Goal: Information Seeking & Learning: Learn about a topic

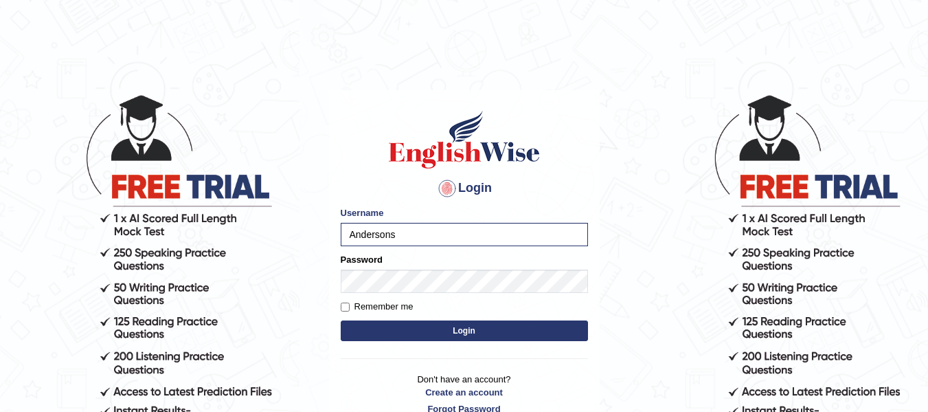
click at [341, 320] on button "Login" at bounding box center [464, 330] width 247 height 21
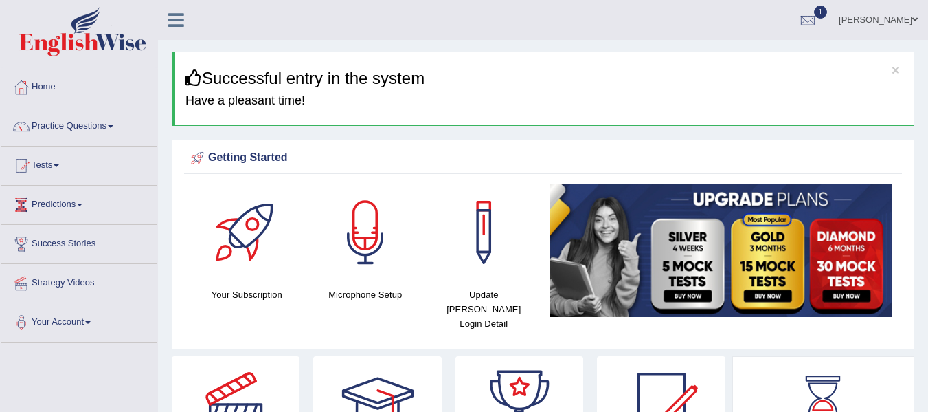
click at [801, 16] on div at bounding box center [808, 20] width 21 height 21
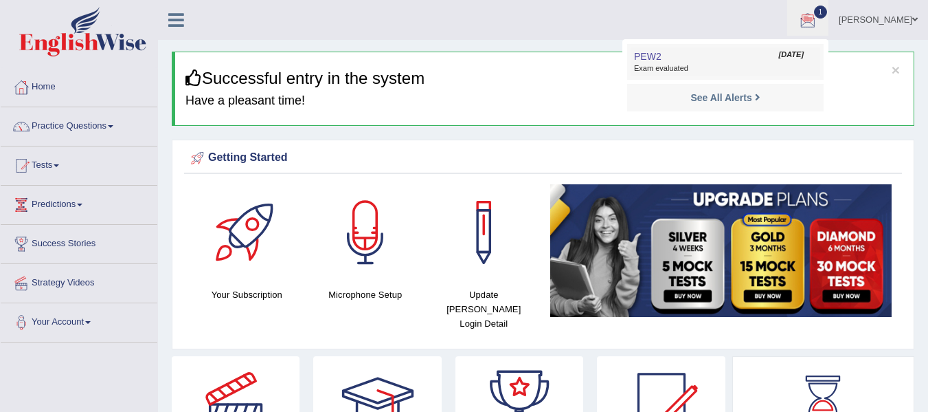
click at [801, 16] on li "1 PEW2 Oct 6, 2025 Exam evaluated See All Alerts" at bounding box center [807, 19] width 41 height 39
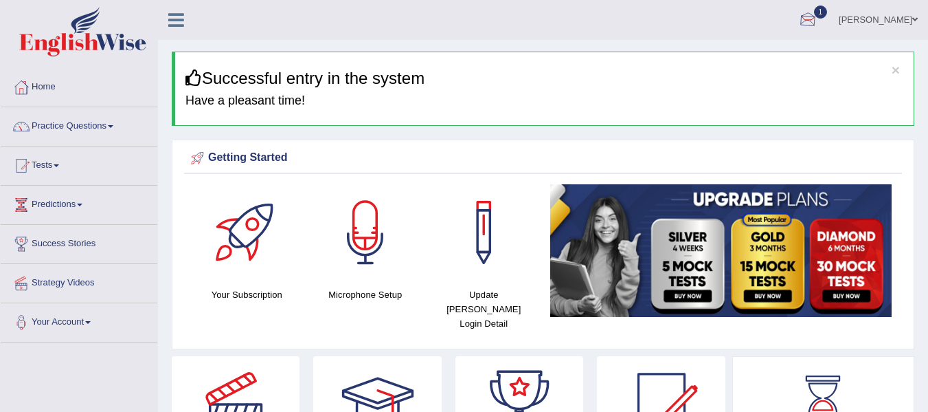
click at [801, 16] on div at bounding box center [808, 20] width 21 height 21
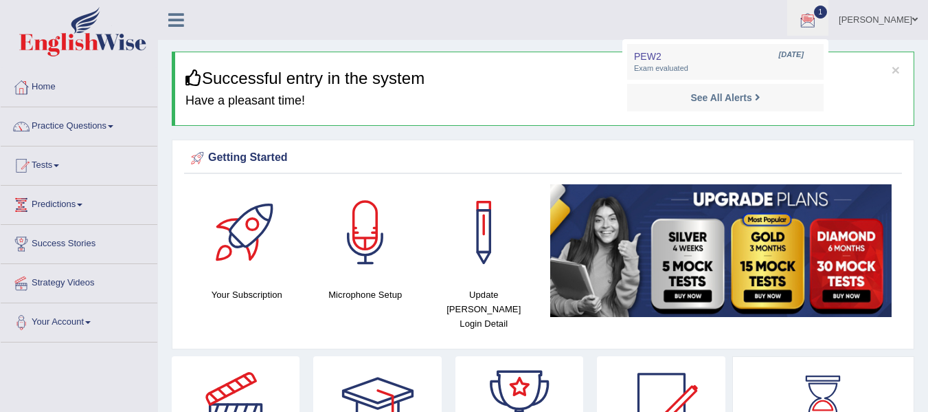
click at [801, 16] on div at bounding box center [808, 20] width 21 height 21
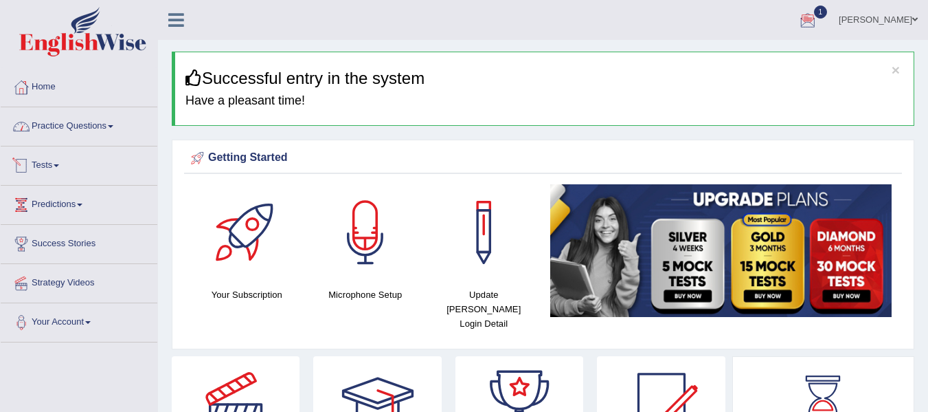
click at [53, 121] on link "Practice Questions" at bounding box center [79, 124] width 157 height 34
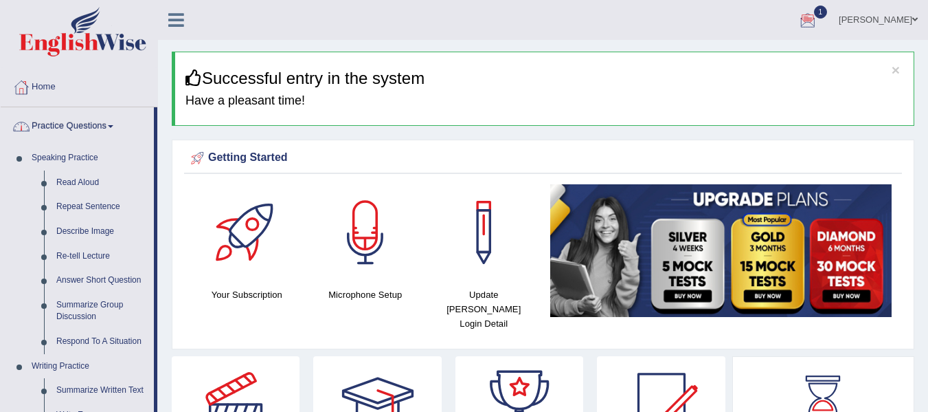
drag, startPoint x: 926, startPoint y: 49, endPoint x: 925, endPoint y: 76, distance: 27.5
click at [100, 224] on link "Describe Image" at bounding box center [102, 231] width 104 height 25
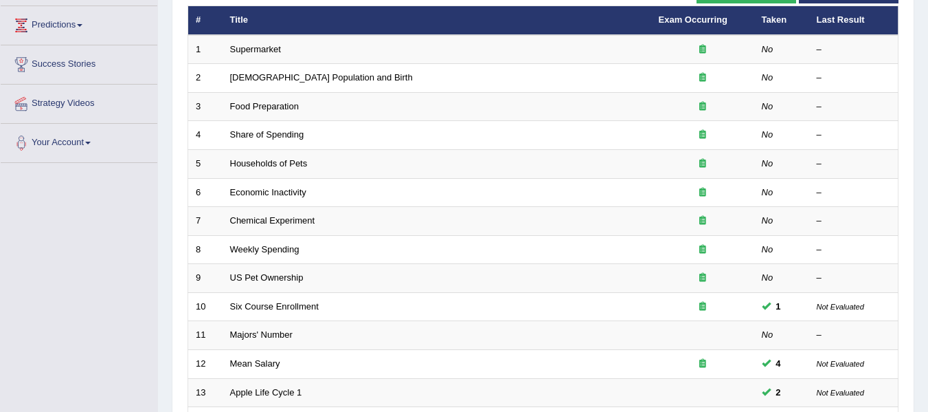
scroll to position [189, 0]
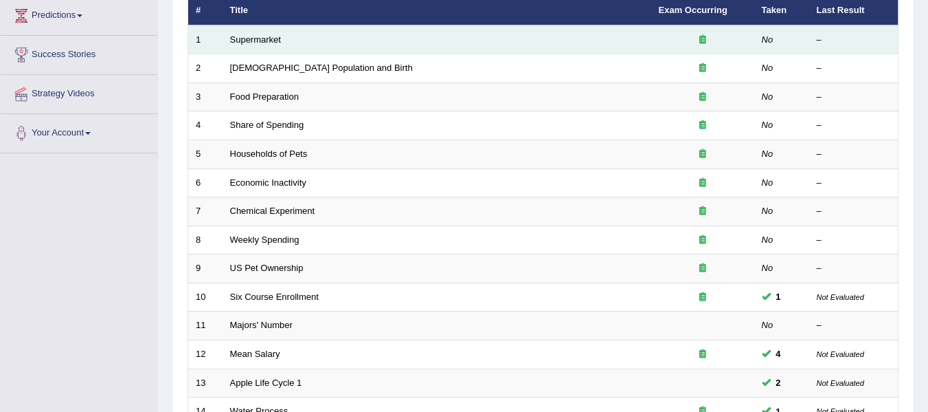
click at [234, 45] on td "Supermarket" at bounding box center [437, 39] width 429 height 29
click at [243, 35] on link "Supermarket" at bounding box center [255, 39] width 51 height 10
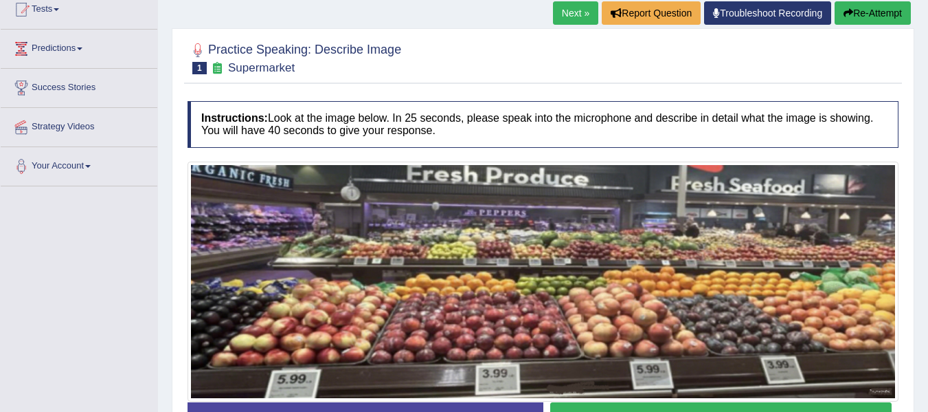
scroll to position [138, 0]
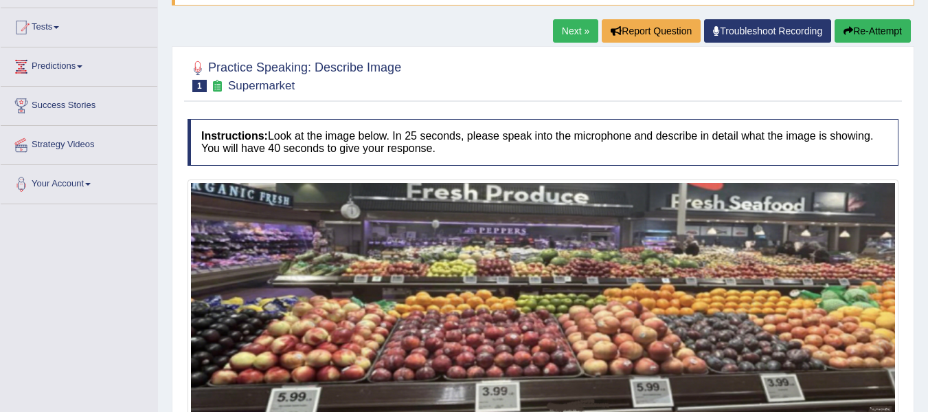
click at [927, 165] on html "Toggle navigation Home Practice Questions Speaking Practice Read Aloud Repeat S…" at bounding box center [464, 68] width 928 height 412
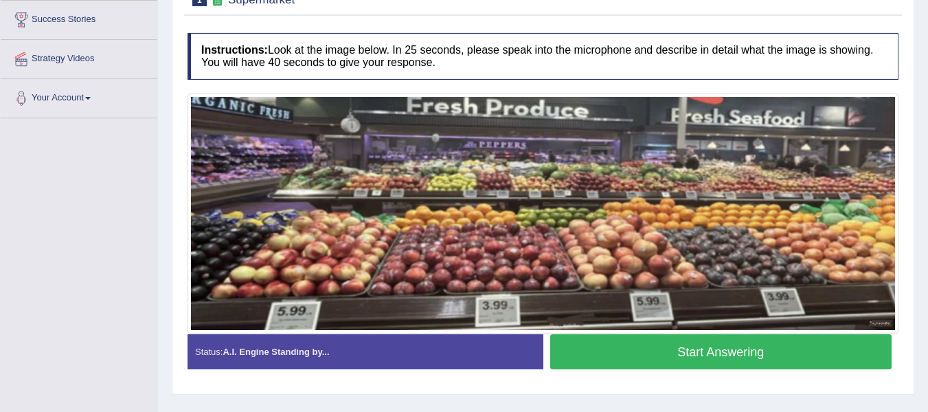
scroll to position [223, 0]
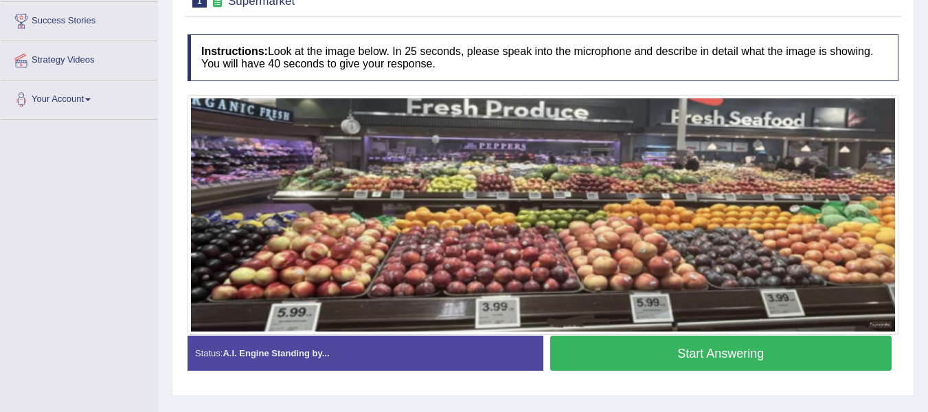
click at [686, 356] on button "Start Answering" at bounding box center [721, 352] width 342 height 35
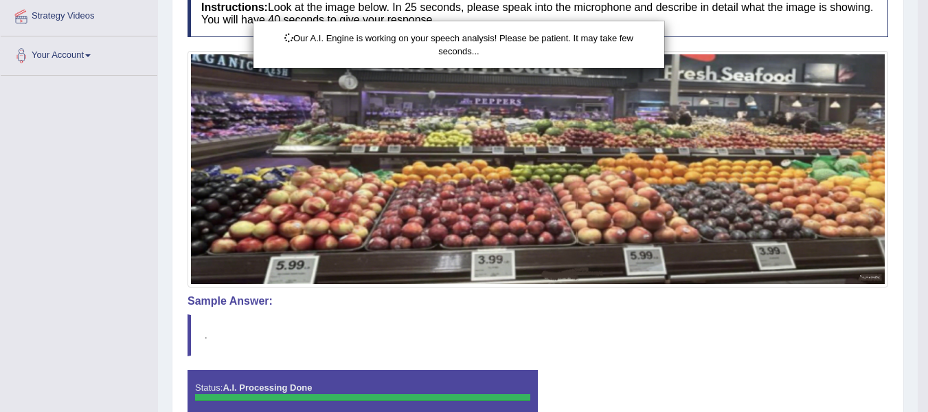
scroll to position [336, 0]
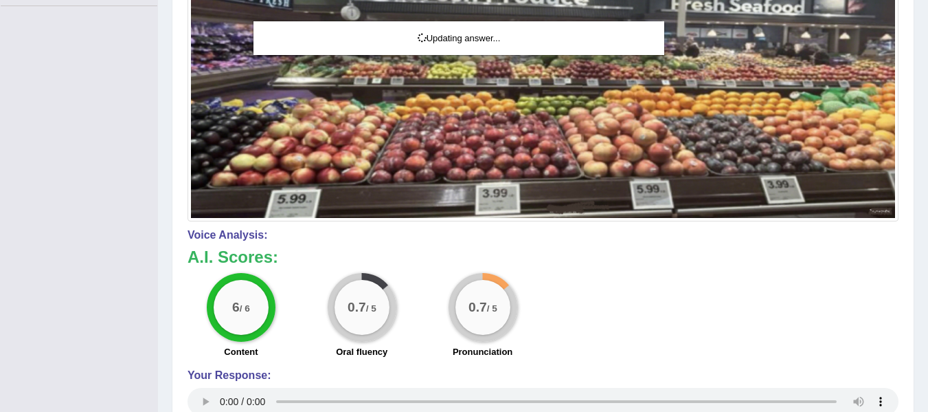
drag, startPoint x: 938, startPoint y: 196, endPoint x: 929, endPoint y: 299, distance: 102.8
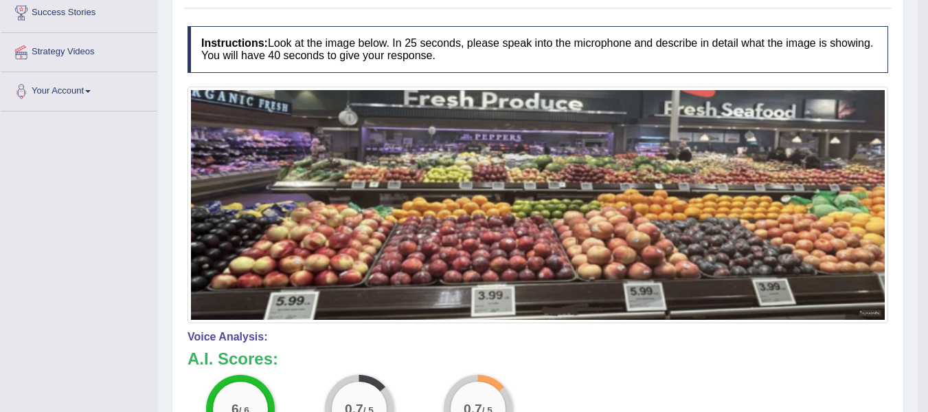
scroll to position [45, 0]
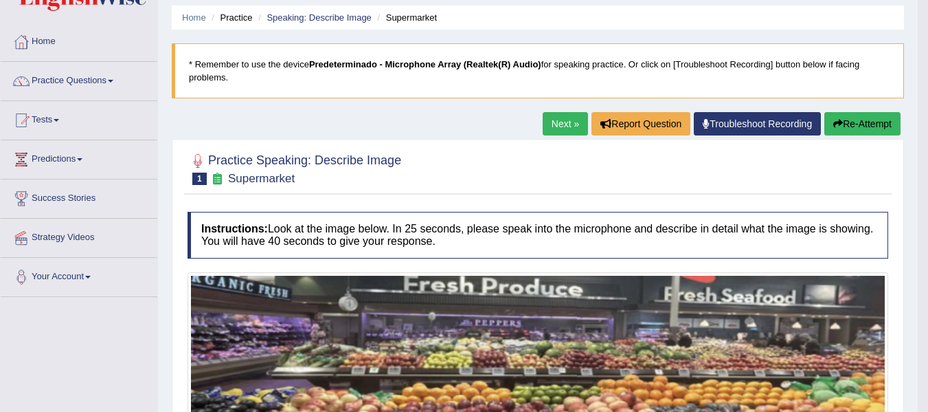
click at [552, 114] on link "Next »" at bounding box center [565, 123] width 45 height 23
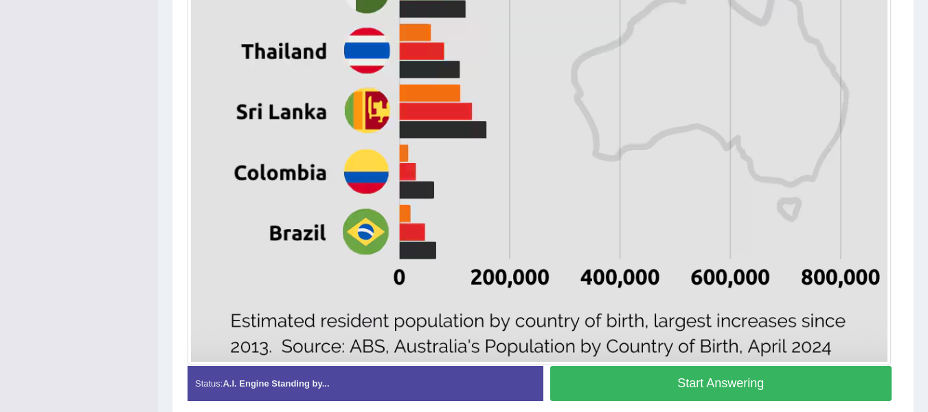
scroll to position [866, 0]
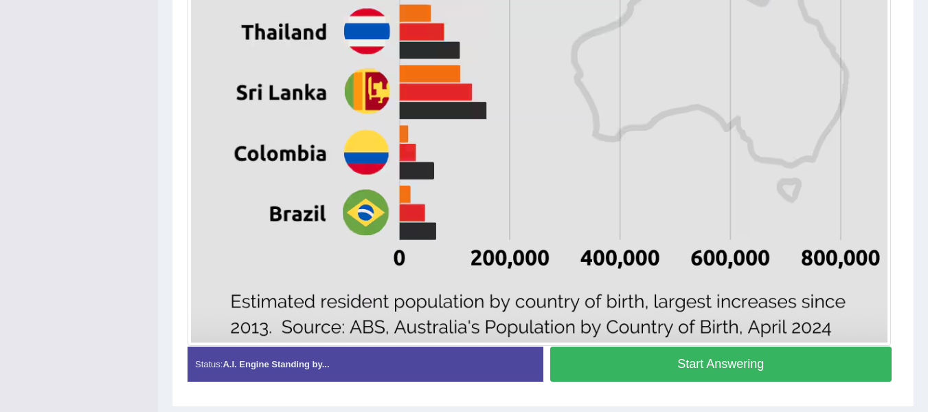
click at [734, 359] on button "Start Answering" at bounding box center [721, 363] width 342 height 35
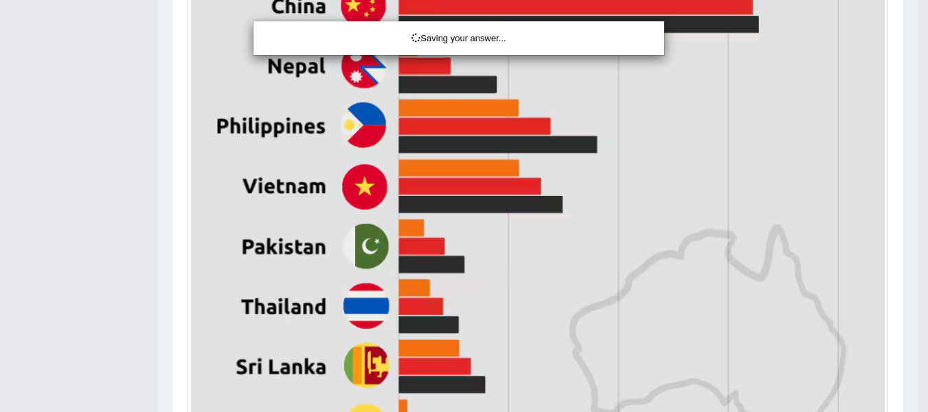
scroll to position [919, 0]
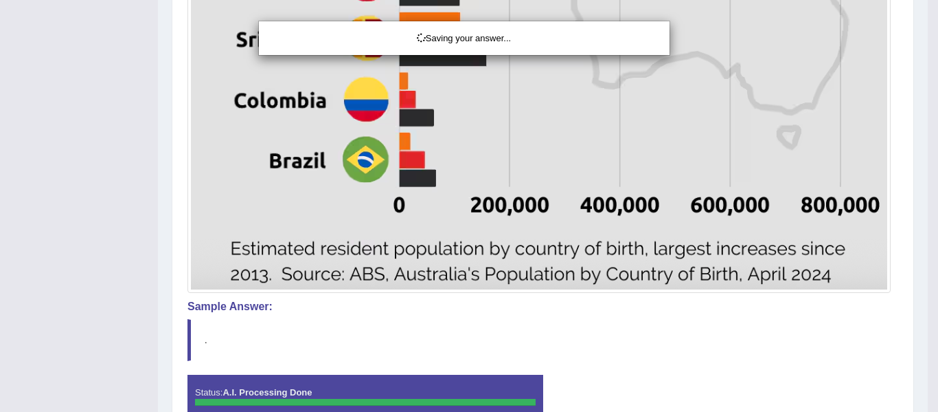
drag, startPoint x: 938, startPoint y: 148, endPoint x: 937, endPoint y: 358, distance: 209.5
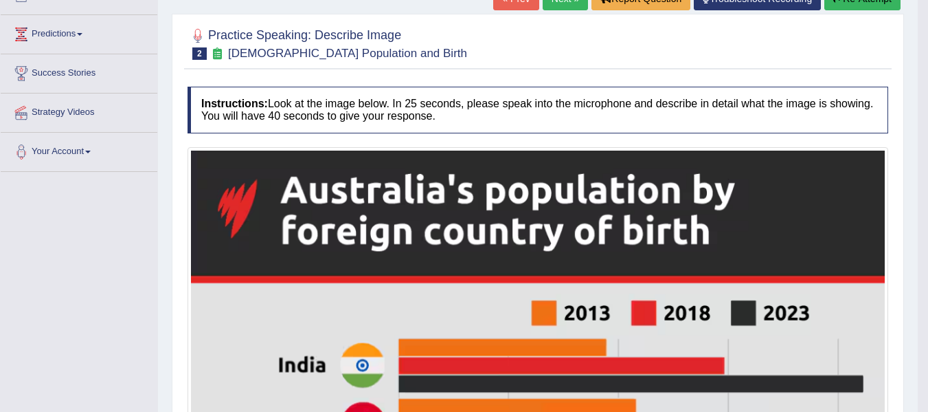
scroll to position [148, 0]
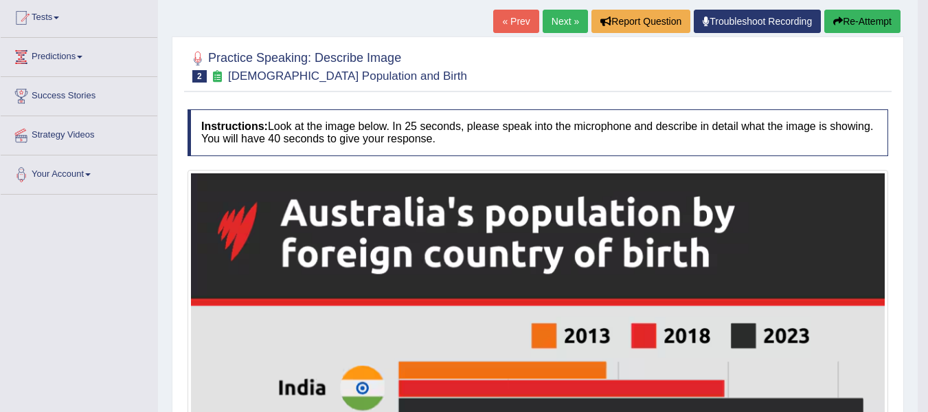
click at [556, 12] on link "Next »" at bounding box center [565, 21] width 45 height 23
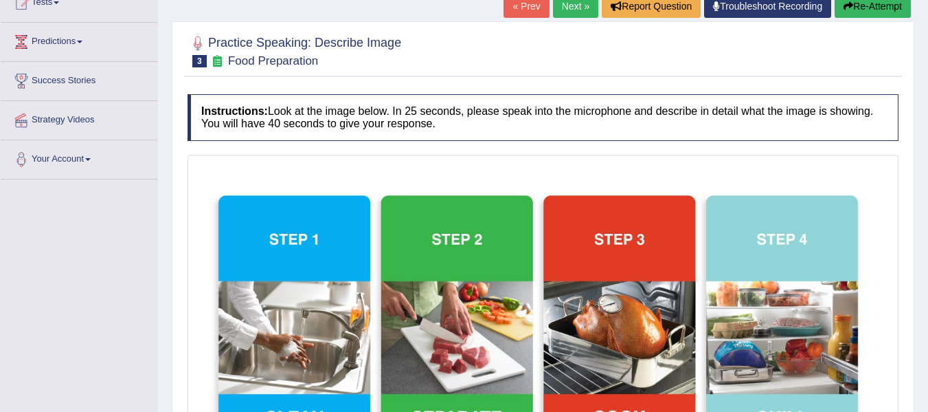
scroll to position [150, 0]
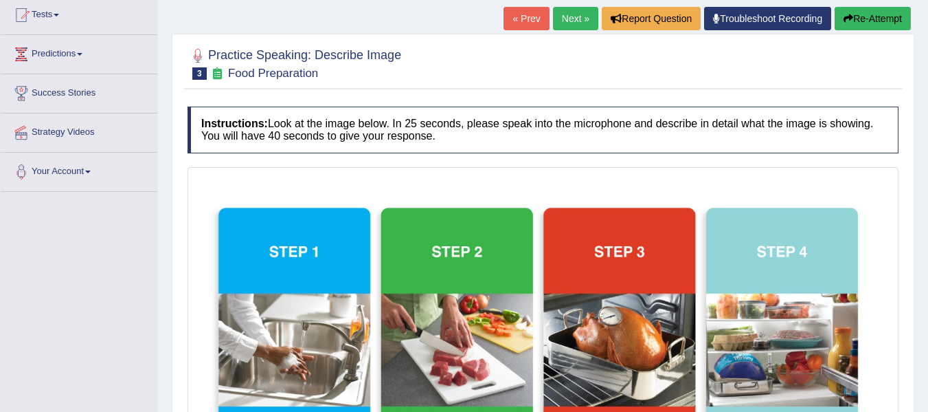
click at [925, 181] on html "Toggle navigation Home Practice Questions Speaking Practice Read Aloud Repeat S…" at bounding box center [464, 56] width 928 height 412
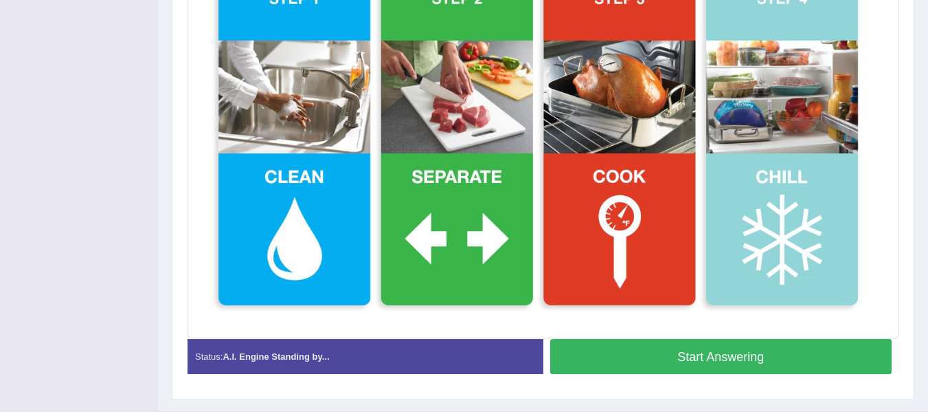
scroll to position [436, 0]
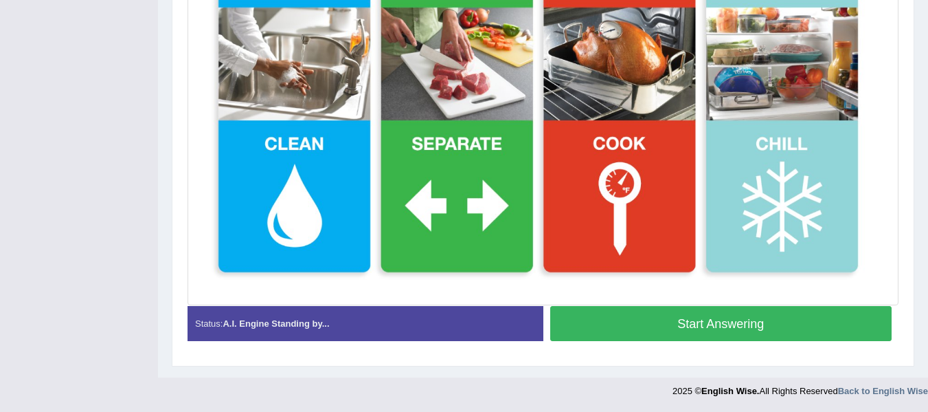
click at [741, 329] on button "Start Answering" at bounding box center [721, 323] width 342 height 35
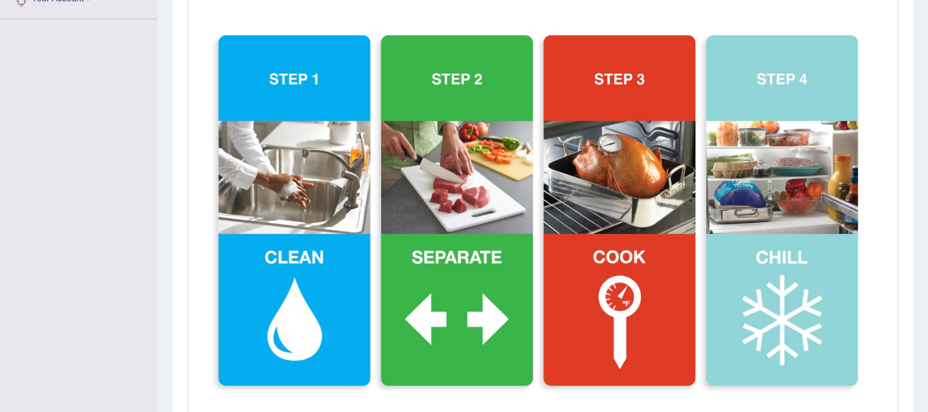
scroll to position [429, 0]
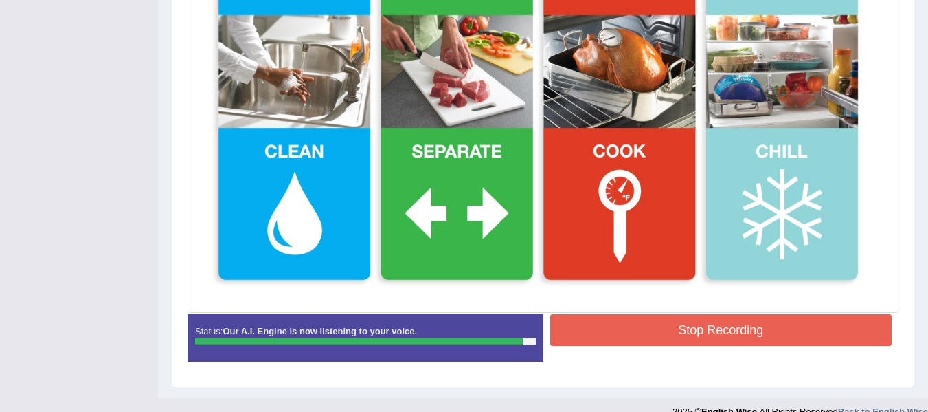
click at [754, 330] on button "Stop Recording" at bounding box center [721, 330] width 342 height 32
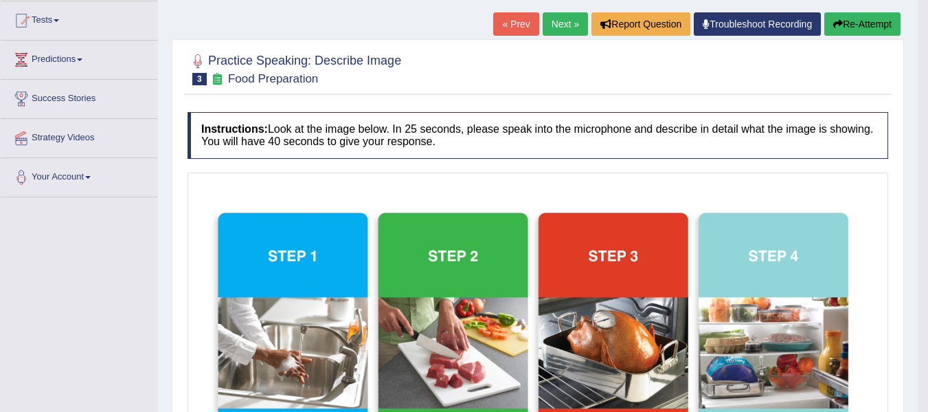
scroll to position [89, 0]
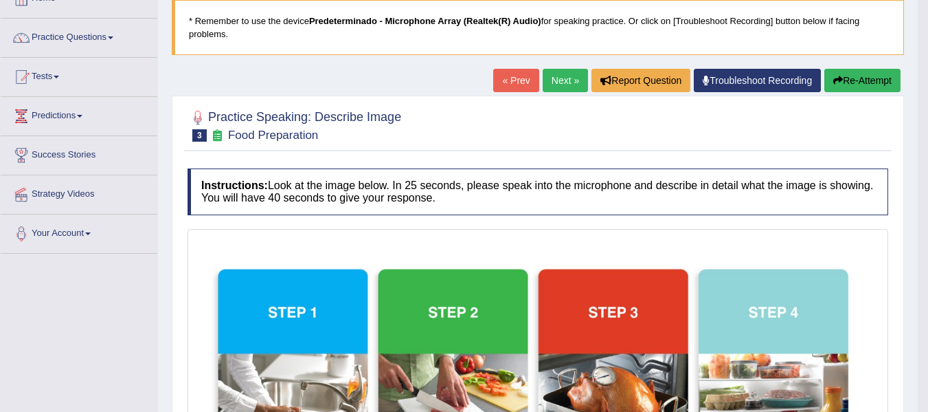
click at [565, 78] on link "Next »" at bounding box center [565, 80] width 45 height 23
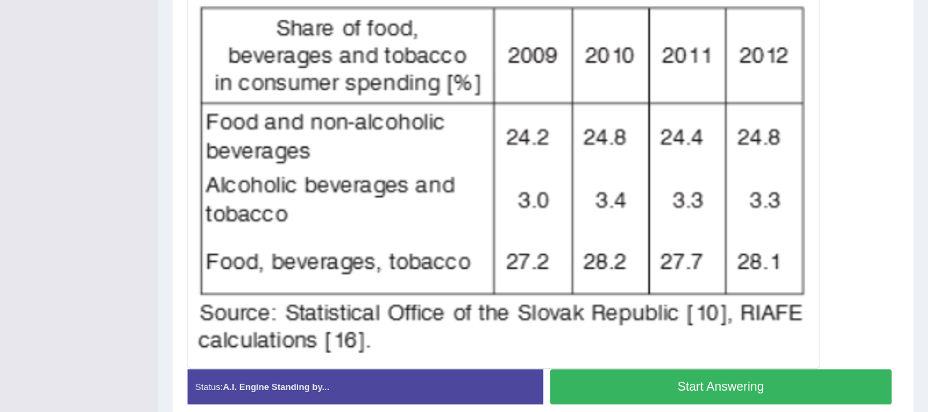
scroll to position [403, 0]
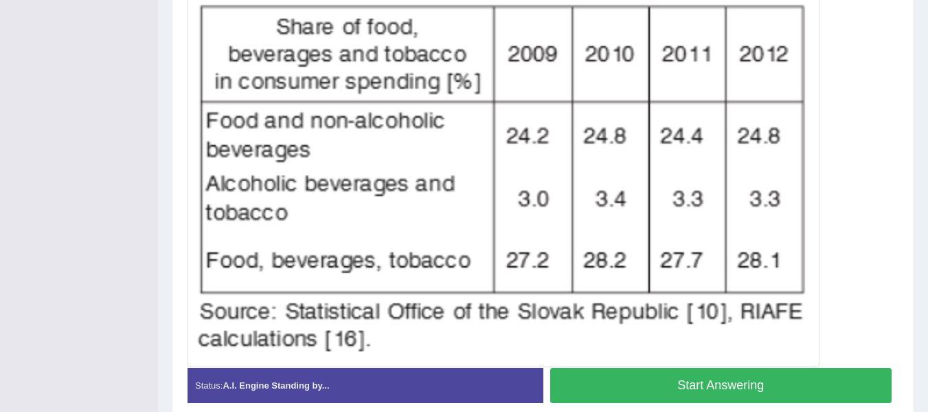
drag, startPoint x: 938, startPoint y: 98, endPoint x: 923, endPoint y: 269, distance: 172.4
click at [753, 377] on button "Start Answering" at bounding box center [721, 385] width 342 height 35
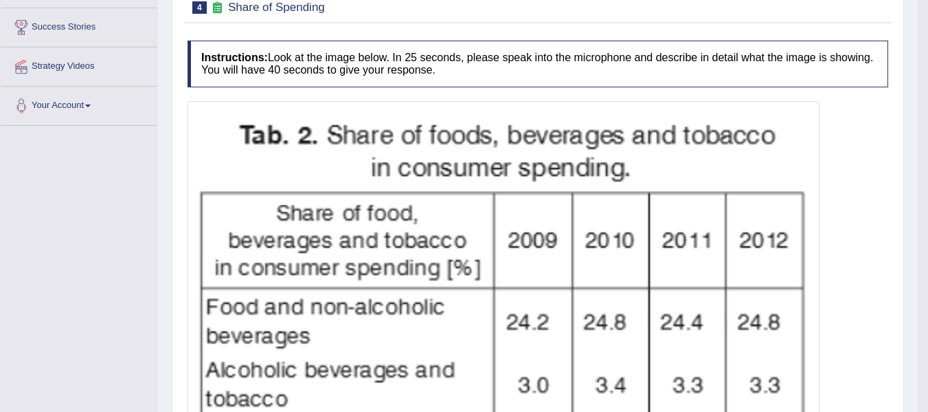
scroll to position [0, 0]
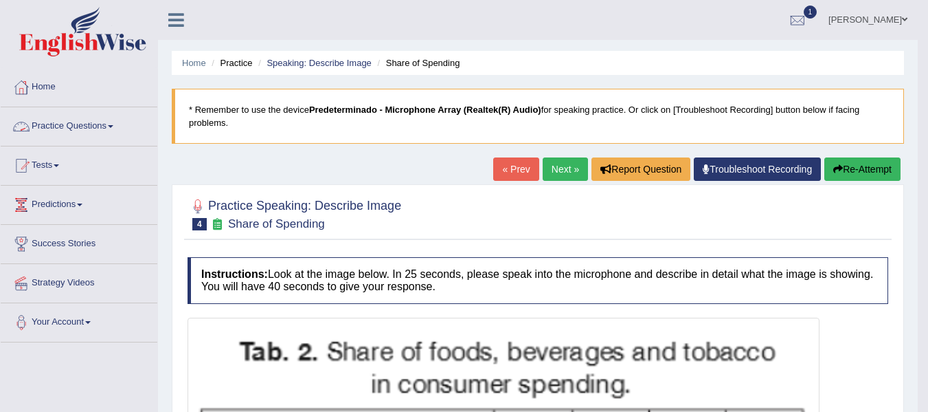
click at [56, 132] on link "Practice Questions" at bounding box center [79, 124] width 157 height 34
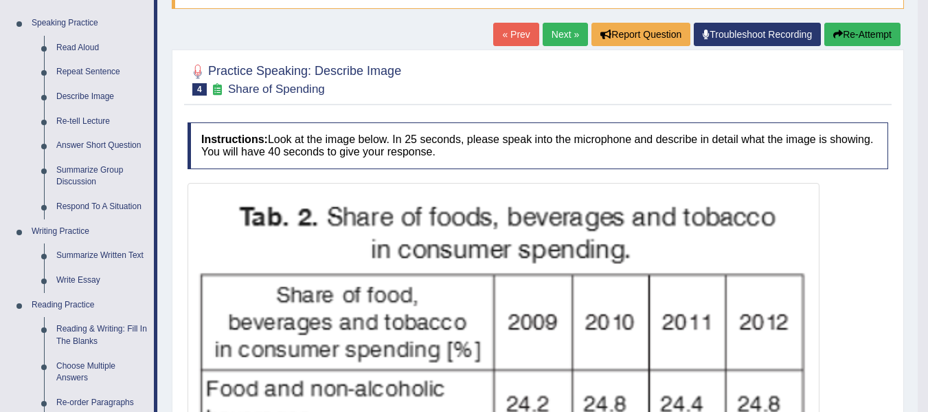
scroll to position [102, 0]
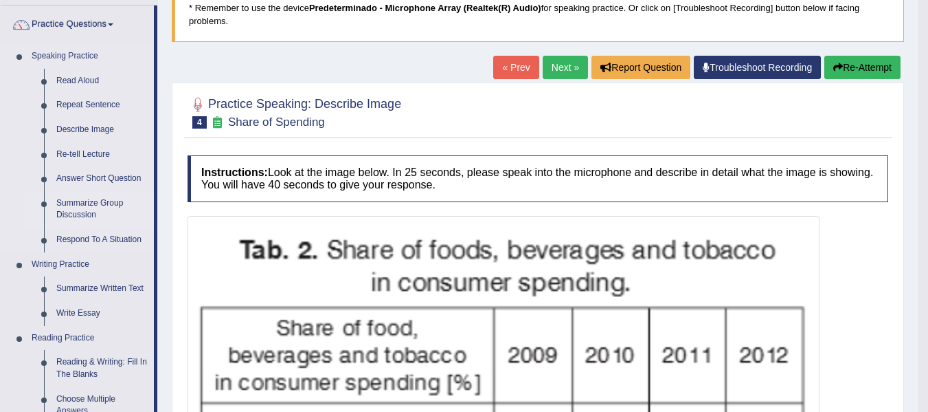
click at [90, 220] on link "Summarize Group Discussion" at bounding box center [102, 209] width 104 height 36
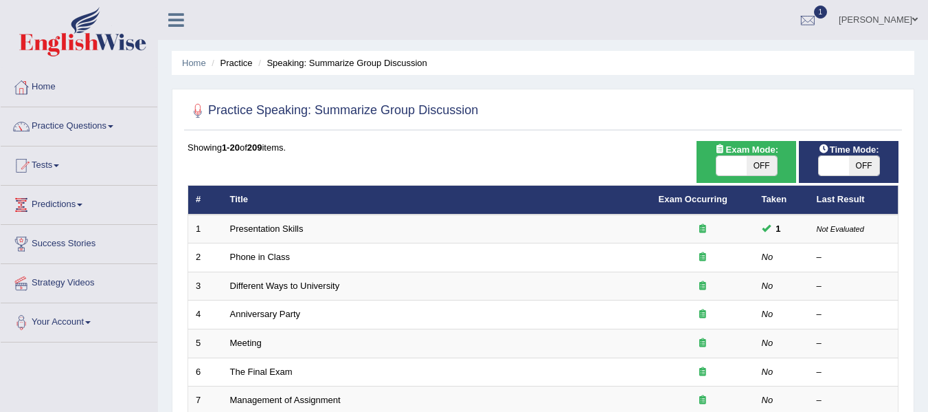
click at [758, 164] on span "OFF" at bounding box center [762, 165] width 30 height 19
checkbox input "true"
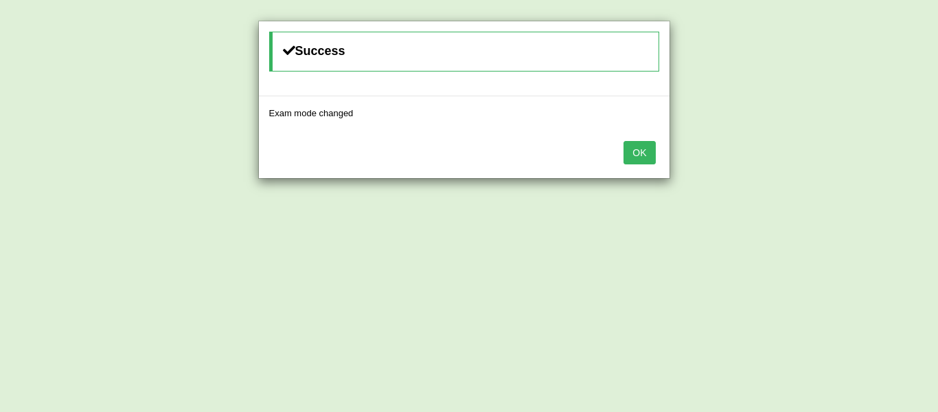
click at [639, 157] on button "OK" at bounding box center [640, 152] width 32 height 23
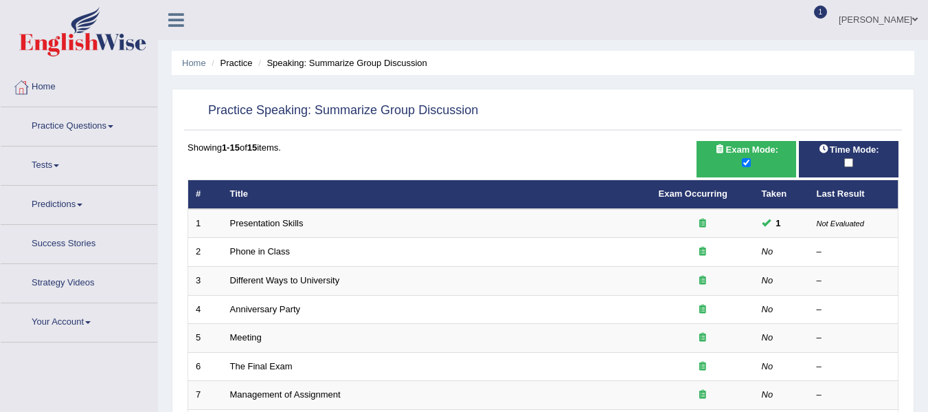
click at [848, 156] on div at bounding box center [849, 162] width 86 height 15
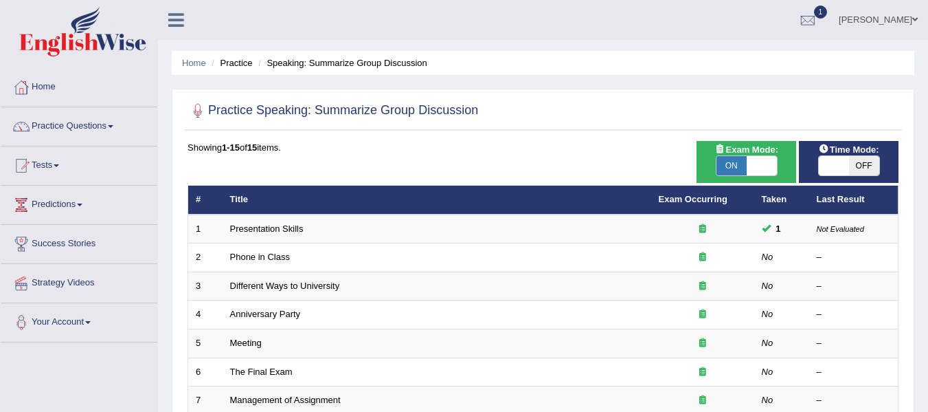
click at [849, 156] on span "OFF" at bounding box center [864, 165] width 30 height 19
checkbox input "true"
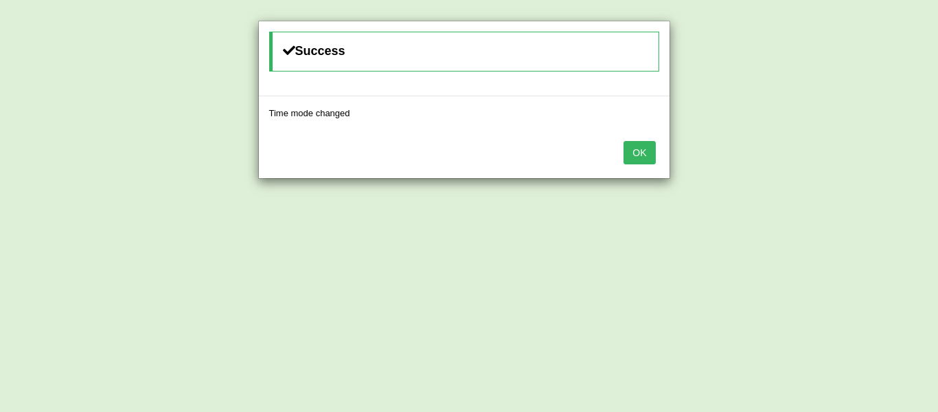
click at [628, 146] on button "OK" at bounding box center [640, 152] width 32 height 23
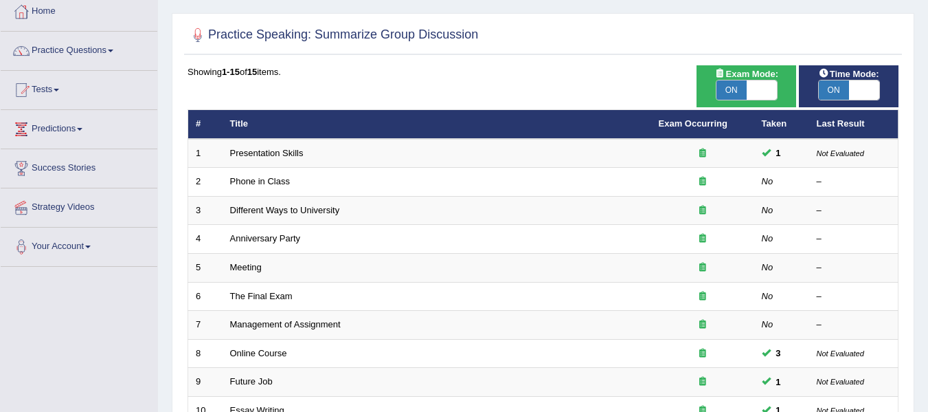
scroll to position [165, 0]
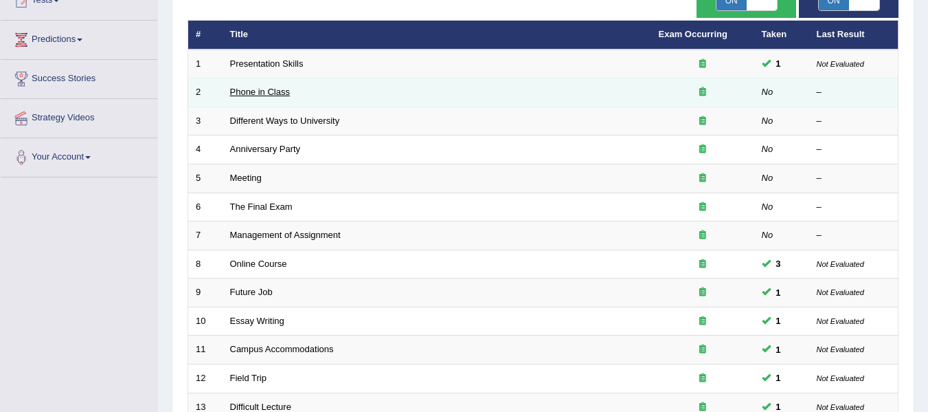
click at [258, 88] on link "Phone in Class" at bounding box center [260, 92] width 60 height 10
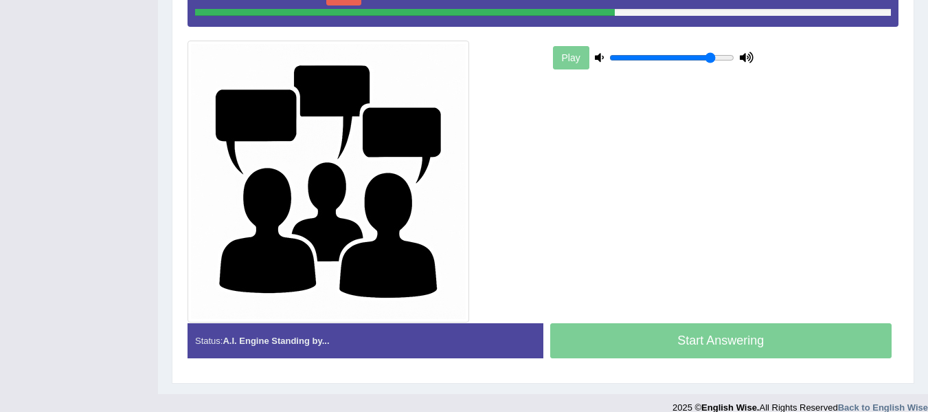
scroll to position [350, 0]
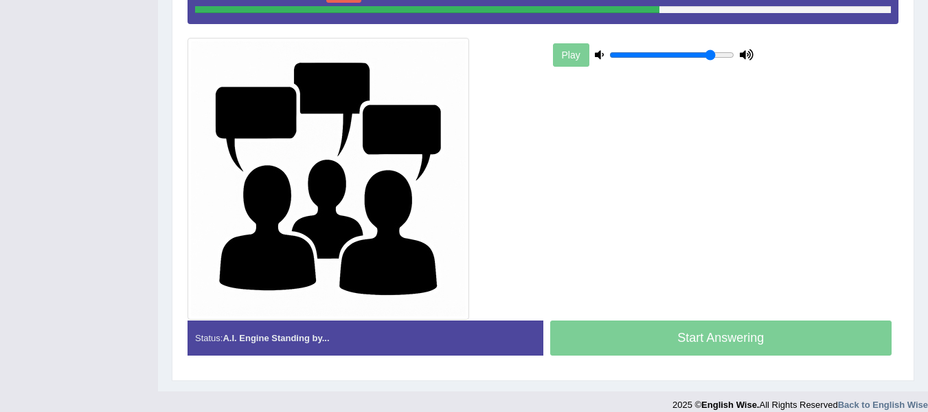
drag, startPoint x: 938, startPoint y: 45, endPoint x: 926, endPoint y: 219, distance: 174.9
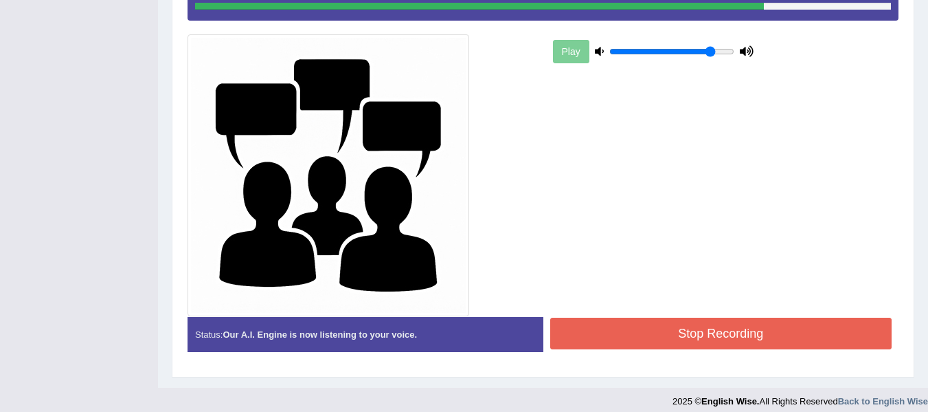
click at [728, 337] on button "Stop Recording" at bounding box center [721, 333] width 342 height 32
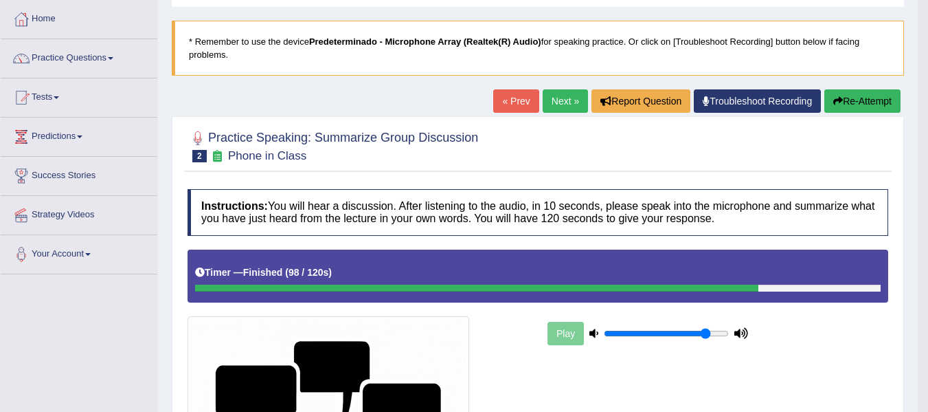
scroll to position [34, 0]
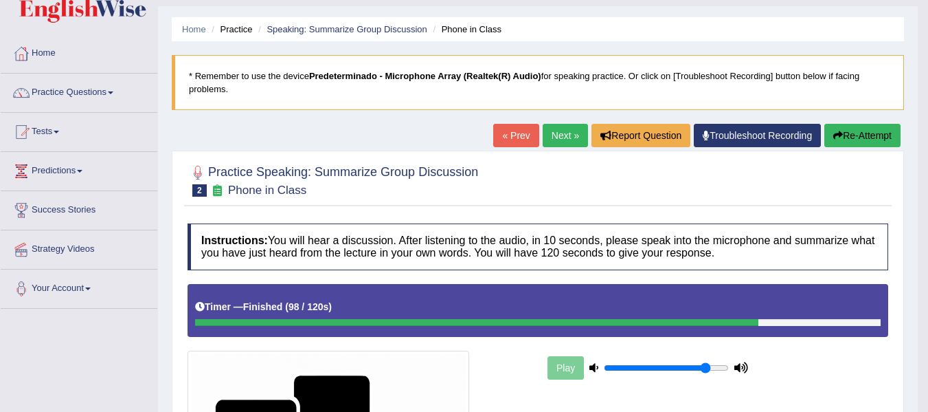
click at [862, 140] on button "Re-Attempt" at bounding box center [862, 135] width 76 height 23
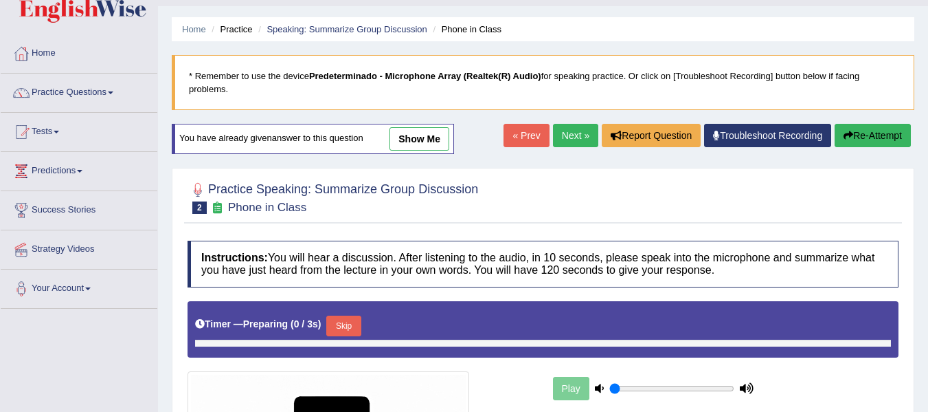
type input "0.85"
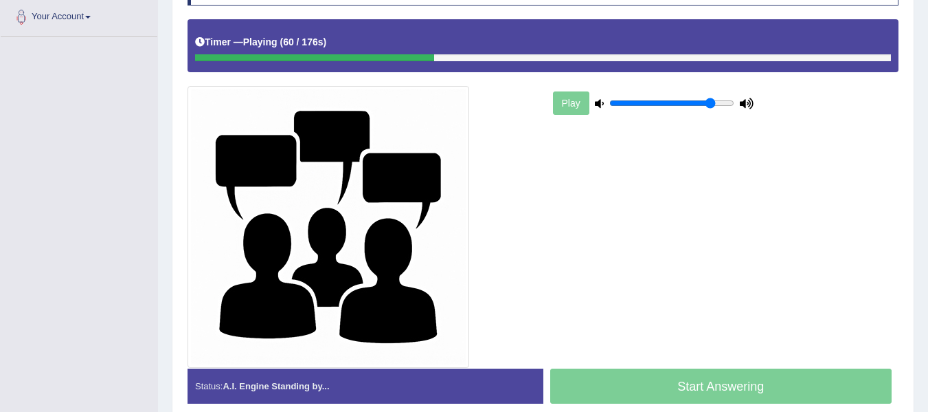
scroll to position [301, 0]
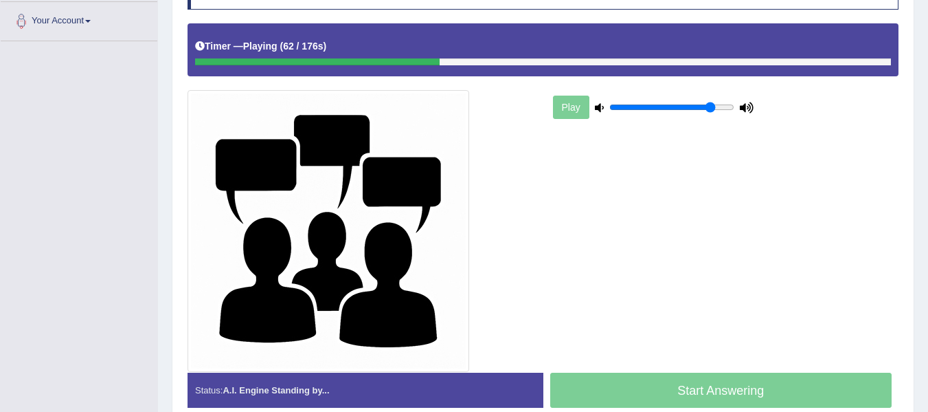
click at [761, 56] on div "Timer — Playing ( 62 / 176s ) Skip" at bounding box center [543, 46] width 696 height 24
click at [761, 63] on div at bounding box center [543, 61] width 696 height 7
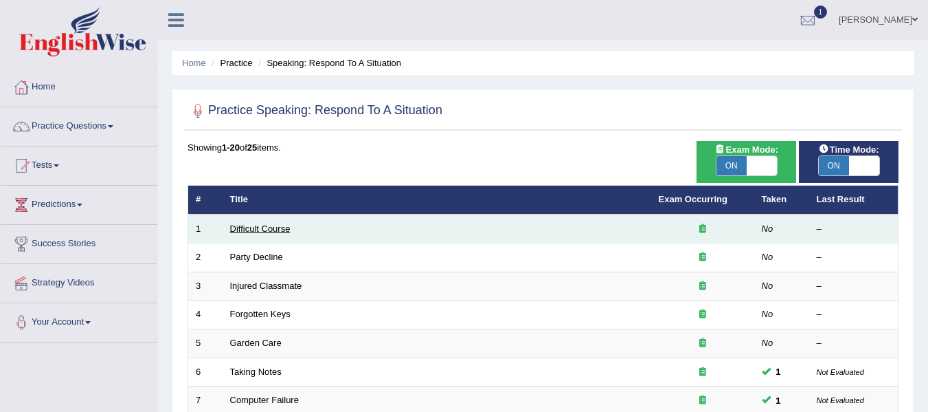
click at [258, 227] on link "Difficult Course" at bounding box center [260, 228] width 60 height 10
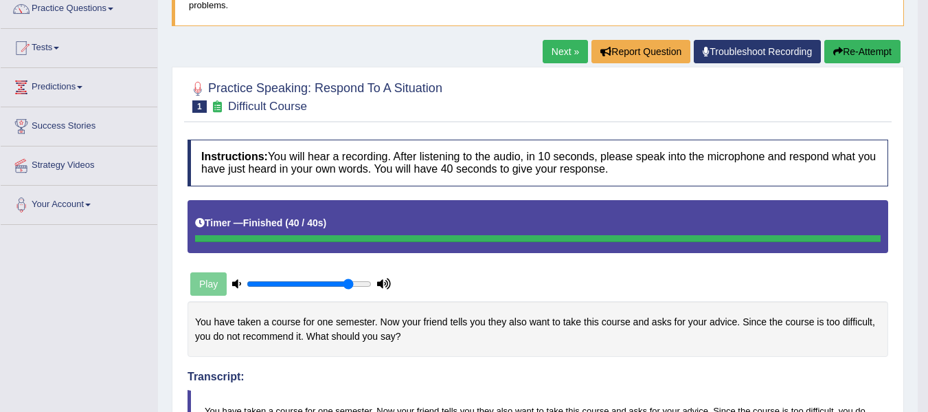
scroll to position [111, 0]
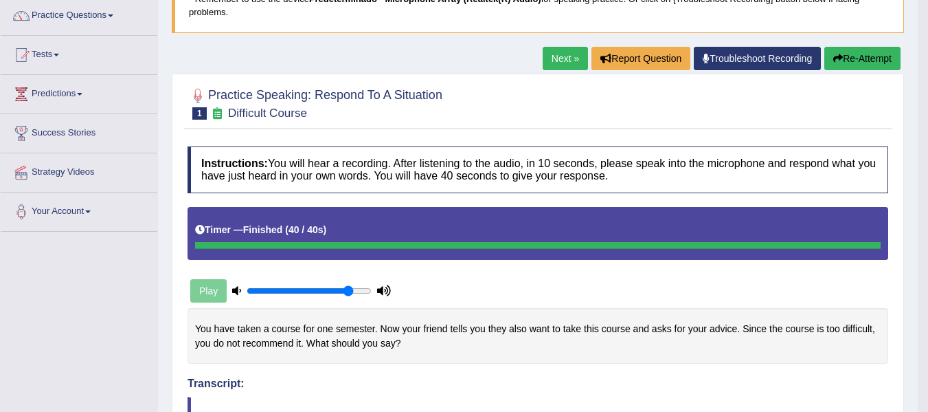
click at [553, 63] on link "Next »" at bounding box center [565, 58] width 45 height 23
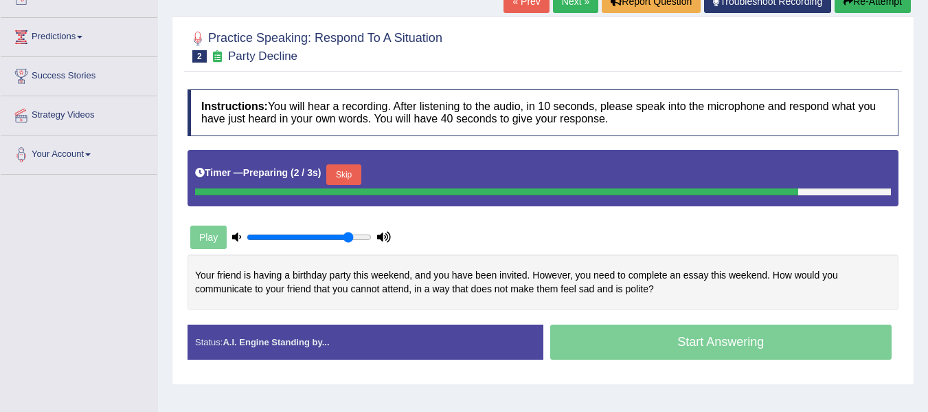
scroll to position [169, 0]
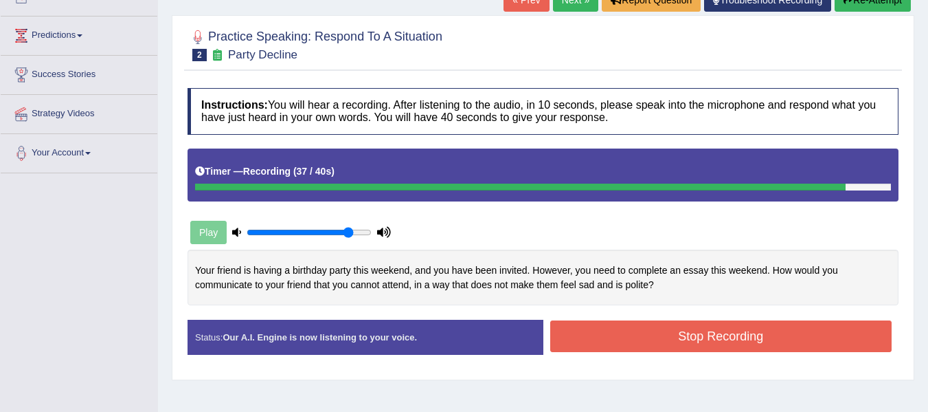
click at [772, 346] on button "Stop Recording" at bounding box center [721, 336] width 342 height 32
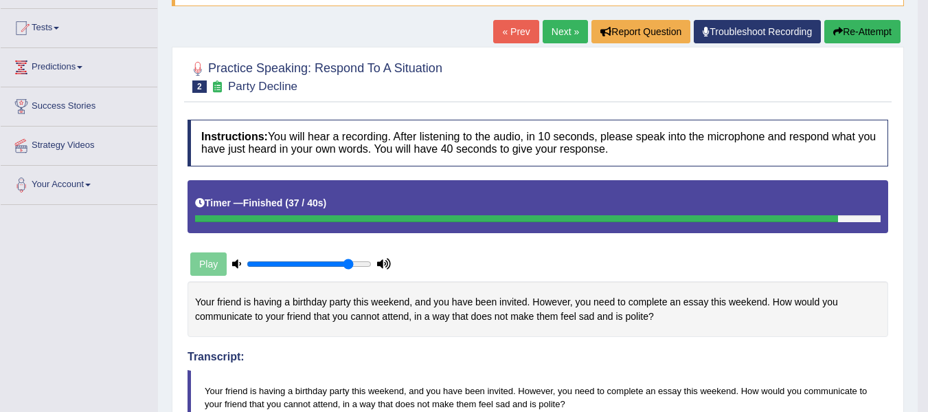
scroll to position [117, 0]
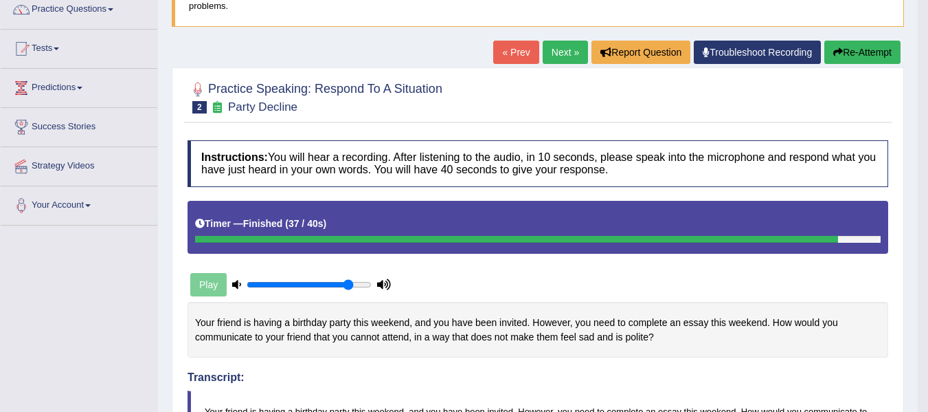
click at [859, 52] on button "Re-Attempt" at bounding box center [862, 52] width 76 height 23
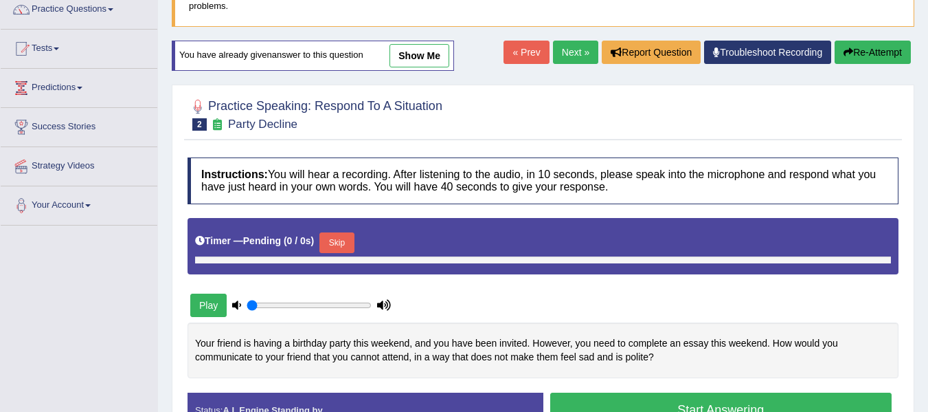
type input "0.85"
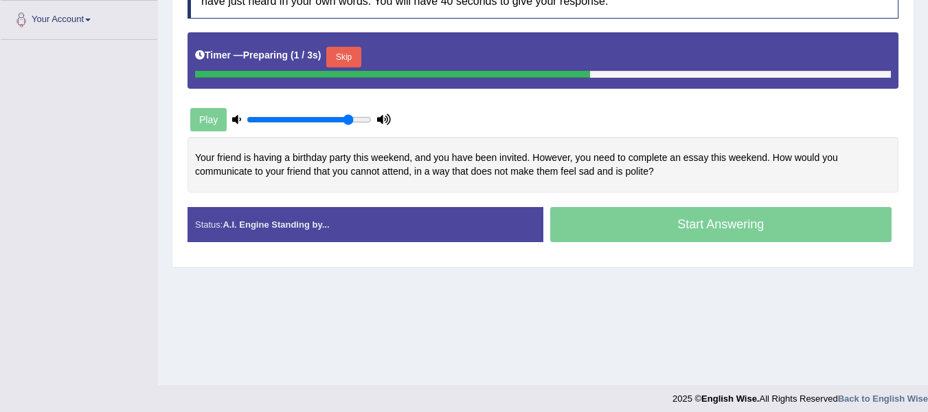
scroll to position [310, 0]
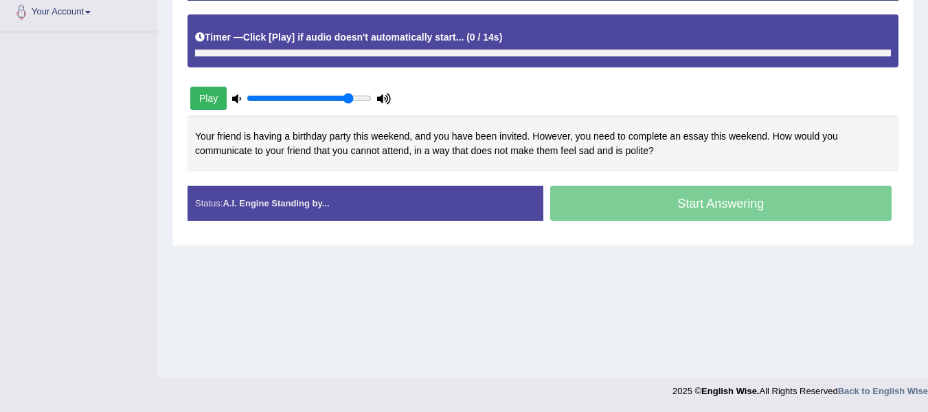
drag, startPoint x: 938, startPoint y: 136, endPoint x: 934, endPoint y: 270, distance: 134.0
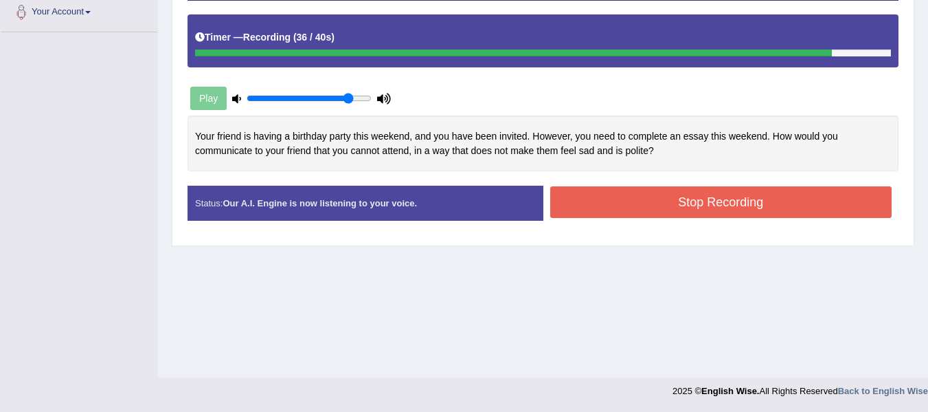
click at [796, 207] on button "Stop Recording" at bounding box center [721, 202] width 342 height 32
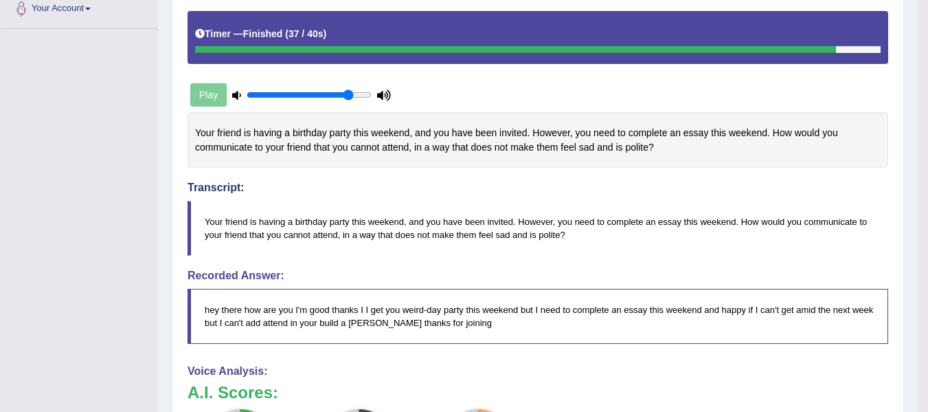
scroll to position [92, 0]
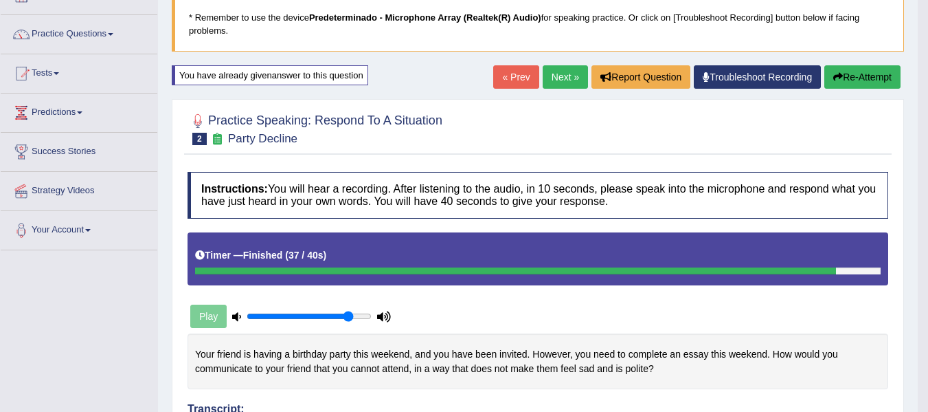
click at [549, 76] on link "Next »" at bounding box center [565, 76] width 45 height 23
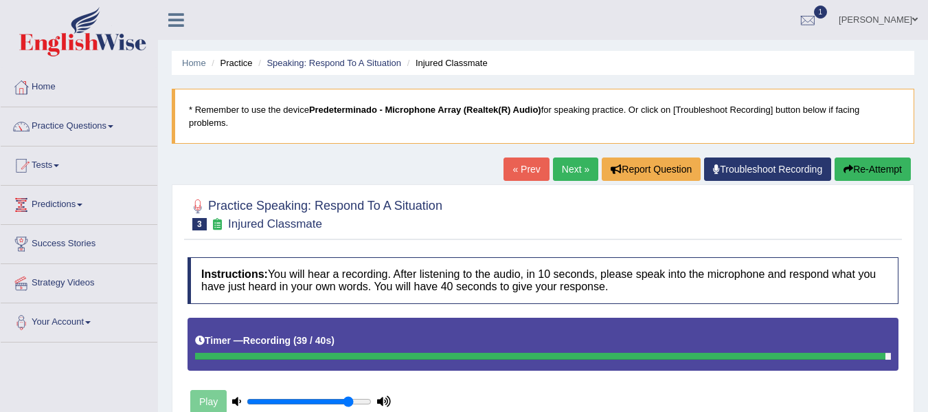
click at [869, 168] on button "Re-Attempt" at bounding box center [873, 168] width 76 height 23
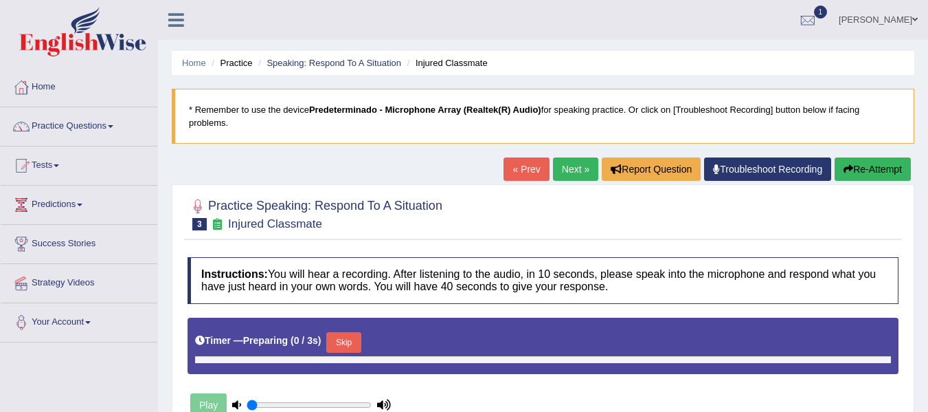
type input "0.85"
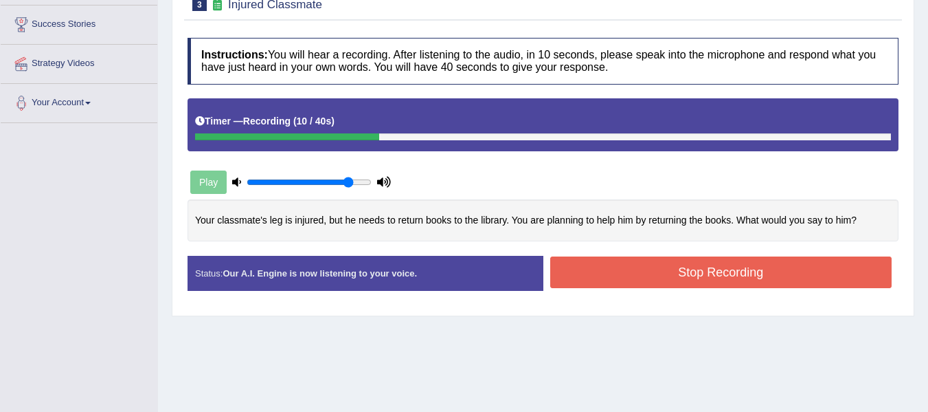
scroll to position [242, 0]
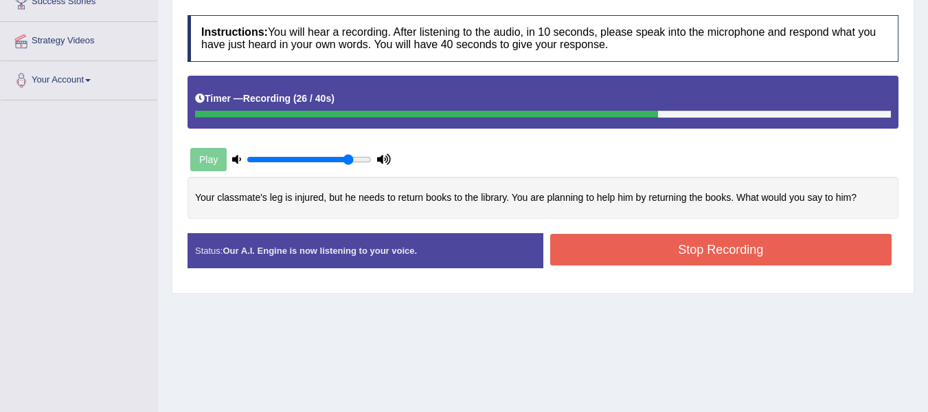
click at [773, 240] on button "Stop Recording" at bounding box center [721, 250] width 342 height 32
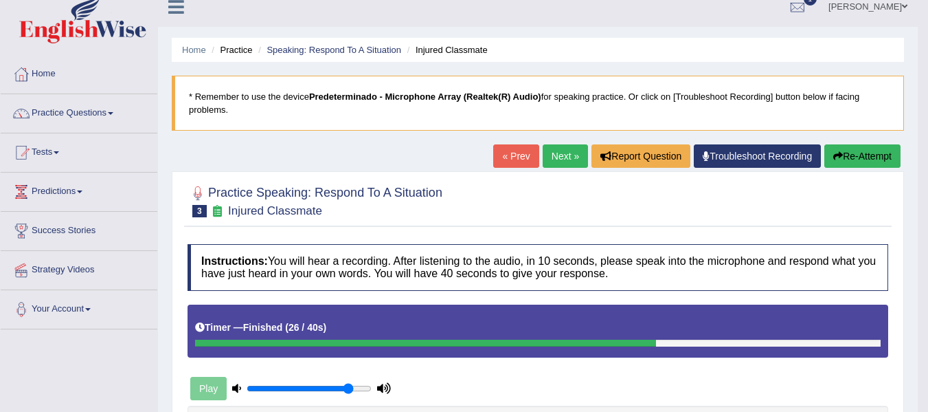
scroll to position [0, 0]
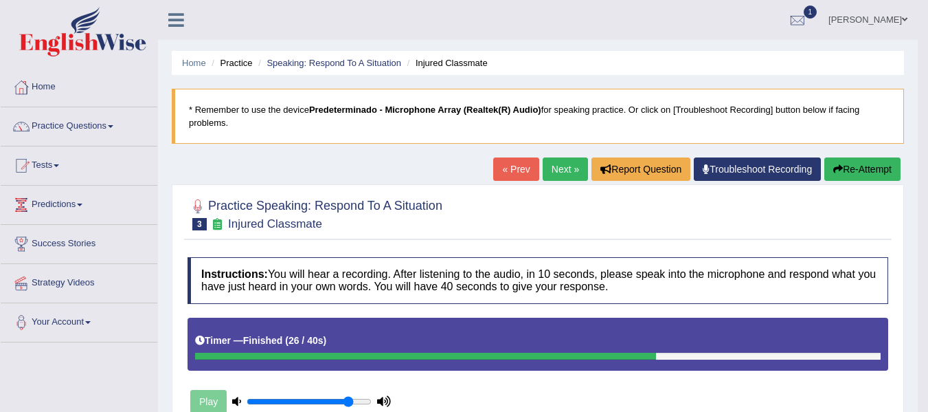
drag, startPoint x: 448, startPoint y: 202, endPoint x: 365, endPoint y: 199, distance: 82.5
click at [365, 199] on div "Practice Speaking: Respond To A Situation 3 Injured Classmate" at bounding box center [538, 216] width 708 height 48
click at [833, 168] on icon "button" at bounding box center [838, 169] width 10 height 10
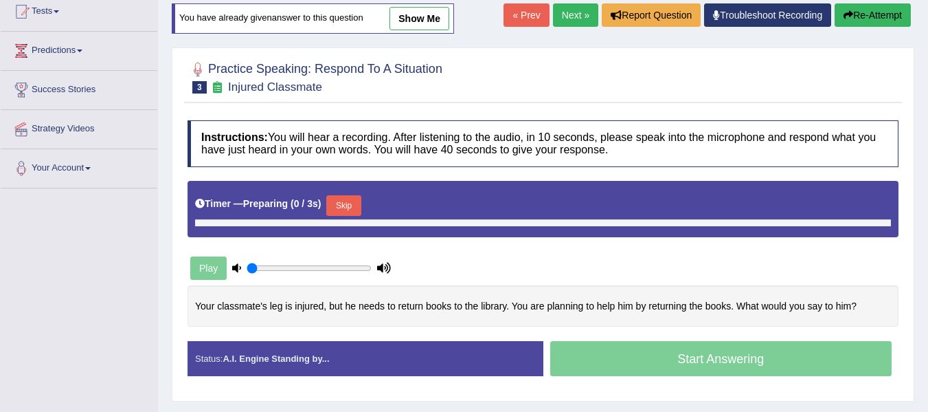
scroll to position [169, 0]
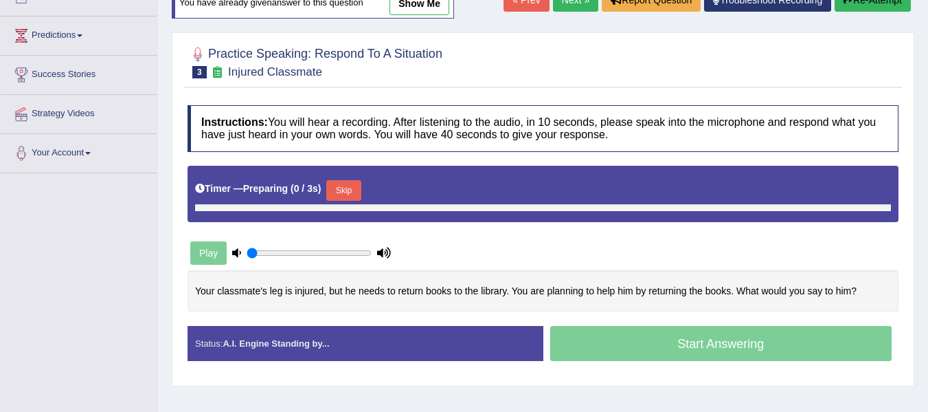
type input "0.85"
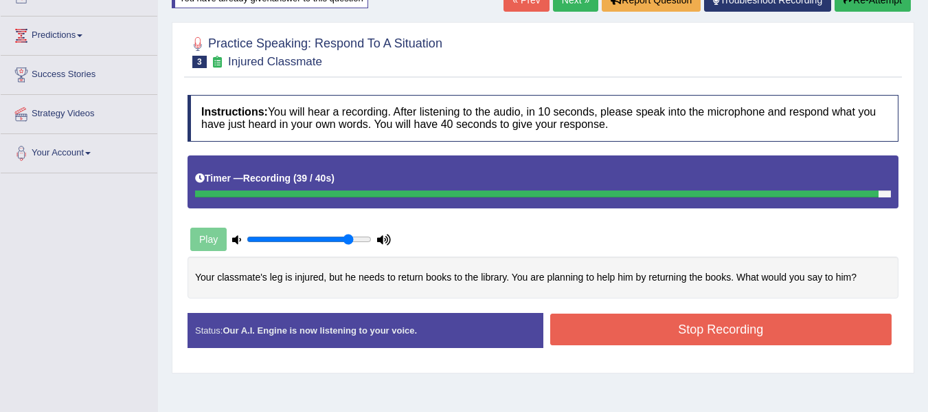
click at [728, 335] on button "Stop Recording" at bounding box center [721, 329] width 342 height 32
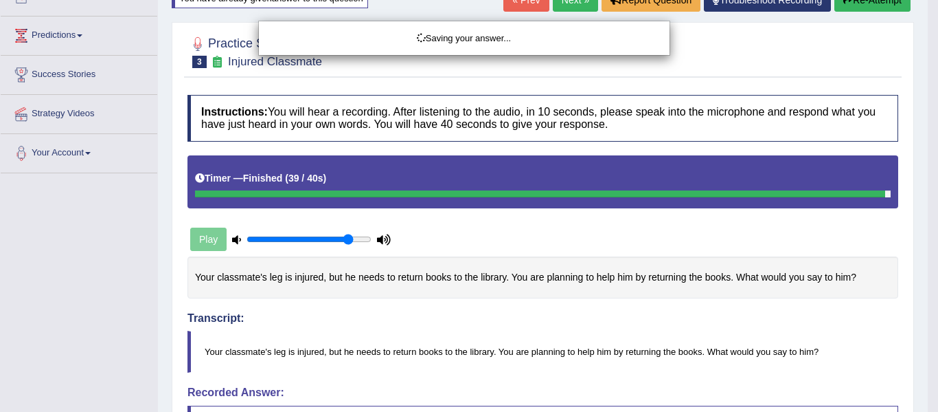
click at [927, 293] on div "Saving your answer..." at bounding box center [469, 206] width 938 height 412
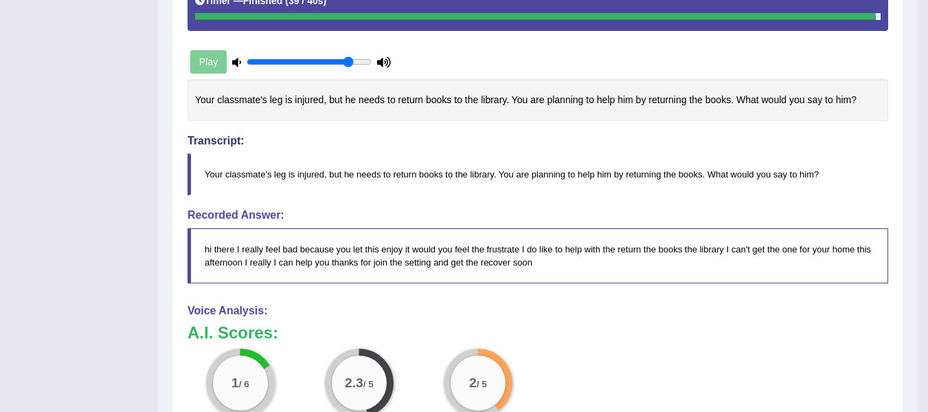
scroll to position [368, 0]
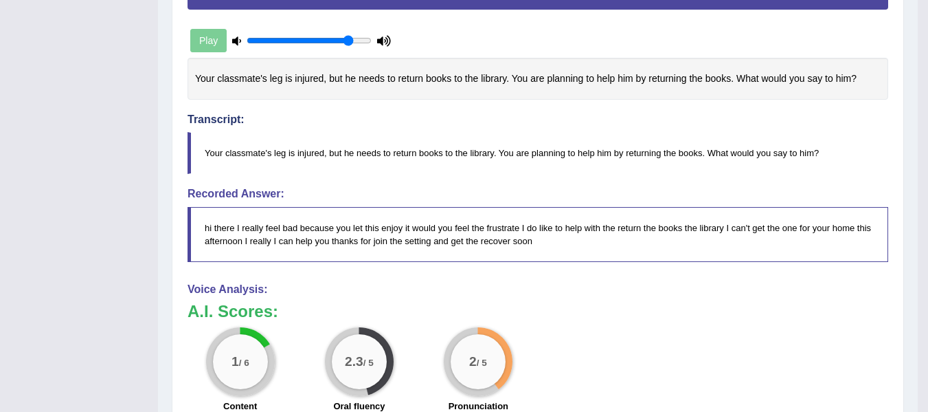
drag, startPoint x: 855, startPoint y: 78, endPoint x: 569, endPoint y: 49, distance: 287.3
click at [725, 63] on div "Your classmate's leg is injured, but he needs to return books to the library. Y…" at bounding box center [538, 79] width 701 height 42
drag, startPoint x: 368, startPoint y: 69, endPoint x: 365, endPoint y: 78, distance: 8.7
click at [367, 72] on div "Your classmate's leg is injured, but he needs to return books to the library. Y…" at bounding box center [538, 79] width 701 height 42
click at [365, 78] on div "Your classmate's leg is injured, but he needs to return books to the library. Y…" at bounding box center [538, 79] width 701 height 42
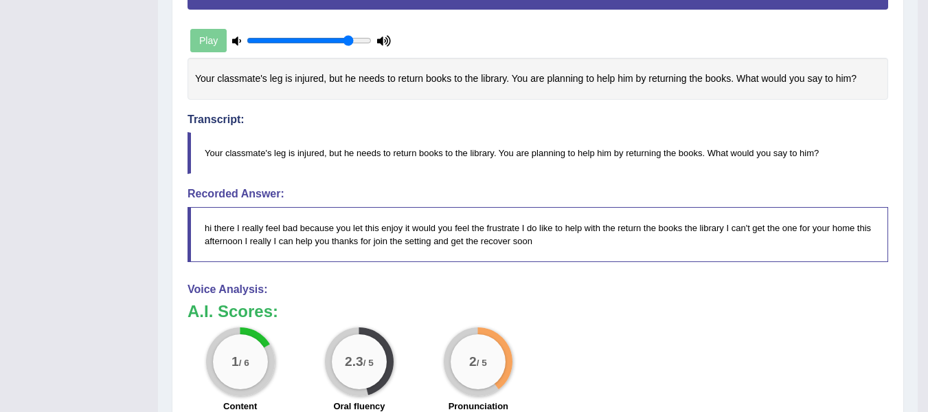
click at [365, 78] on div "Your classmate's leg is injured, but he needs to return books to the library. Y…" at bounding box center [538, 79] width 701 height 42
click at [228, 80] on div "Your classmate's leg is injured, but he needs to return books to the library. Y…" at bounding box center [538, 79] width 701 height 42
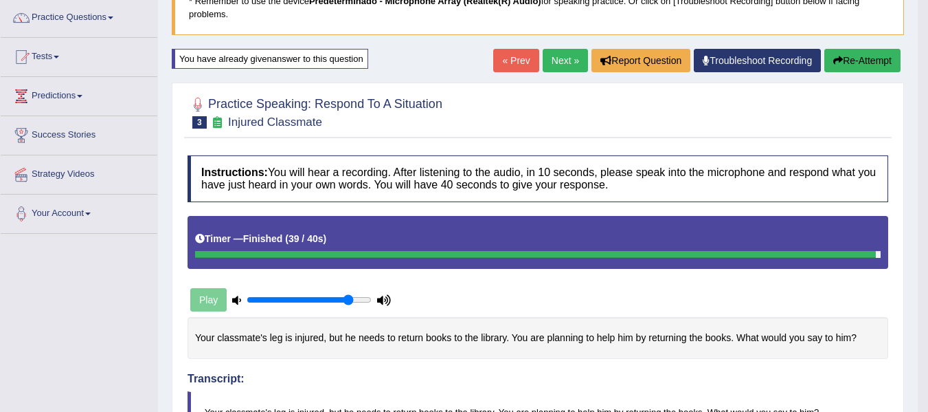
click at [855, 71] on button "Re-Attempt" at bounding box center [862, 60] width 76 height 23
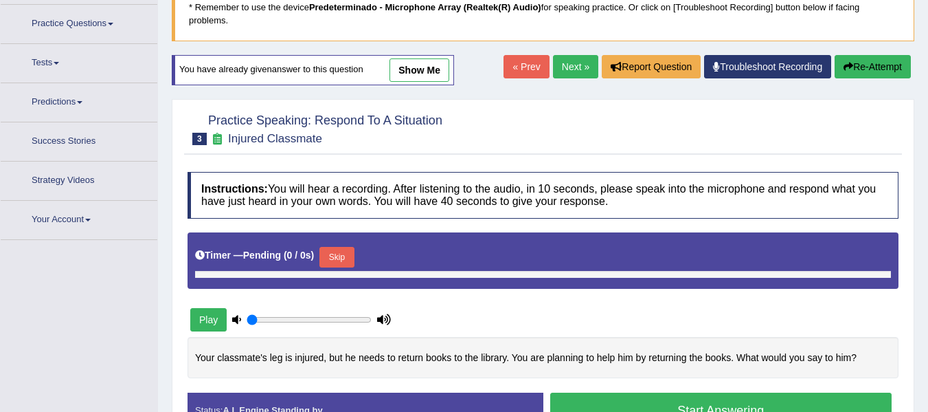
scroll to position [113, 0]
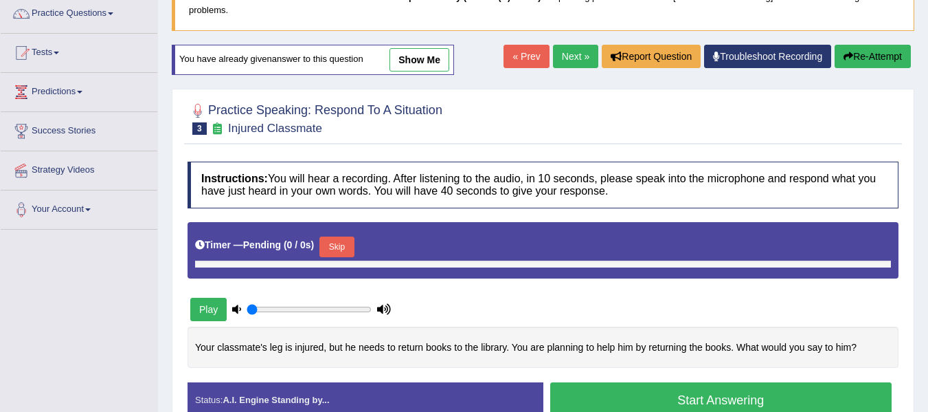
type input "0.85"
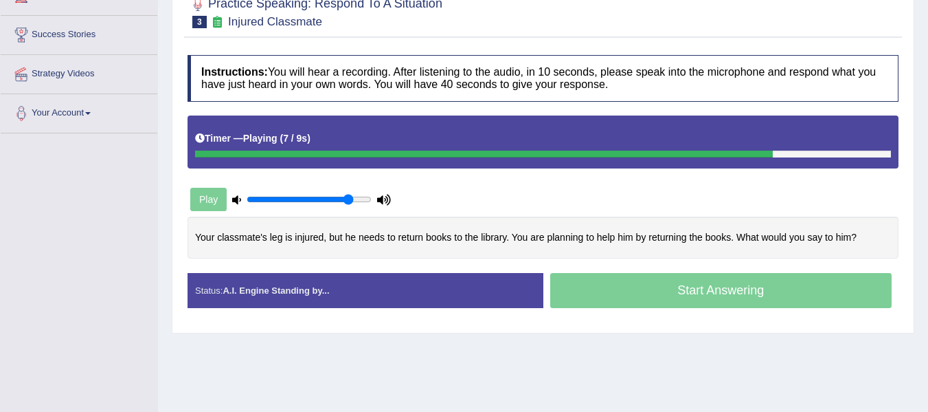
scroll to position [236, 0]
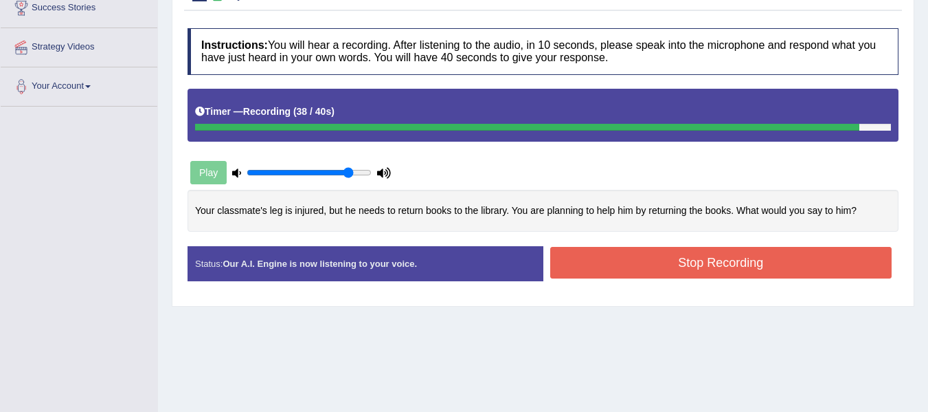
click at [711, 278] on div "Stop Recording" at bounding box center [721, 264] width 356 height 35
click at [713, 267] on button "Stop Recording" at bounding box center [721, 263] width 342 height 32
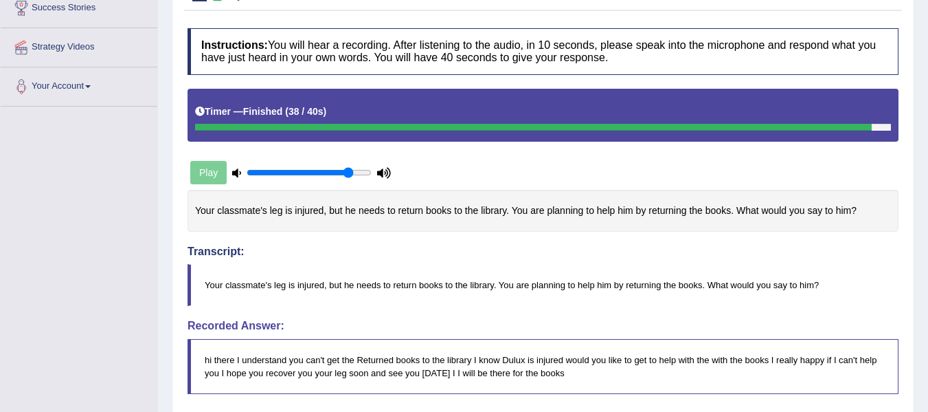
drag, startPoint x: 938, startPoint y: 153, endPoint x: 938, endPoint y: 177, distance: 24.0
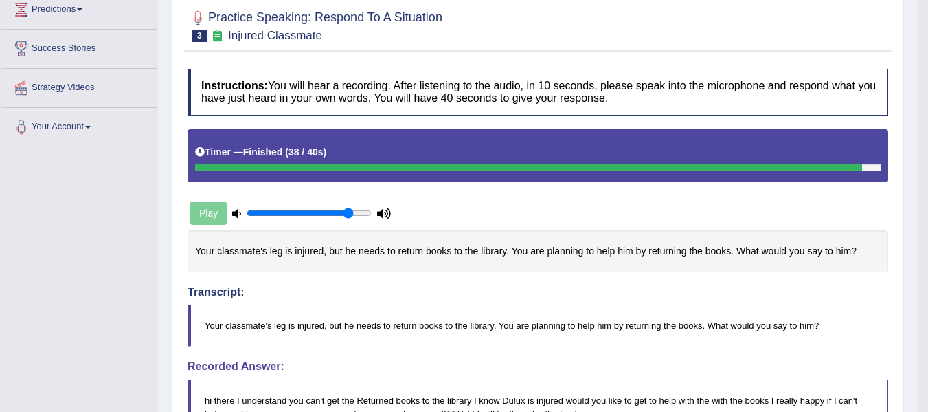
scroll to position [106, 0]
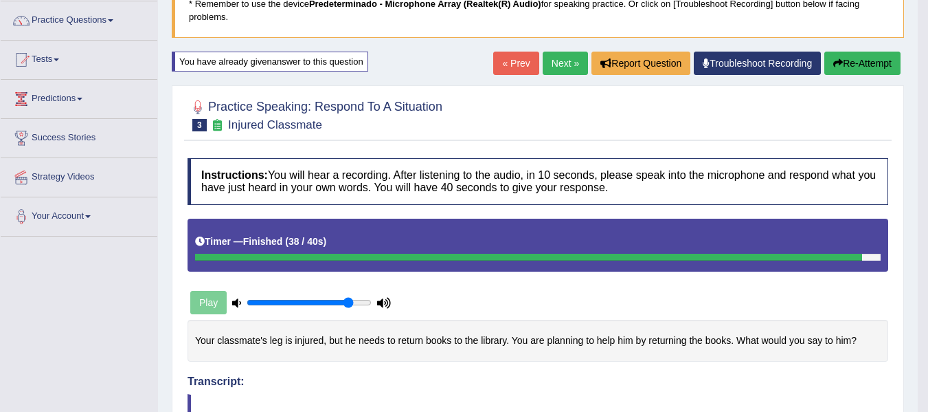
click at [568, 58] on link "Next »" at bounding box center [565, 63] width 45 height 23
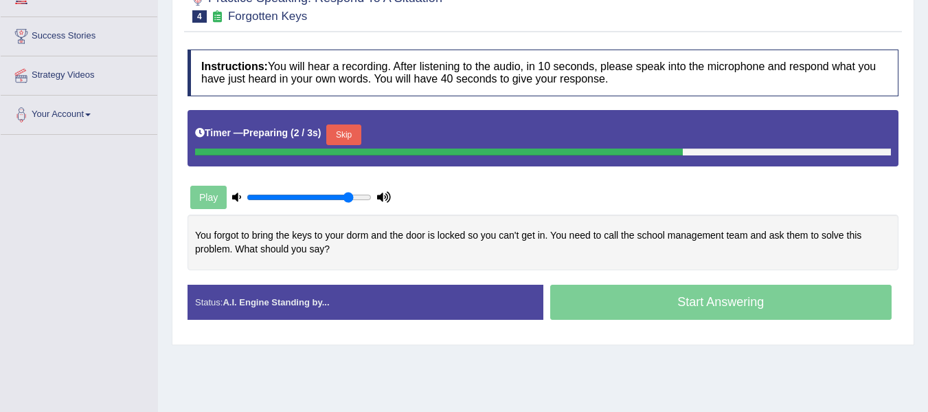
scroll to position [212, 0]
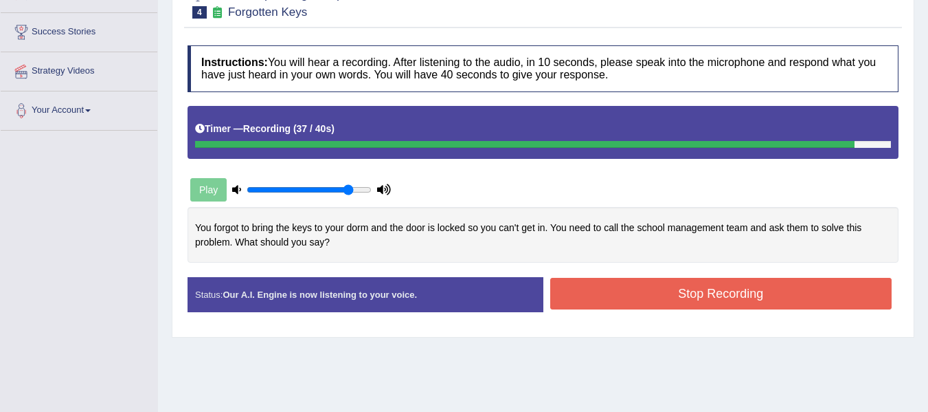
click at [767, 304] on button "Stop Recording" at bounding box center [721, 294] width 342 height 32
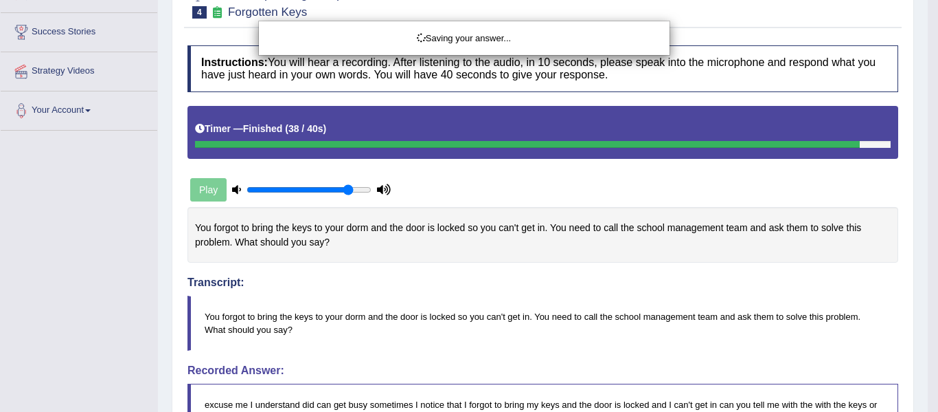
click at [927, 192] on div "Saving your answer..." at bounding box center [469, 206] width 938 height 412
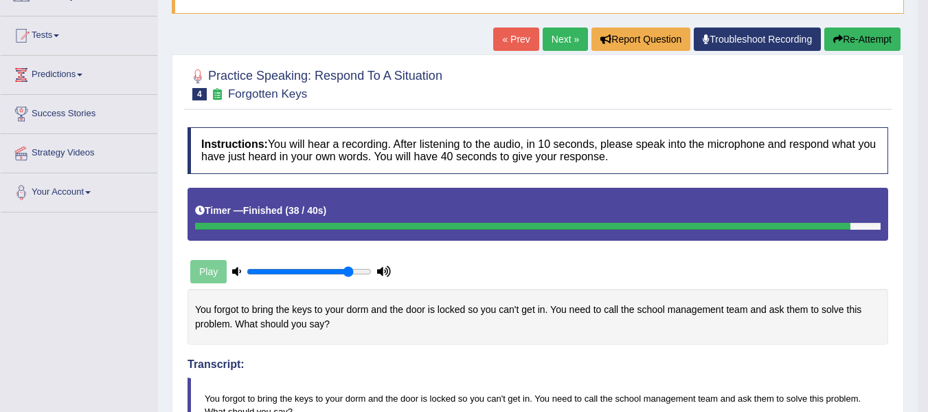
scroll to position [113, 0]
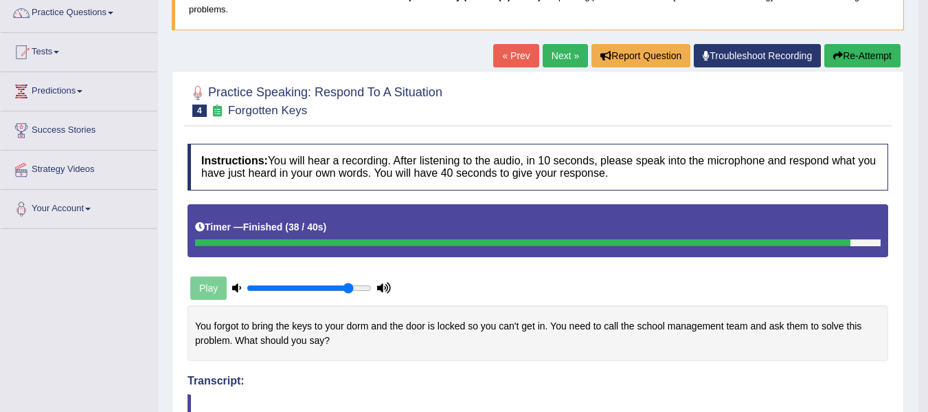
click at [560, 63] on link "Next »" at bounding box center [565, 55] width 45 height 23
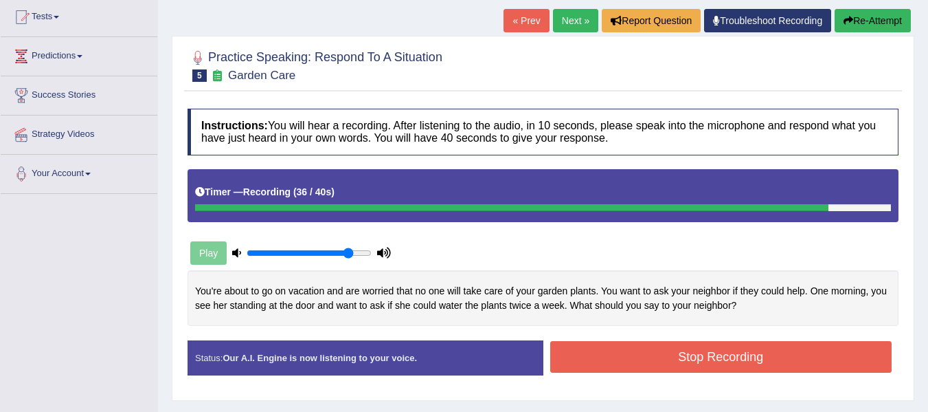
scroll to position [234, 0]
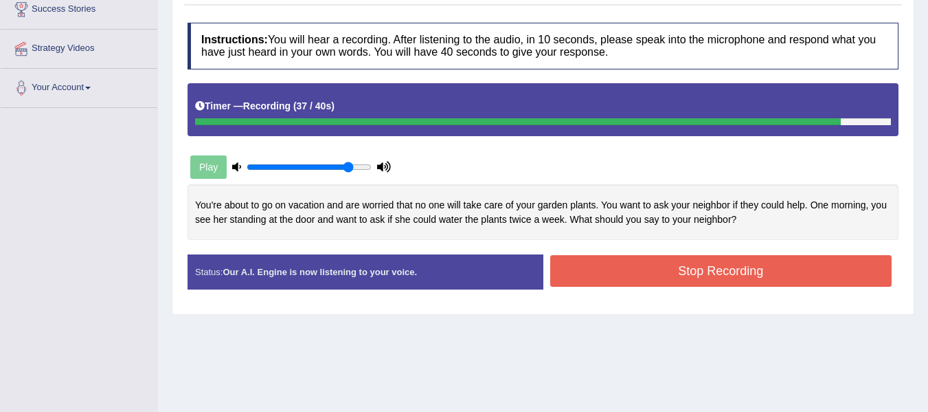
click at [785, 276] on button "Stop Recording" at bounding box center [721, 271] width 342 height 32
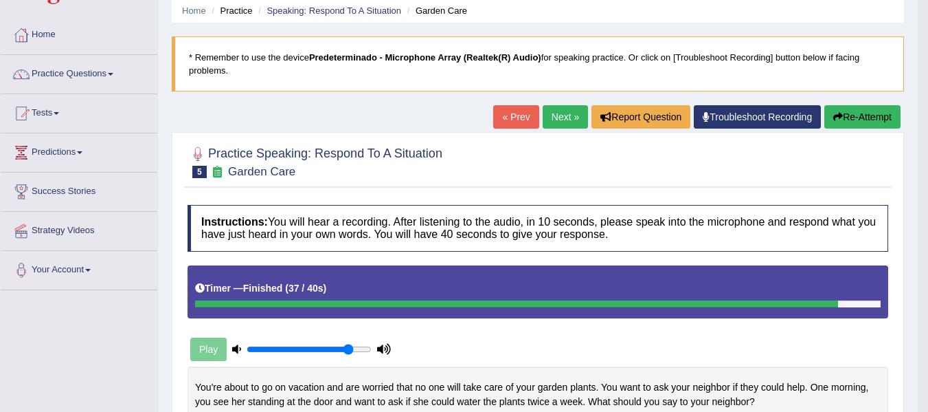
scroll to position [0, 0]
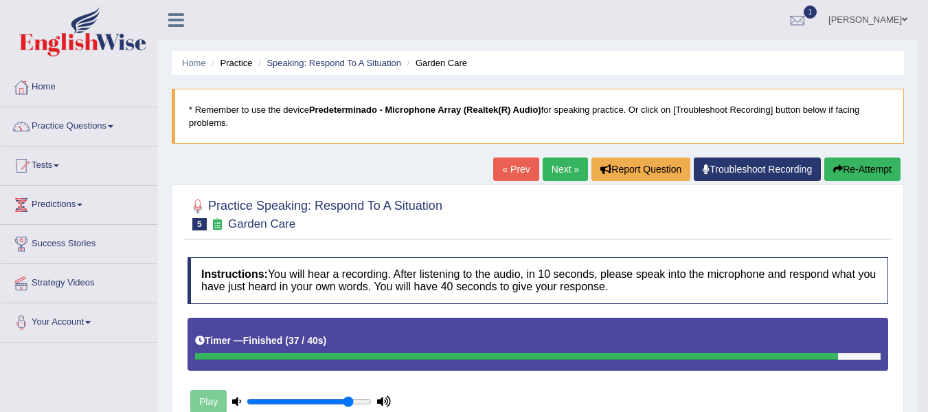
click at [863, 9] on link "[PERSON_NAME]" at bounding box center [868, 18] width 100 height 36
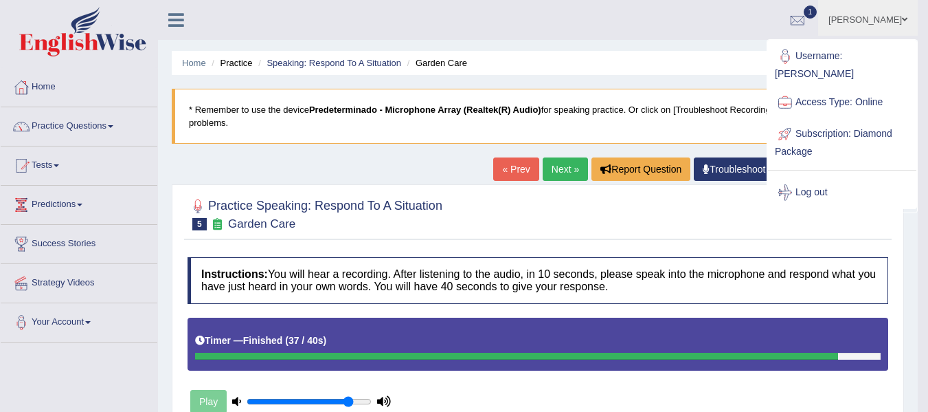
click at [570, 164] on link "Next »" at bounding box center [565, 168] width 45 height 23
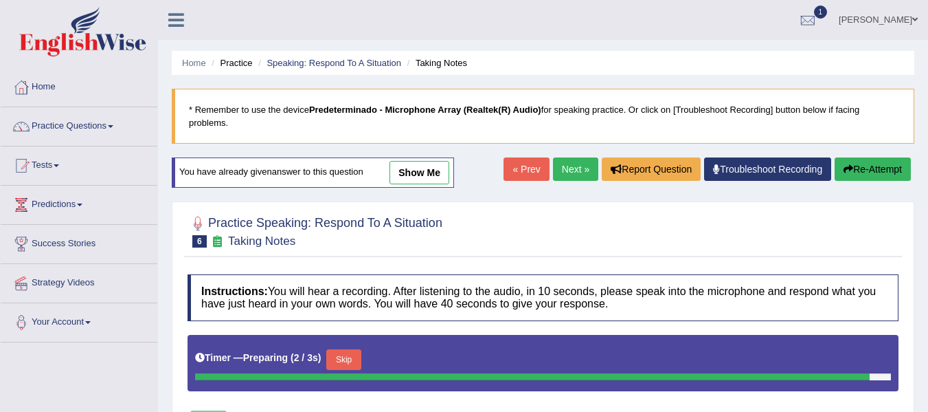
drag, startPoint x: 921, startPoint y: 153, endPoint x: 938, endPoint y: 161, distance: 18.4
click at [927, 161] on html "Toggle navigation Home Practice Questions Speaking Practice Read Aloud Repeat S…" at bounding box center [464, 206] width 928 height 412
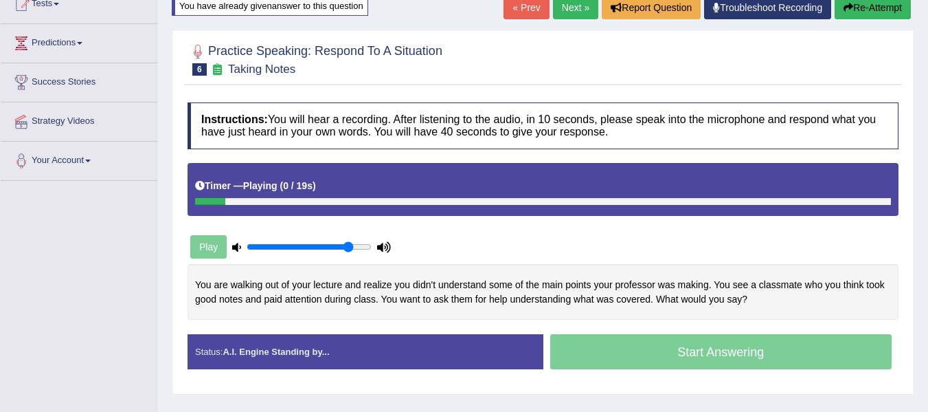
scroll to position [164, 0]
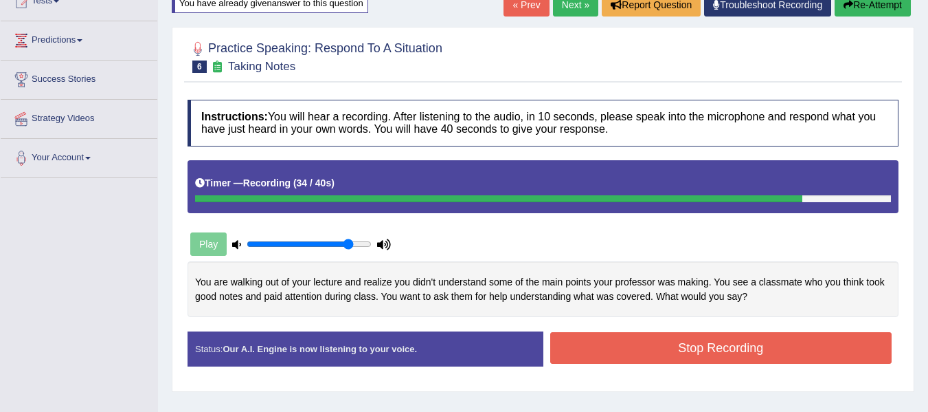
click at [758, 349] on button "Stop Recording" at bounding box center [721, 348] width 342 height 32
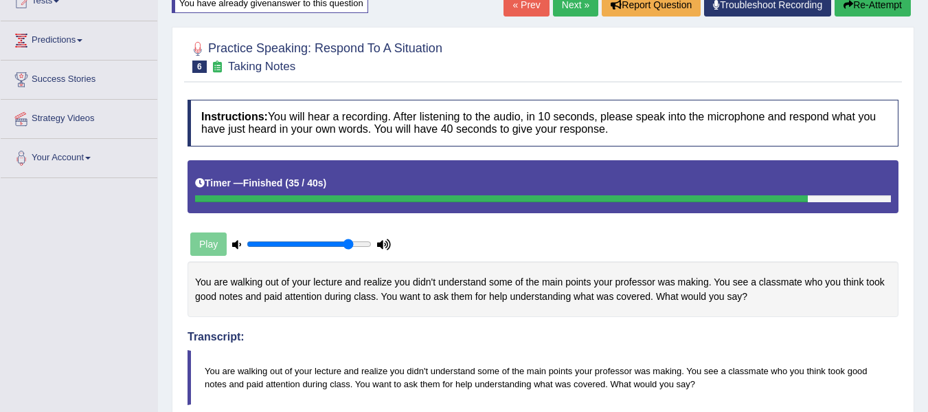
drag, startPoint x: 938, startPoint y: 146, endPoint x: 921, endPoint y: 266, distance: 120.7
click at [921, 247] on html "Toggle navigation Home Practice Questions Speaking Practice Read Aloud Repeat S…" at bounding box center [464, 42] width 928 height 412
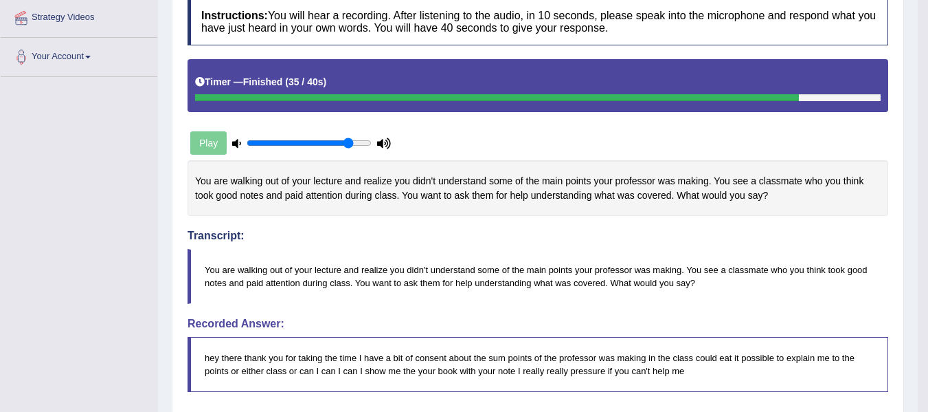
scroll to position [0, 0]
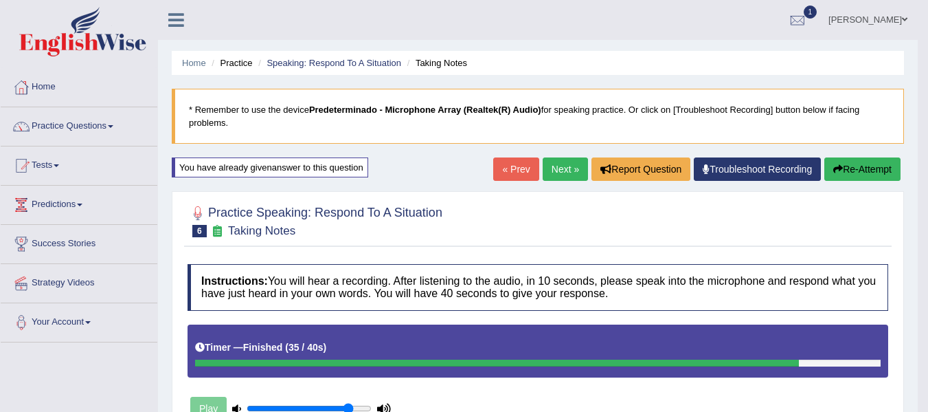
click at [859, 166] on button "Re-Attempt" at bounding box center [862, 168] width 76 height 23
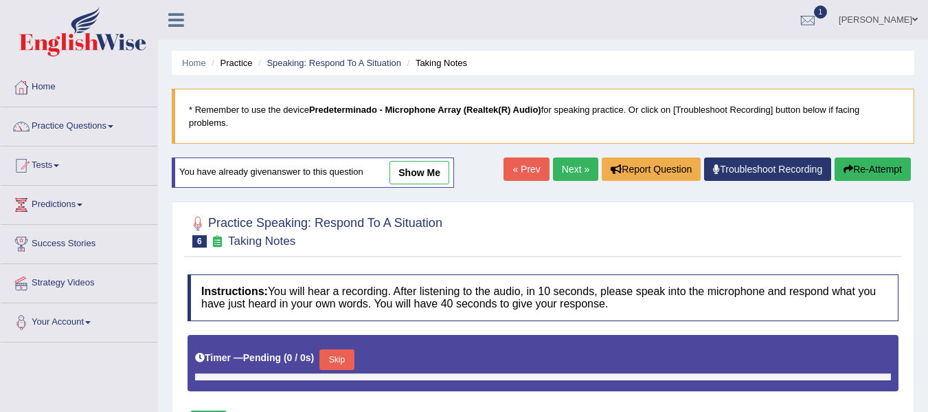
type input "0.85"
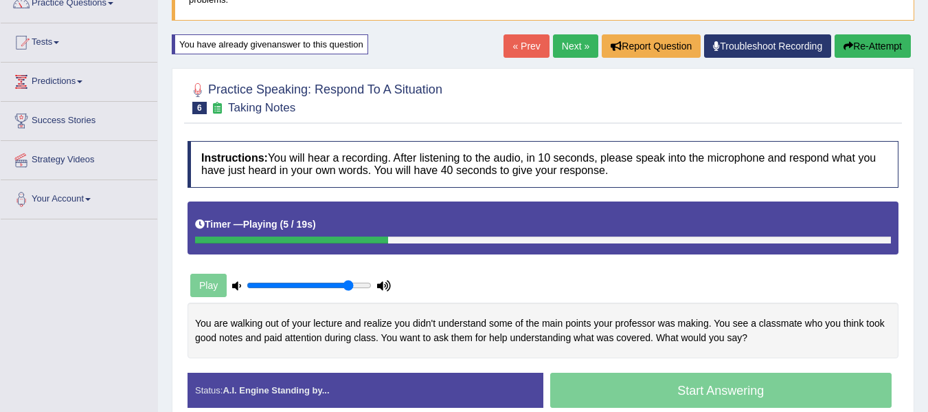
scroll to position [207, 0]
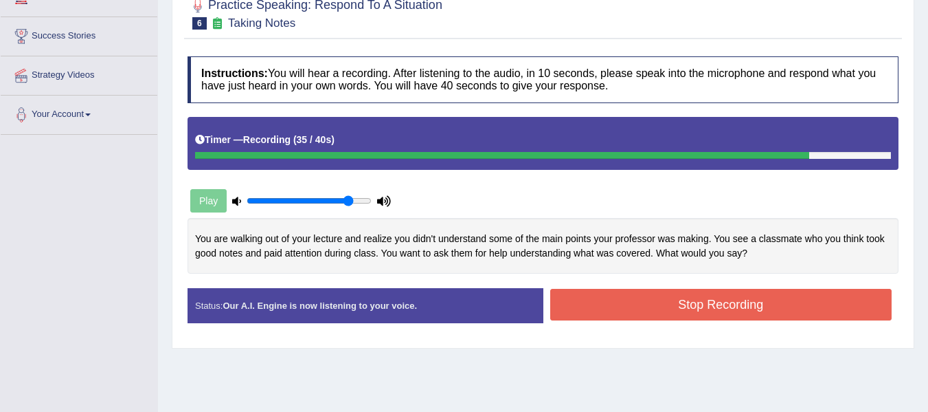
click at [769, 308] on button "Stop Recording" at bounding box center [721, 305] width 342 height 32
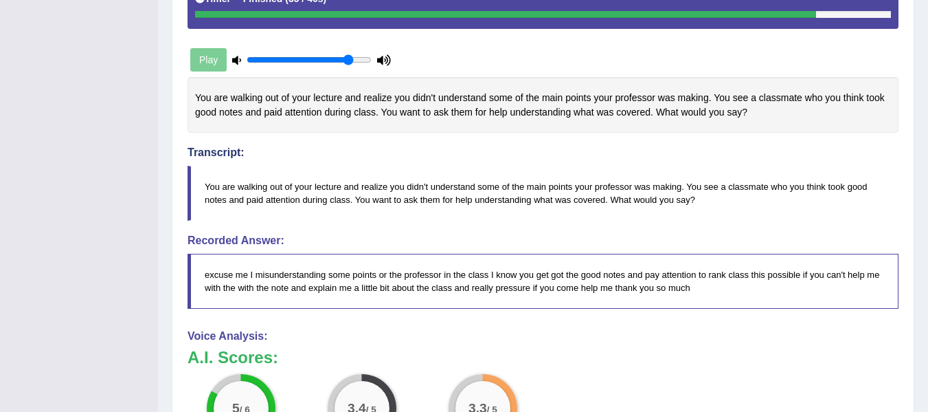
drag, startPoint x: 934, startPoint y: 116, endPoint x: 934, endPoint y: 212, distance: 96.2
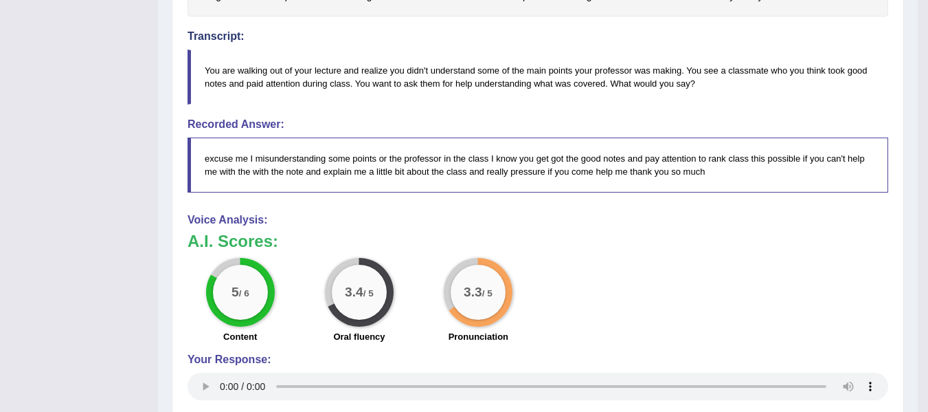
scroll to position [0, 0]
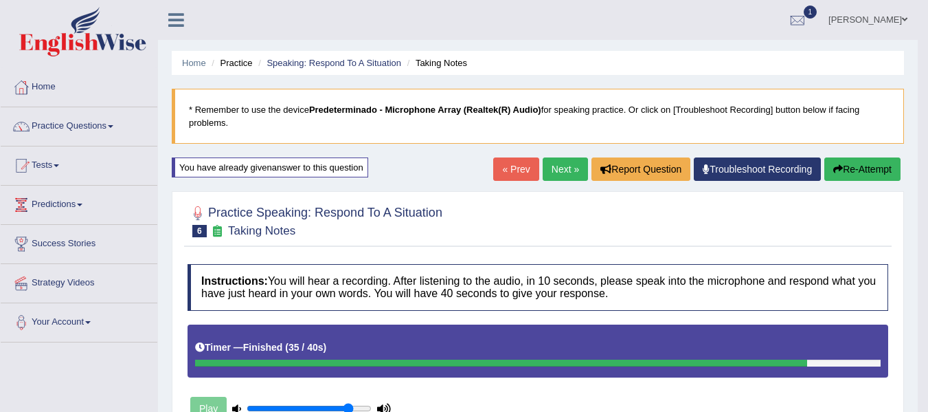
click at [880, 5] on link "[PERSON_NAME]" at bounding box center [868, 18] width 100 height 36
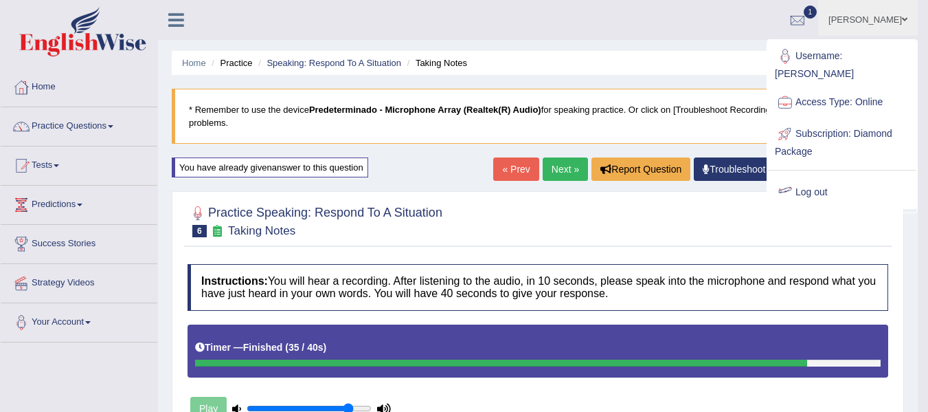
click at [566, 158] on link "Next »" at bounding box center [565, 168] width 45 height 23
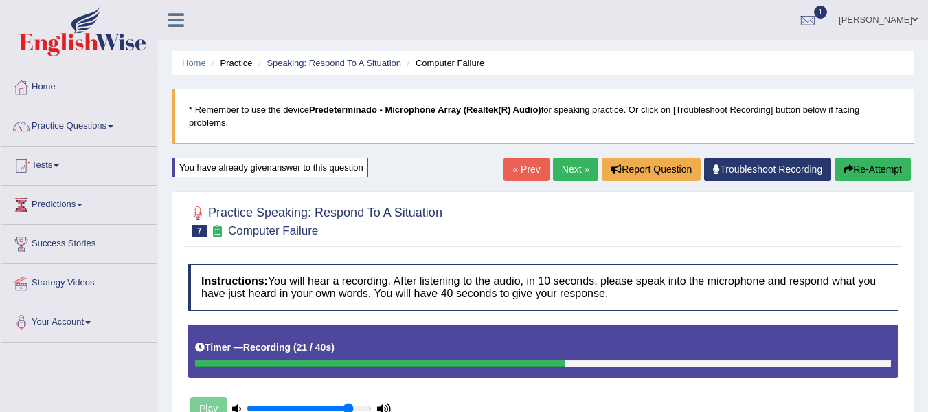
click at [892, 166] on button "Re-Attempt" at bounding box center [873, 168] width 76 height 23
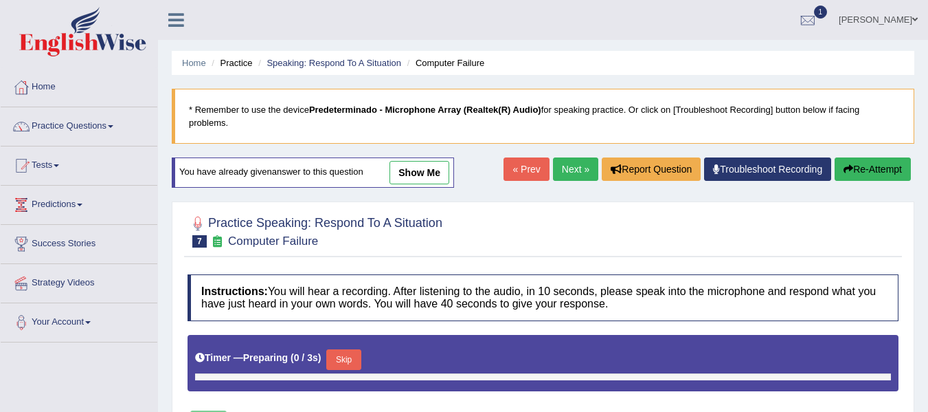
type input "0.85"
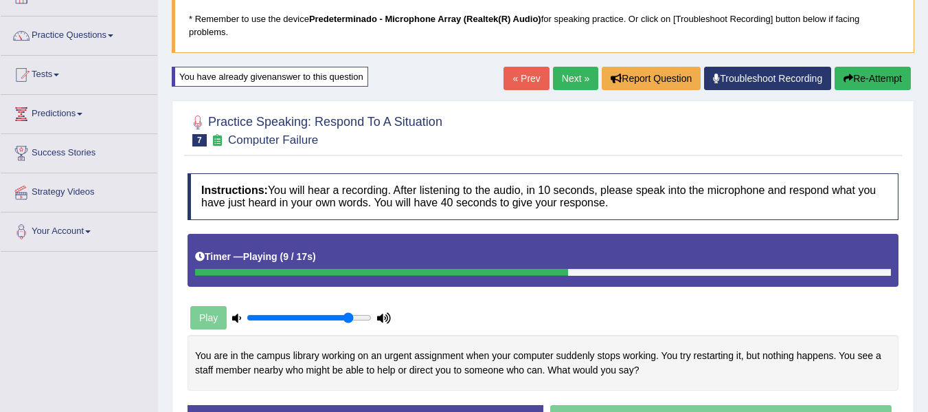
scroll to position [163, 0]
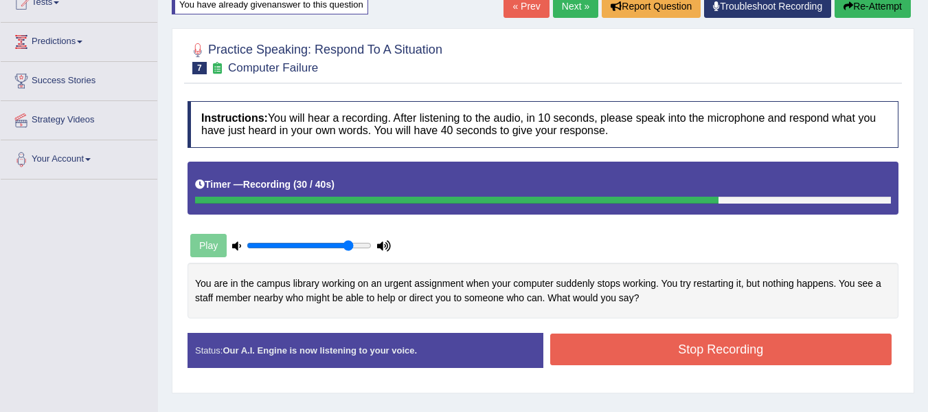
click at [793, 337] on button "Stop Recording" at bounding box center [721, 349] width 342 height 32
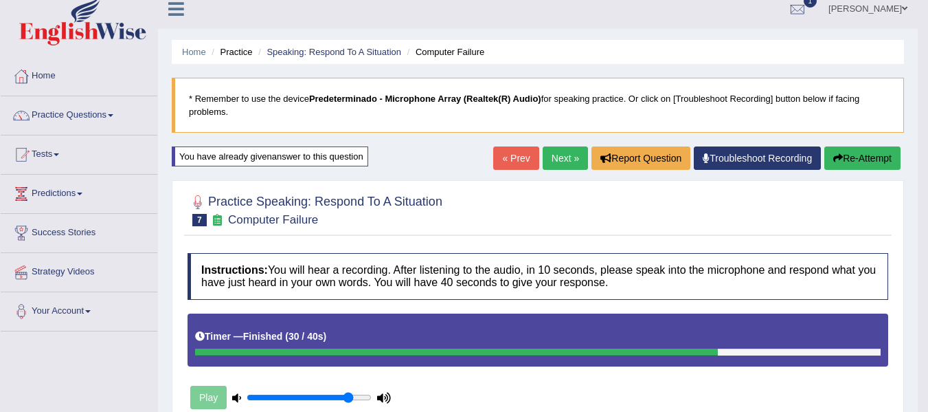
scroll to position [0, 0]
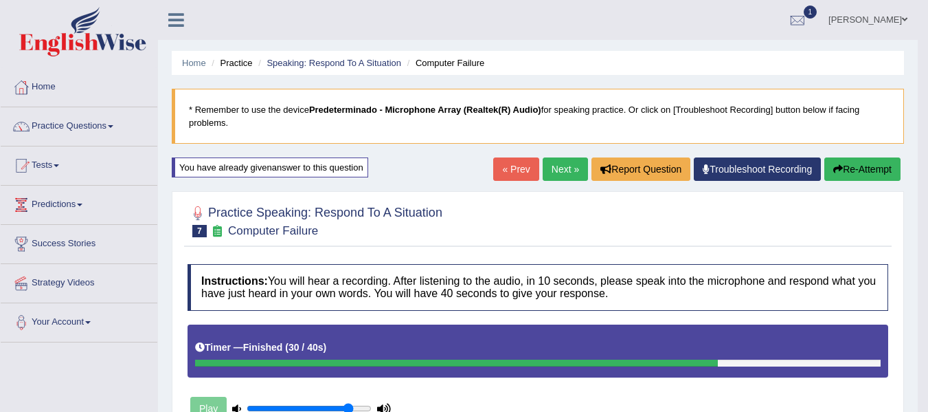
click at [881, 16] on link "[PERSON_NAME]" at bounding box center [868, 18] width 100 height 36
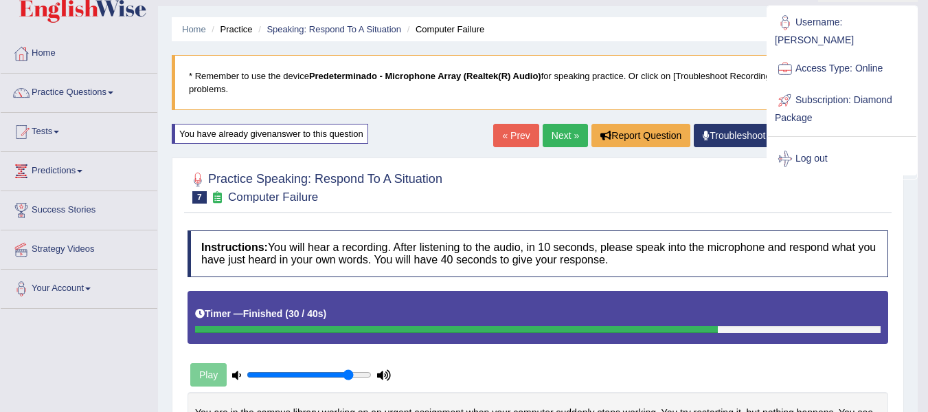
scroll to position [23, 0]
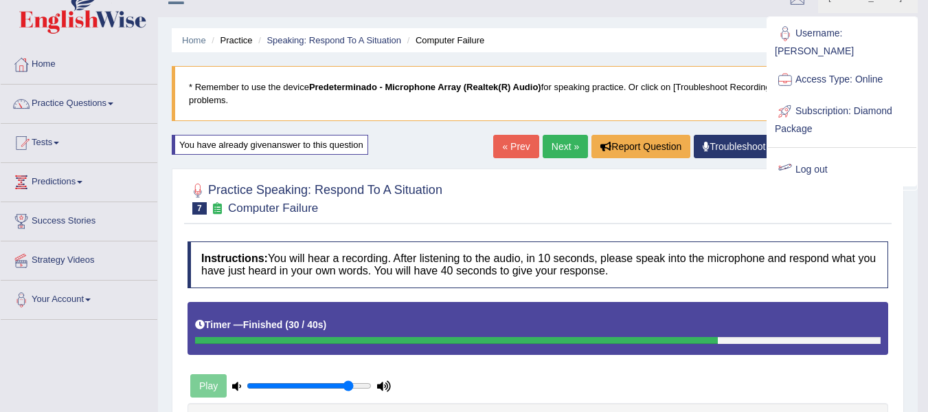
click at [691, 205] on div at bounding box center [538, 198] width 701 height 42
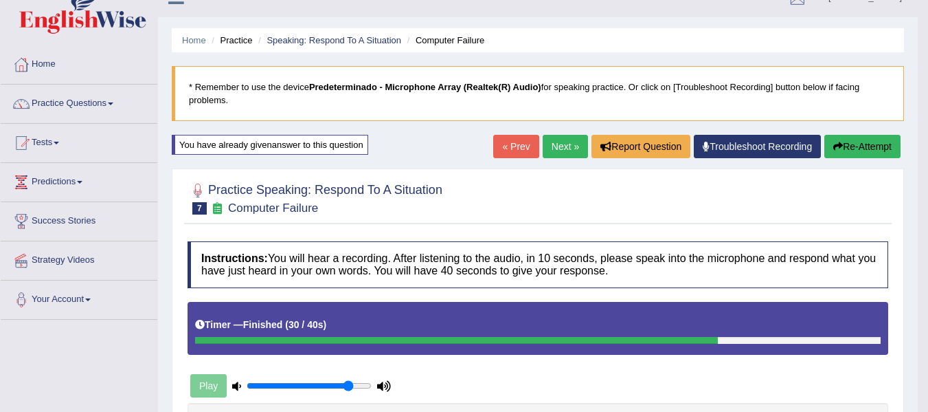
click at [873, 150] on button "Re-Attempt" at bounding box center [862, 146] width 76 height 23
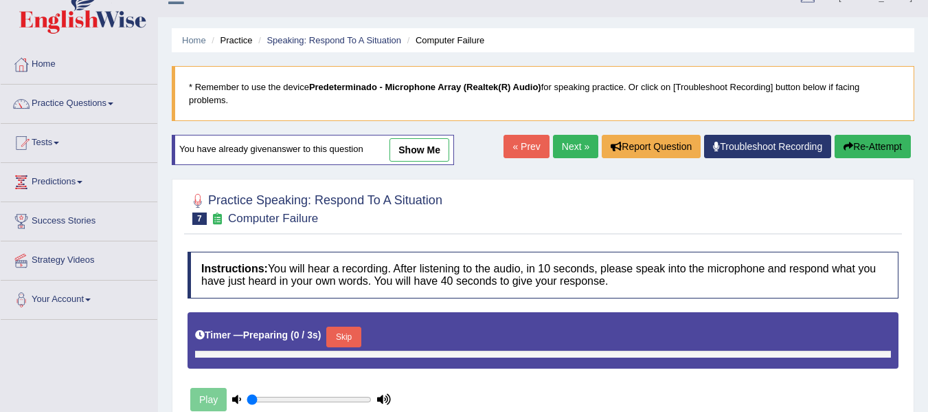
type input "0.85"
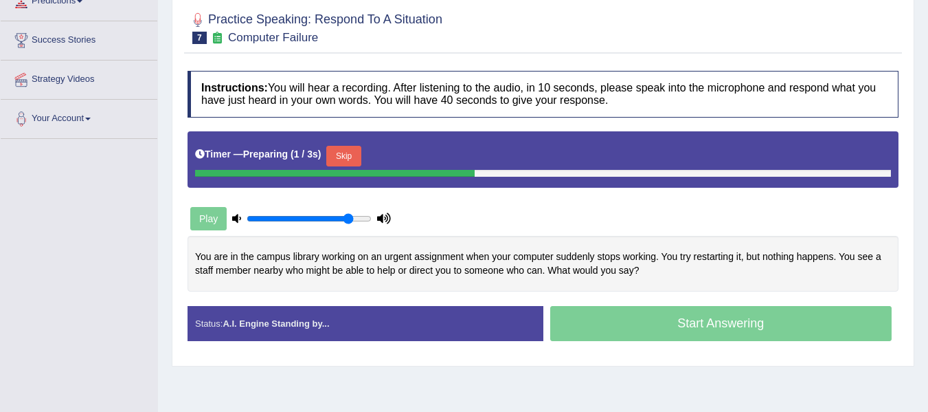
scroll to position [257, 0]
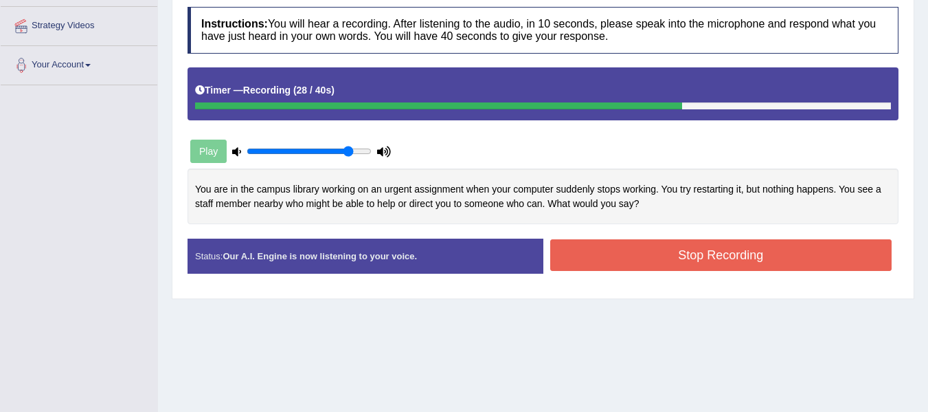
click at [778, 265] on button "Stop Recording" at bounding box center [721, 255] width 342 height 32
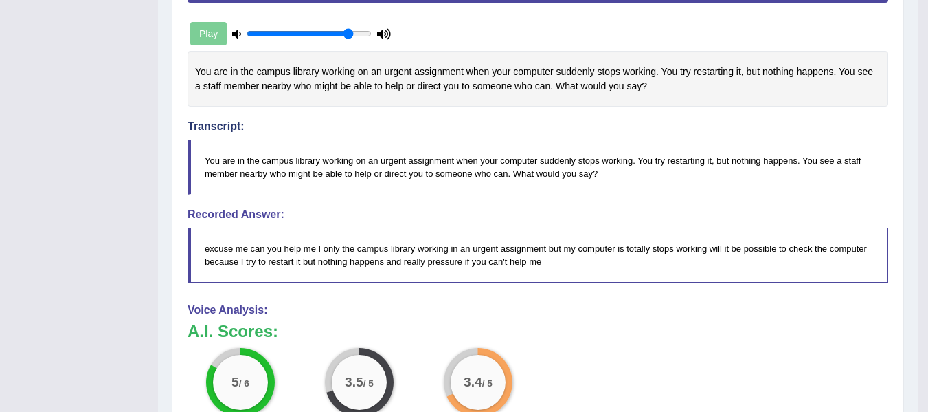
scroll to position [406, 0]
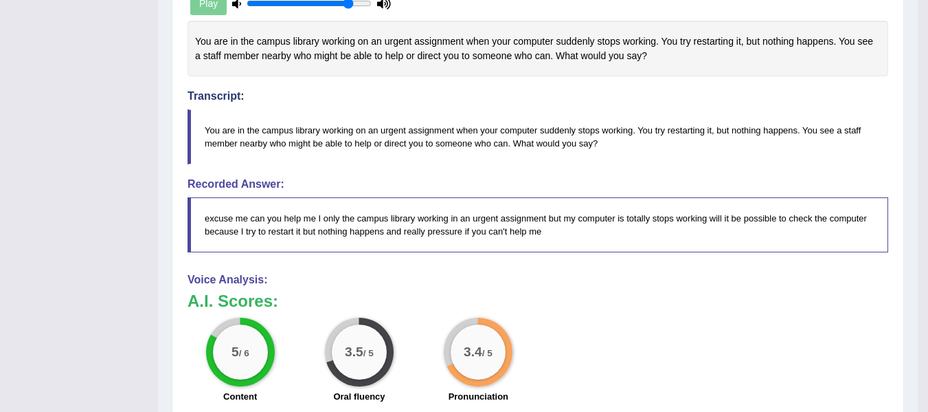
drag, startPoint x: 938, startPoint y: 137, endPoint x: 938, endPoint y: 215, distance: 78.3
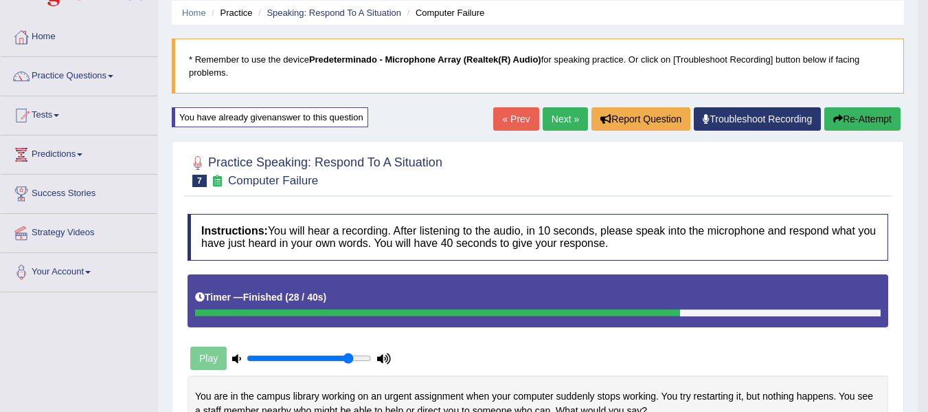
scroll to position [0, 0]
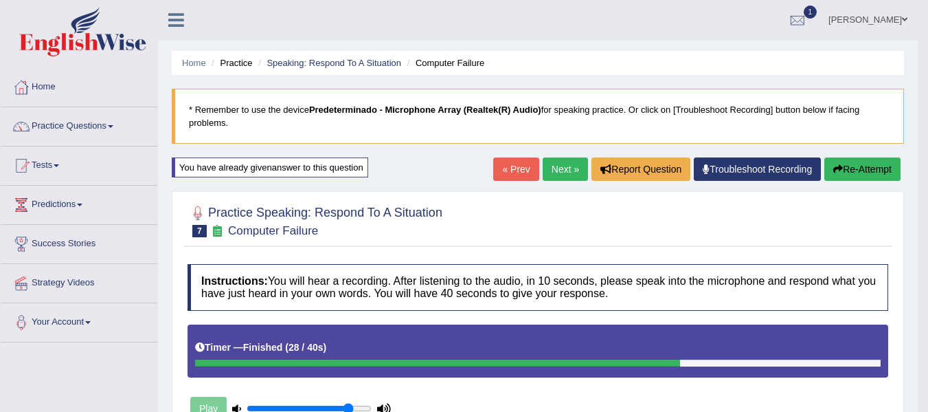
click at [883, 22] on link "Anderson Sanabria" at bounding box center [868, 18] width 100 height 36
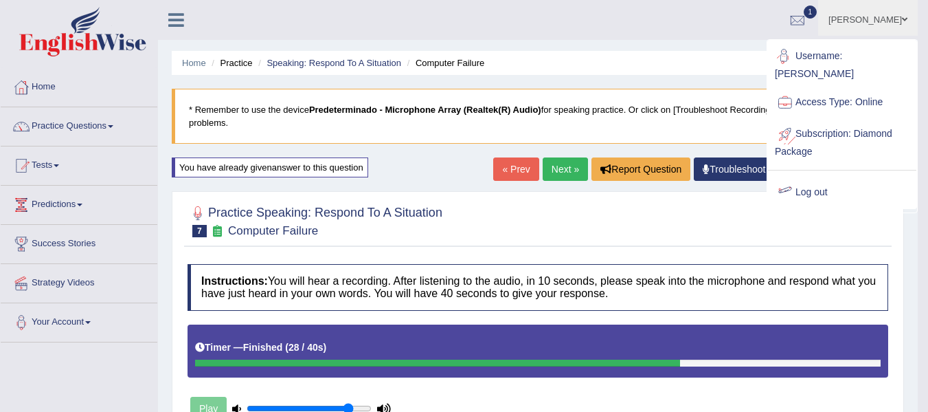
click at [811, 177] on link "Log out" at bounding box center [842, 193] width 148 height 32
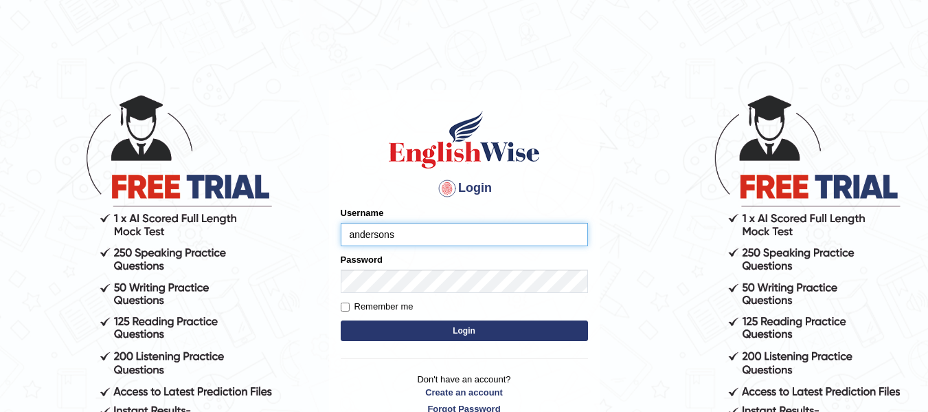
type input "Andersons"
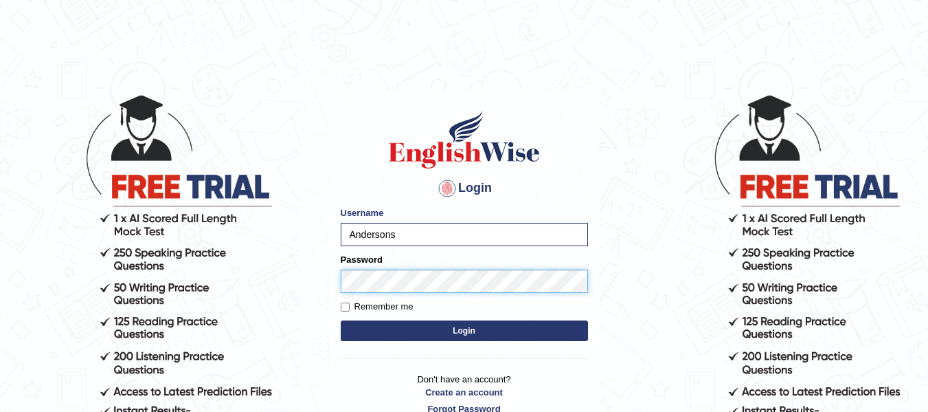
click at [341, 320] on button "Login" at bounding box center [464, 330] width 247 height 21
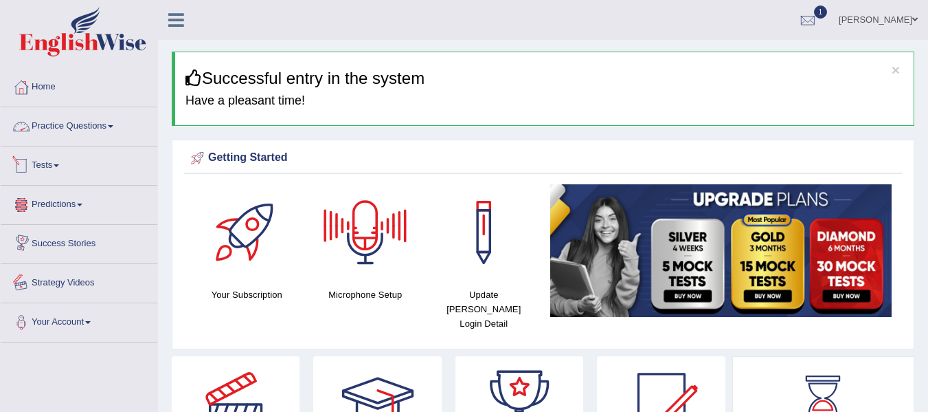
click at [90, 135] on link "Practice Questions" at bounding box center [79, 124] width 157 height 34
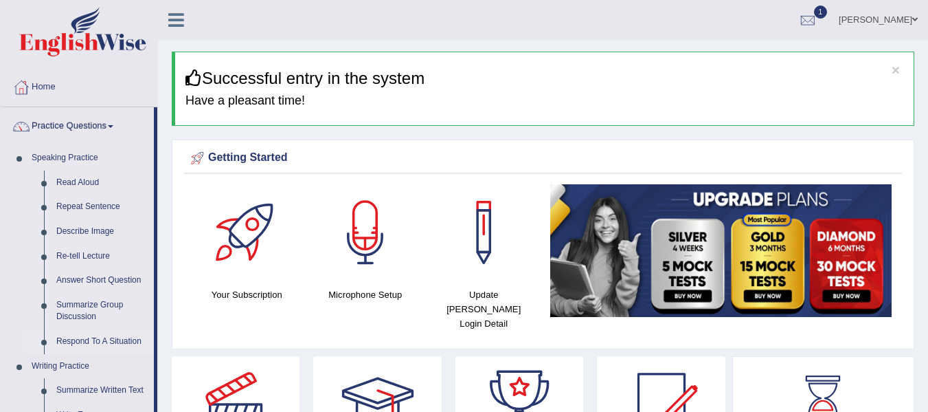
click at [85, 339] on link "Respond To A Situation" at bounding box center [102, 341] width 104 height 25
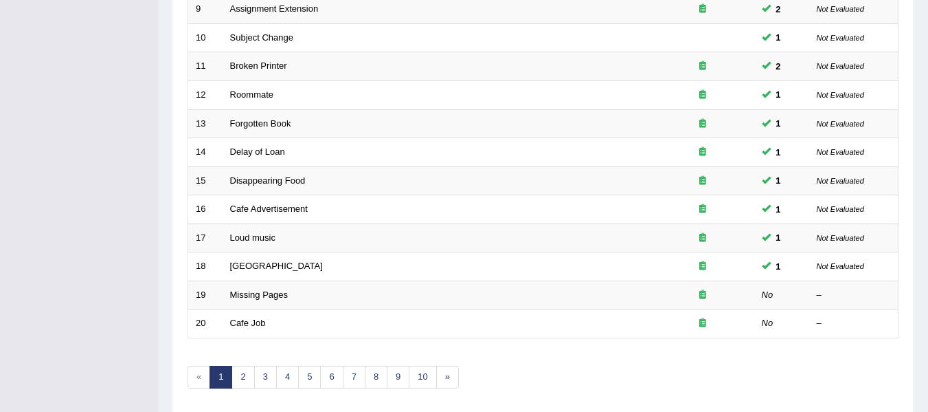
scroll to position [466, 0]
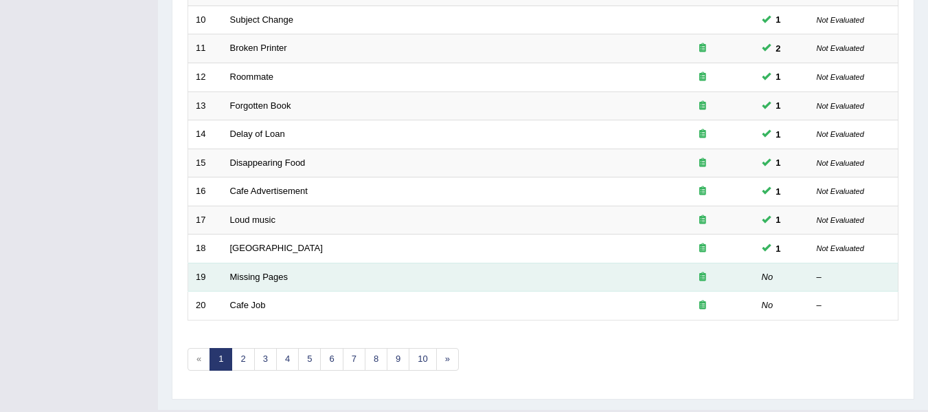
drag, startPoint x: 267, startPoint y: 306, endPoint x: 265, endPoint y: 283, distance: 22.8
click at [265, 288] on tbody "1 Difficult Course 1 Not Evaluated 2 Party Decline 2 Not Evaluated 3 Injured Cl…" at bounding box center [543, 35] width 710 height 572
click at [265, 278] on link "Missing Pages" at bounding box center [259, 276] width 58 height 10
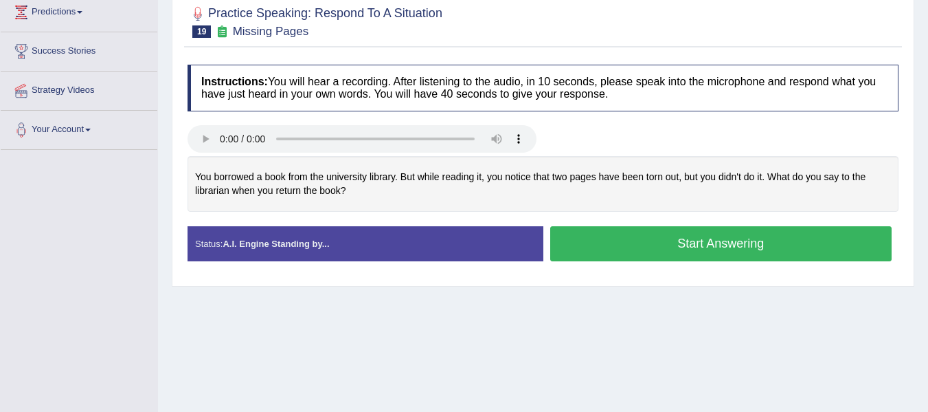
click at [683, 236] on button "Start Answering" at bounding box center [721, 243] width 342 height 35
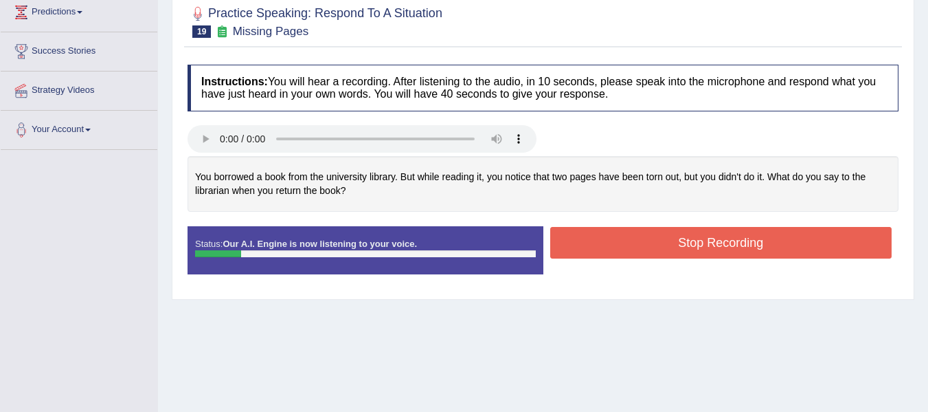
click at [683, 236] on button "Stop Recording" at bounding box center [721, 243] width 342 height 32
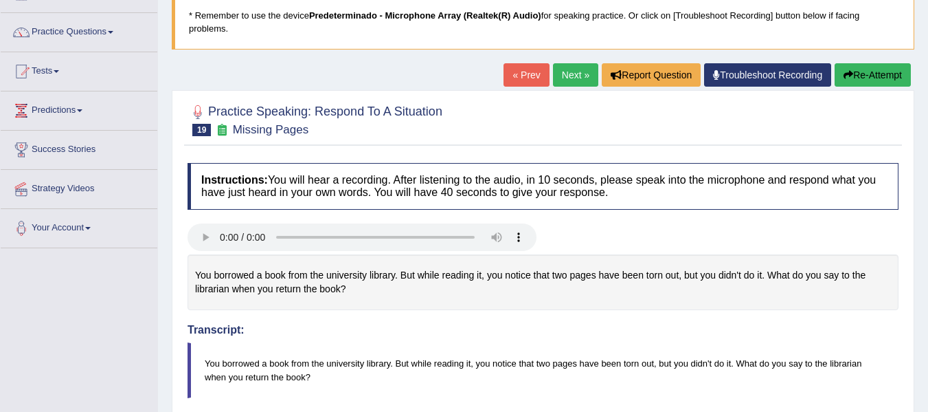
scroll to position [36, 0]
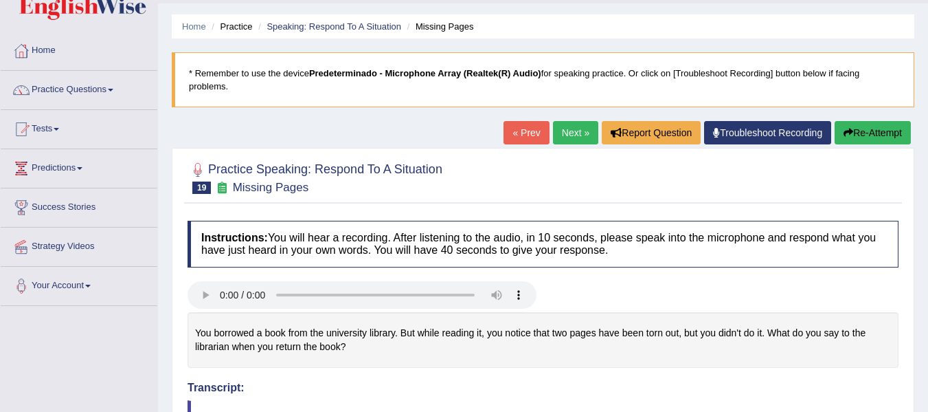
click at [860, 130] on button "Re-Attempt" at bounding box center [873, 132] width 76 height 23
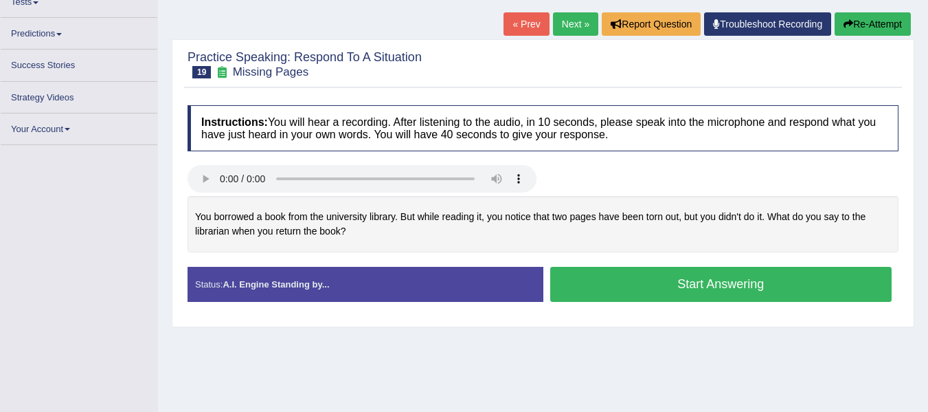
scroll to position [163, 0]
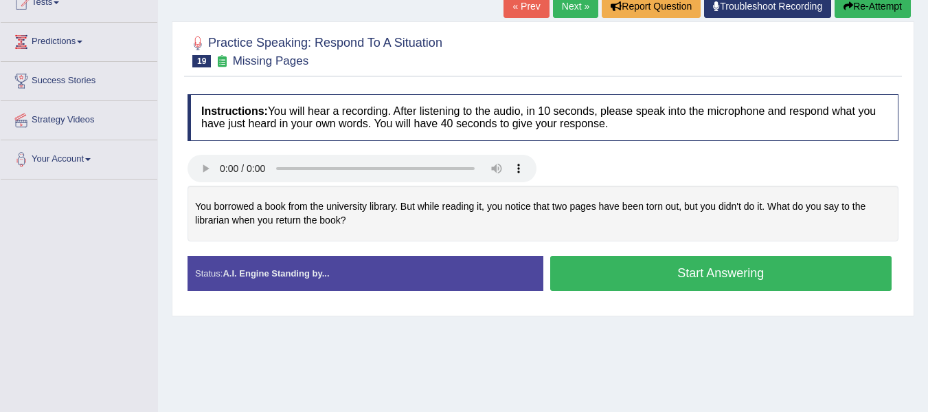
click at [710, 274] on button "Start Answering" at bounding box center [721, 273] width 342 height 35
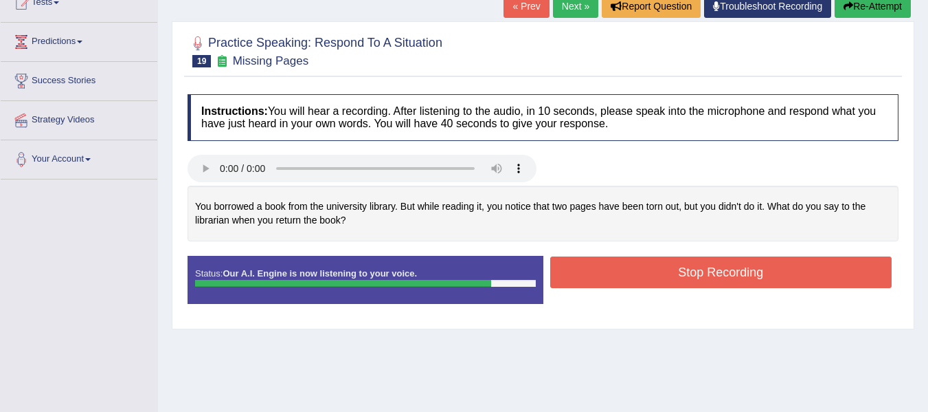
click at [710, 274] on button "Stop Recording" at bounding box center [721, 272] width 342 height 32
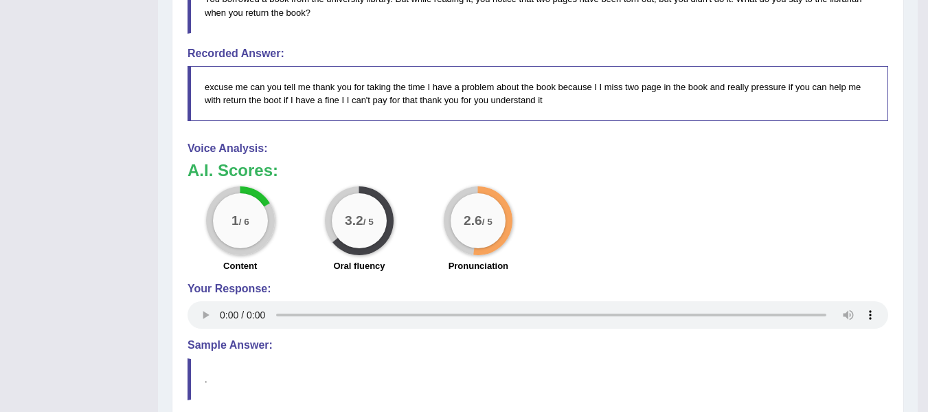
scroll to position [17, 0]
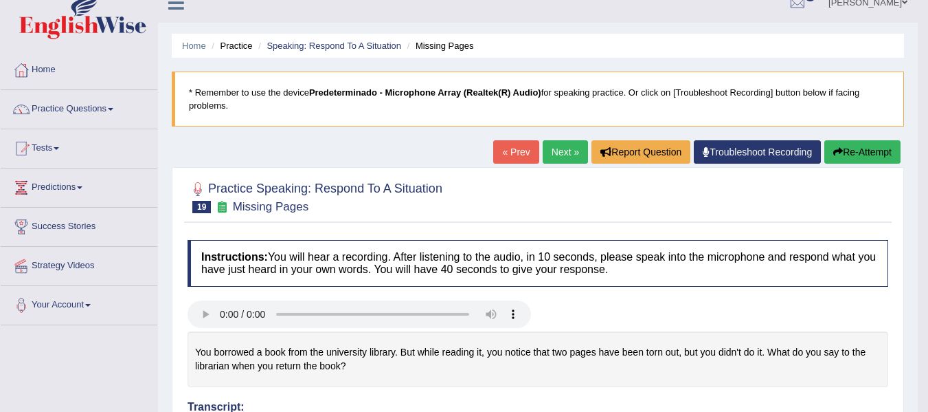
click at [866, 141] on button "Re-Attempt" at bounding box center [862, 151] width 76 height 23
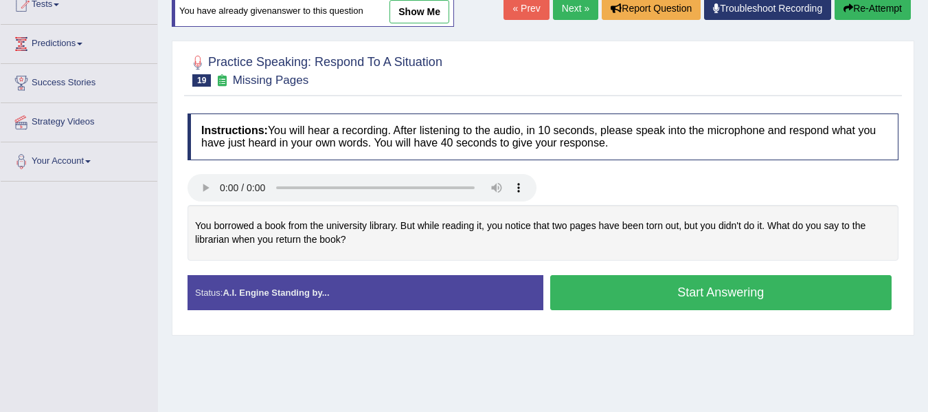
scroll to position [162, 0]
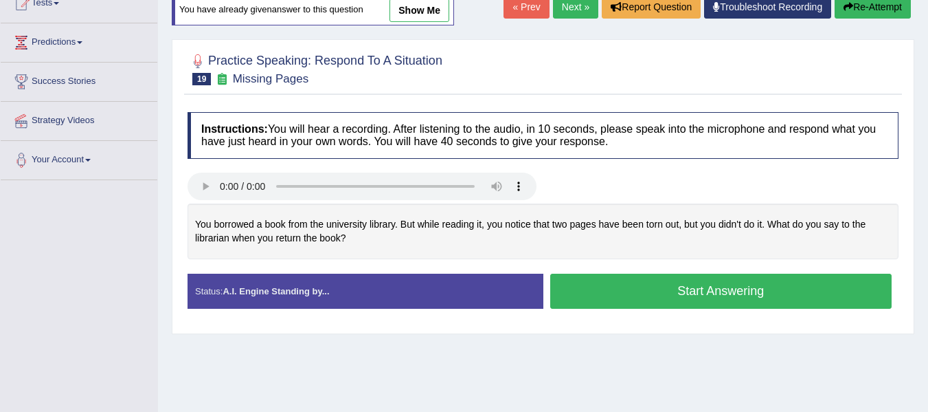
click at [698, 300] on button "Start Answering" at bounding box center [721, 290] width 342 height 35
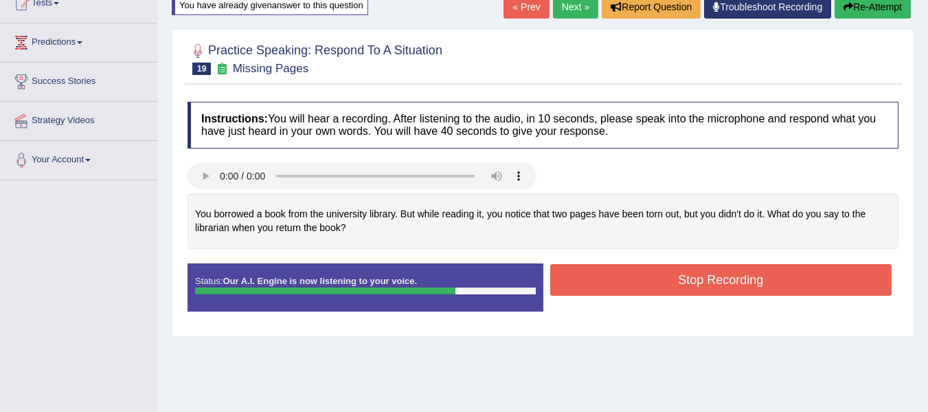
click at [699, 284] on button "Stop Recording" at bounding box center [721, 280] width 342 height 32
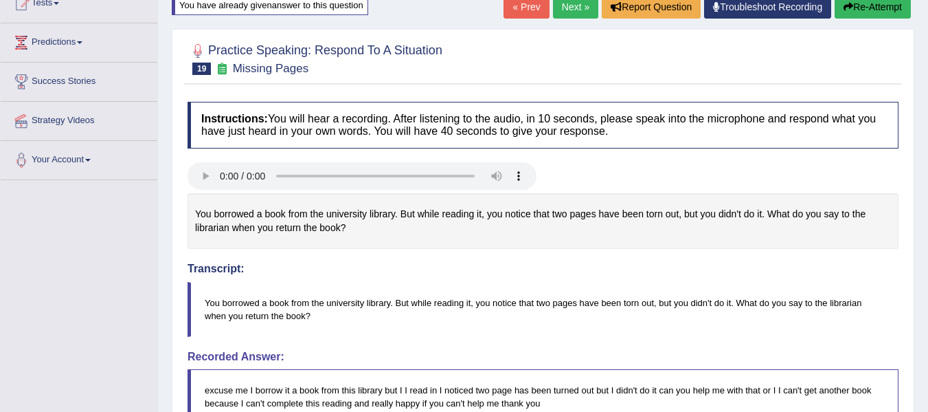
drag, startPoint x: 938, startPoint y: 158, endPoint x: 938, endPoint y: 167, distance: 8.9
click at [927, 167] on html "Toggle navigation Home Practice Questions Speaking Practice Read Aloud Repeat S…" at bounding box center [464, 44] width 928 height 412
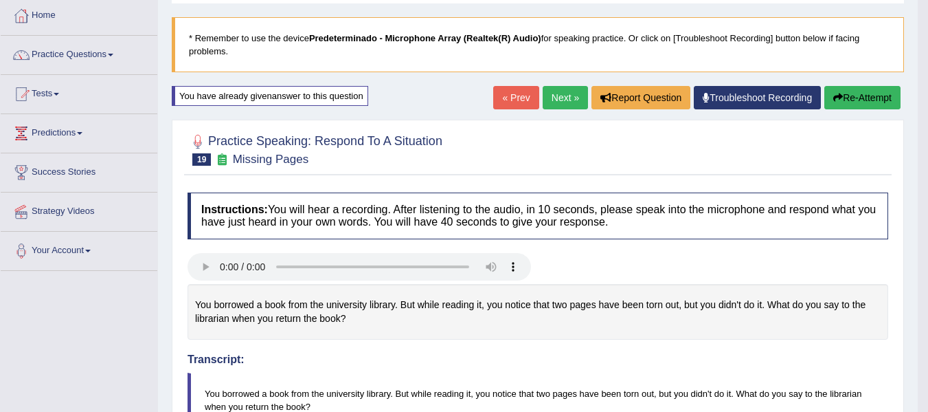
scroll to position [63, 0]
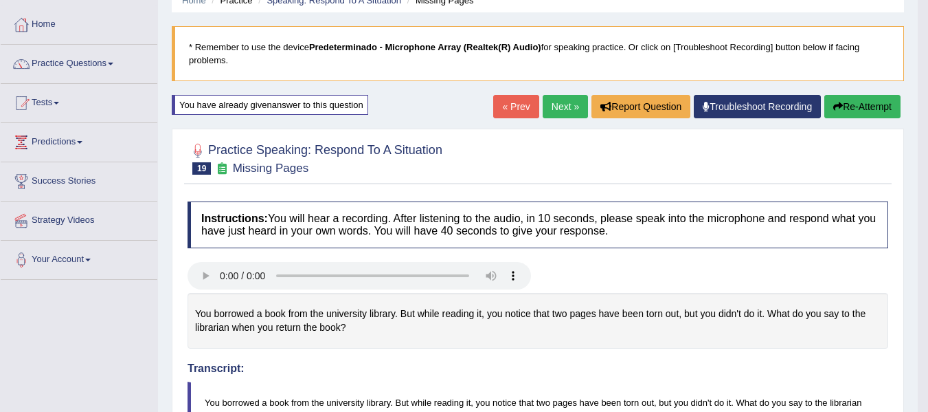
click at [557, 101] on link "Next »" at bounding box center [565, 106] width 45 height 23
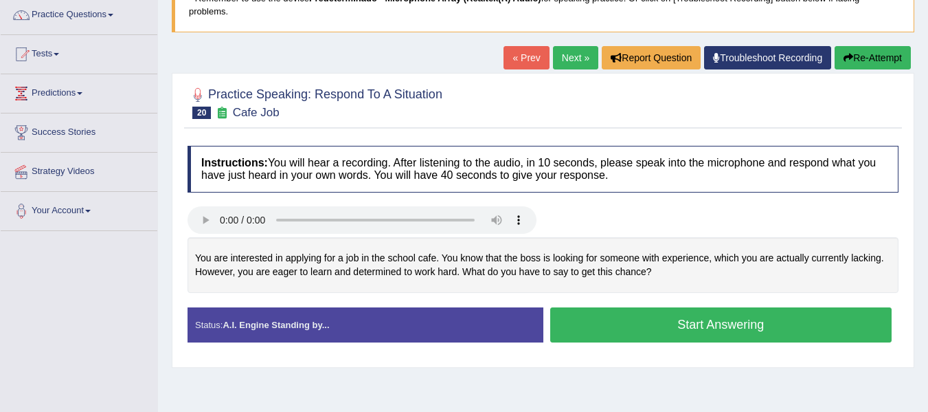
scroll to position [145, 0]
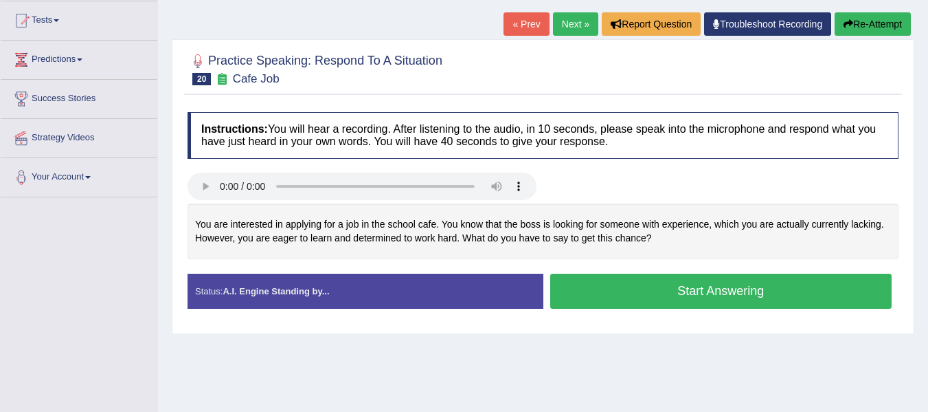
click at [635, 280] on button "Start Answering" at bounding box center [721, 290] width 342 height 35
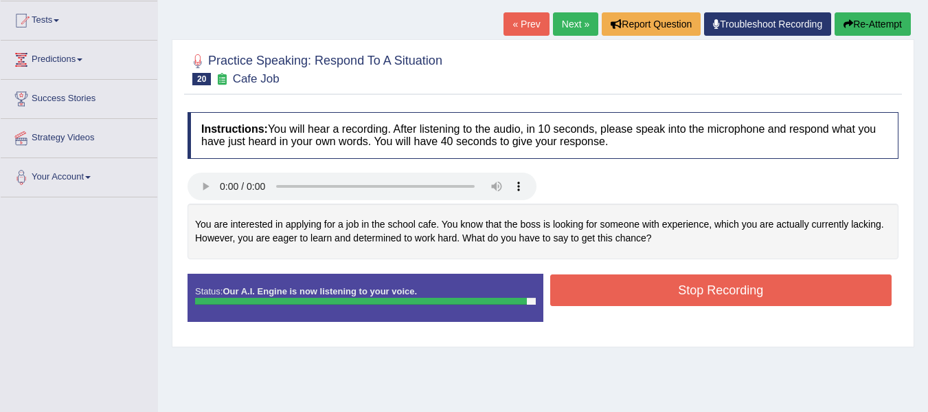
click at [639, 286] on button "Stop Recording" at bounding box center [721, 290] width 342 height 32
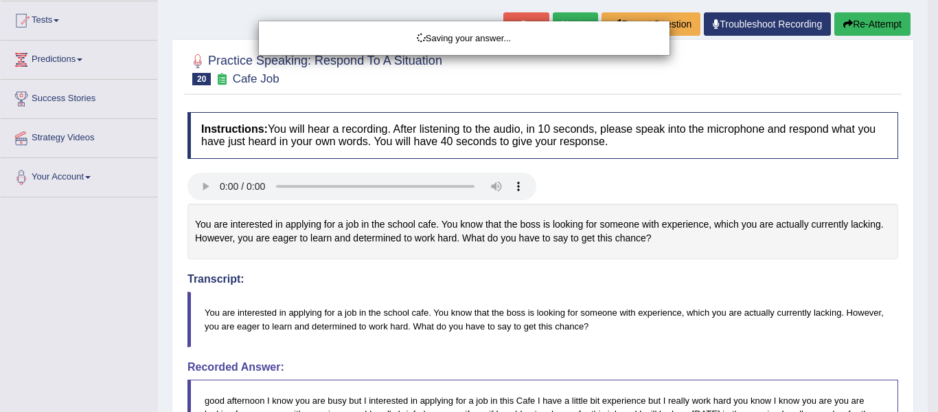
click at [730, 242] on div "Saving your answer..." at bounding box center [469, 206] width 938 height 412
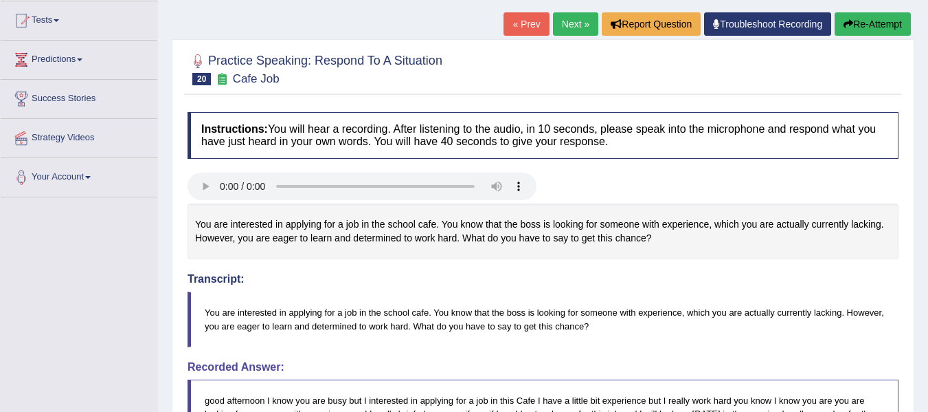
drag, startPoint x: 938, startPoint y: 128, endPoint x: 936, endPoint y: 159, distance: 30.3
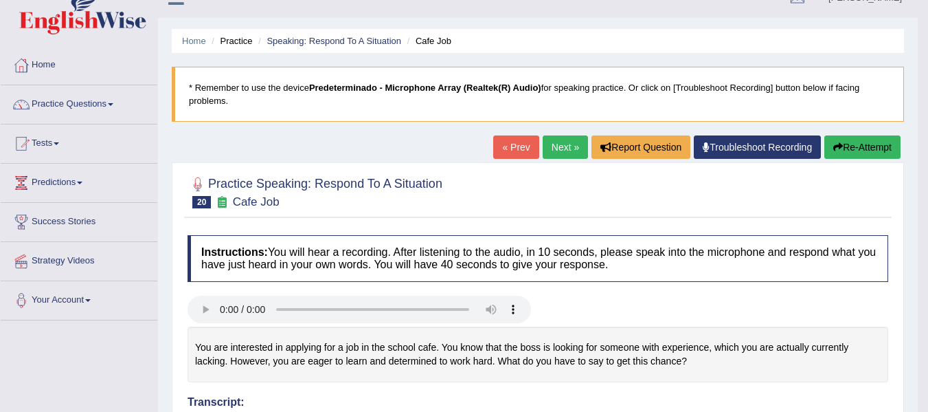
scroll to position [20, 0]
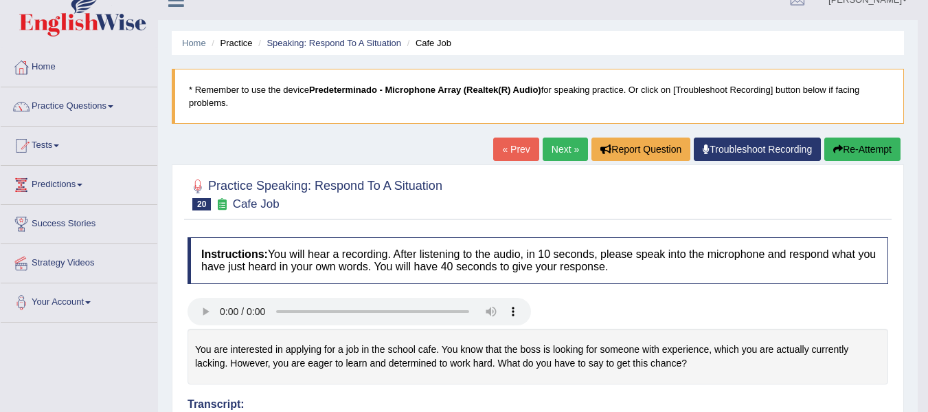
click at [545, 148] on link "Next »" at bounding box center [565, 148] width 45 height 23
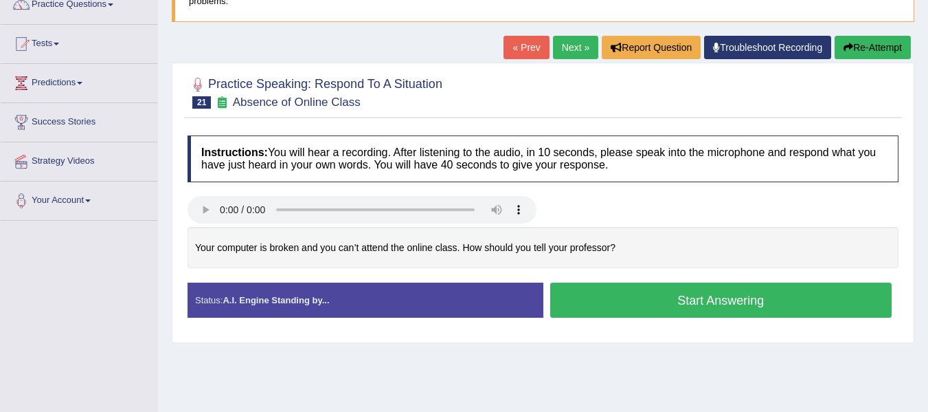
click at [927, 93] on html "Toggle navigation Home Practice Questions Speaking Practice Read Aloud Repeat S…" at bounding box center [464, 84] width 928 height 412
click at [652, 297] on button "Start Answering" at bounding box center [721, 299] width 342 height 35
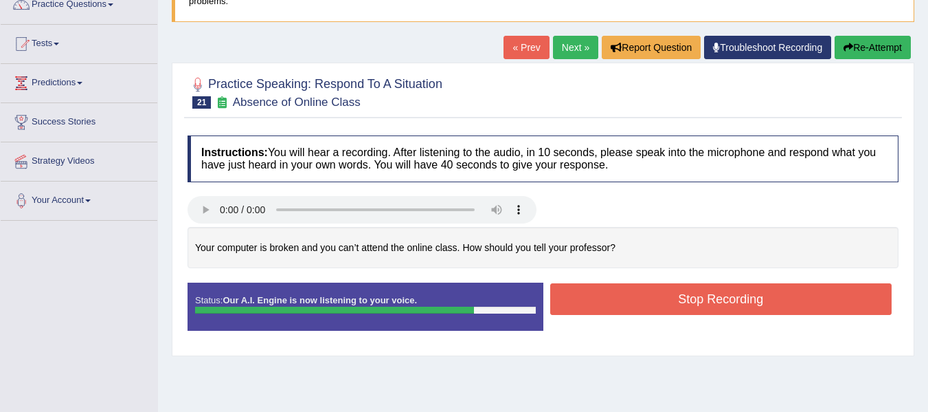
click at [652, 297] on button "Stop Recording" at bounding box center [721, 299] width 342 height 32
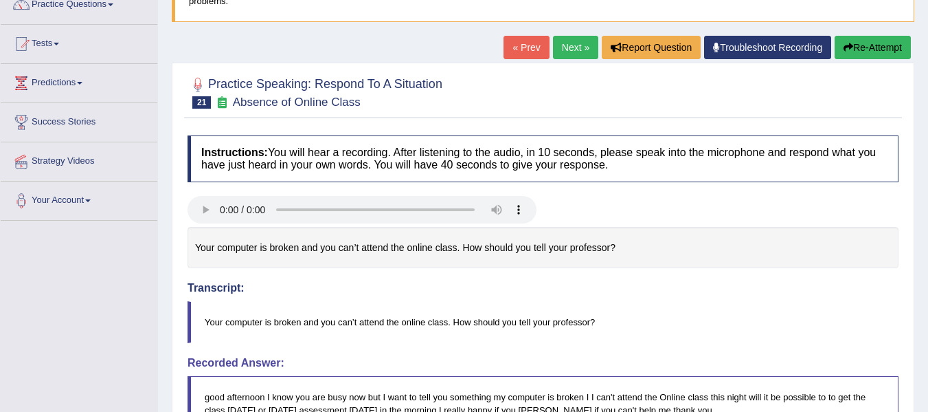
drag, startPoint x: 938, startPoint y: 144, endPoint x: 938, endPoint y: 182, distance: 38.5
click at [927, 182] on html "Toggle navigation Home Practice Questions Speaking Practice Read Aloud Repeat S…" at bounding box center [464, 84] width 928 height 412
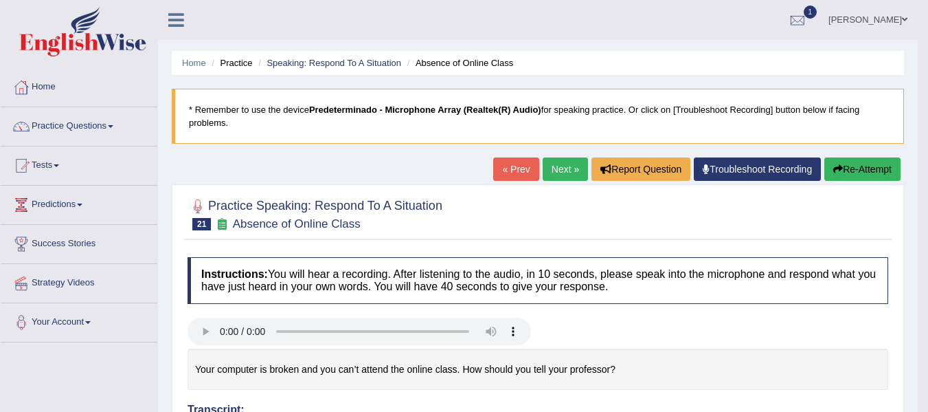
click at [855, 176] on button "Re-Attempt" at bounding box center [862, 168] width 76 height 23
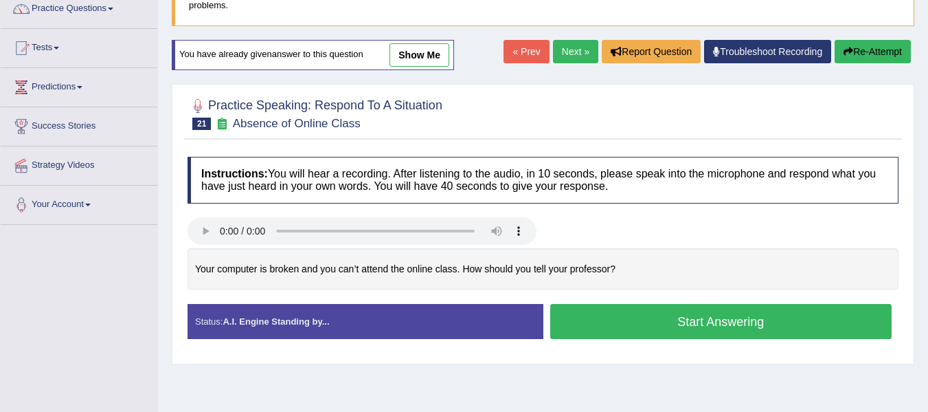
scroll to position [126, 0]
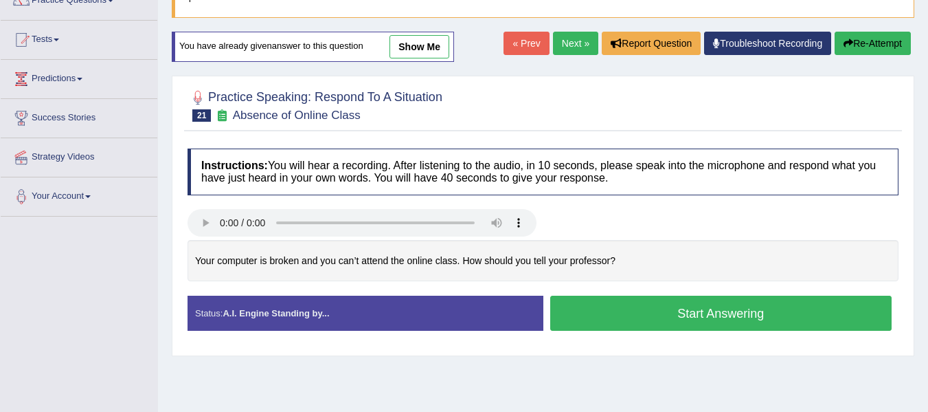
click at [732, 309] on button "Start Answering" at bounding box center [721, 312] width 342 height 35
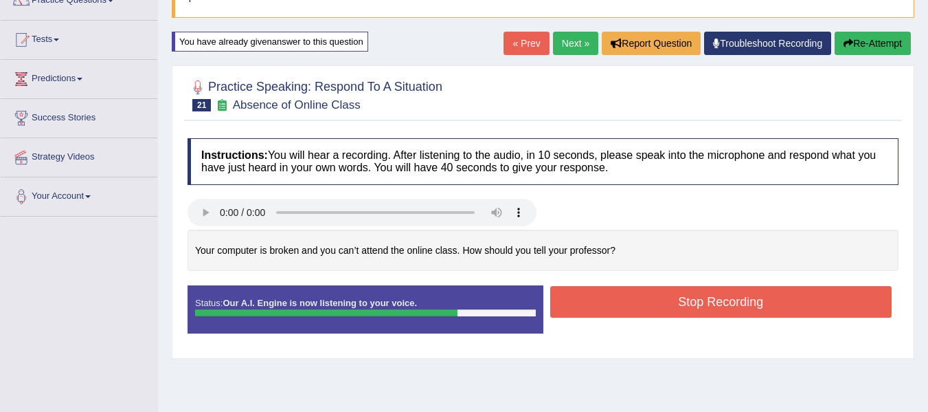
click at [884, 32] on button "Re-Attempt" at bounding box center [873, 43] width 76 height 23
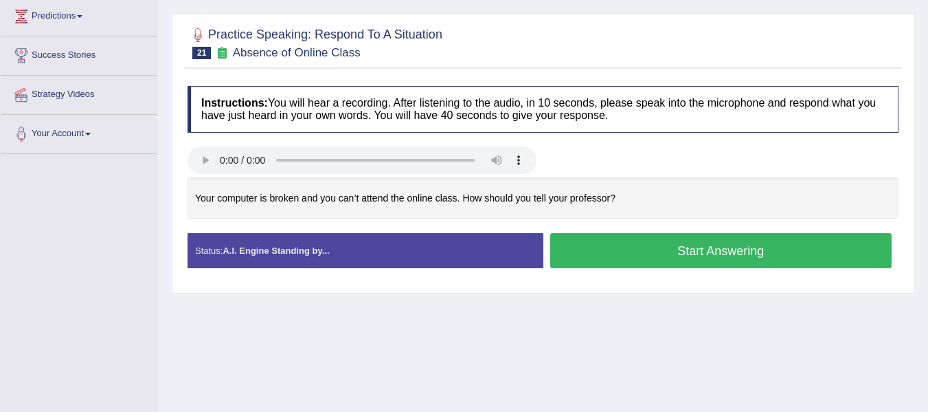
click at [753, 250] on button "Start Answering" at bounding box center [721, 250] width 342 height 35
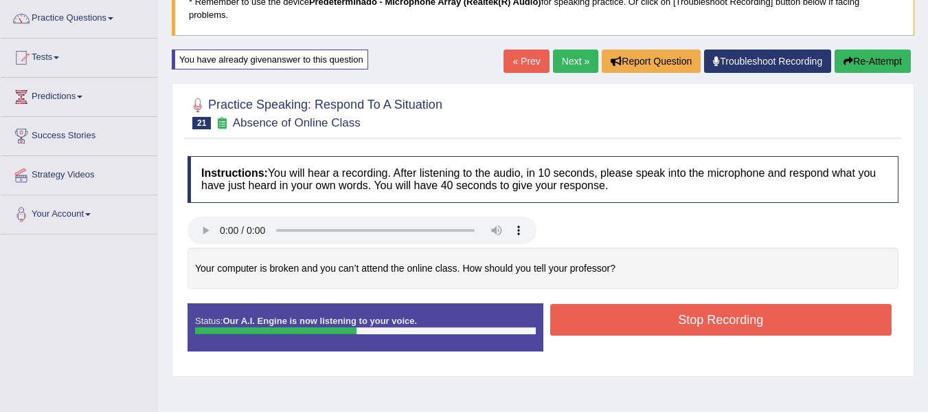
scroll to position [105, 0]
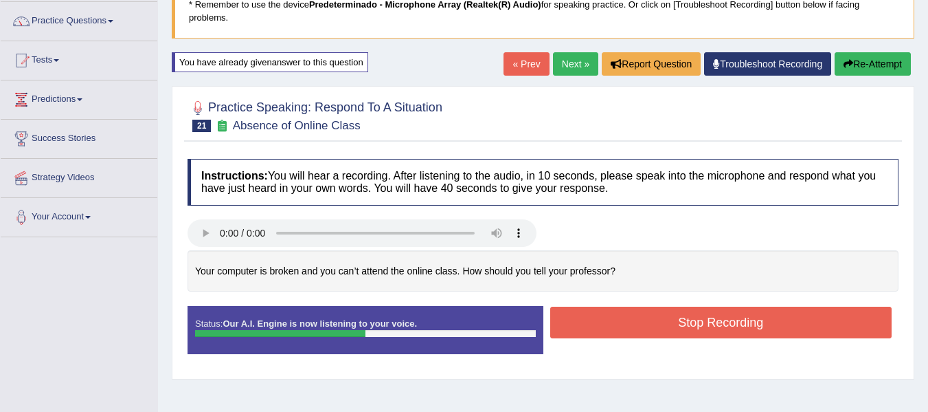
click at [868, 52] on div "Home Practice Speaking: Respond To A Situation Absence of Online Class * Rememb…" at bounding box center [543, 238] width 770 height 687
click at [868, 60] on button "Re-Attempt" at bounding box center [873, 63] width 76 height 23
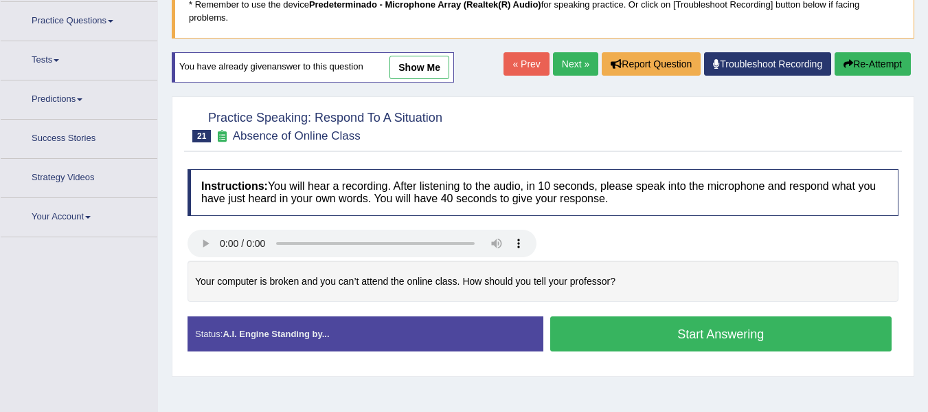
scroll to position [115, 0]
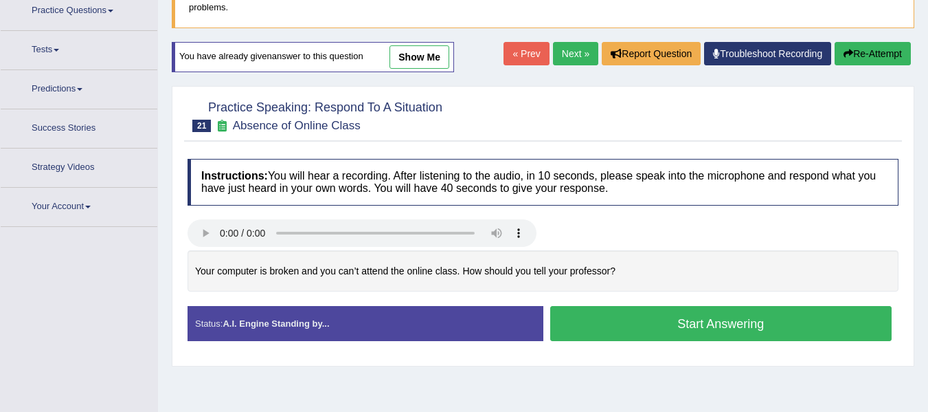
click at [650, 330] on button "Start Answering" at bounding box center [721, 323] width 342 height 35
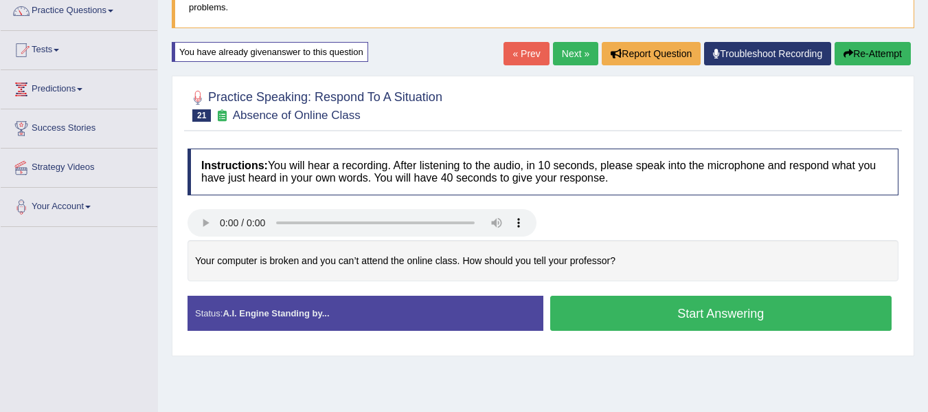
scroll to position [0, 0]
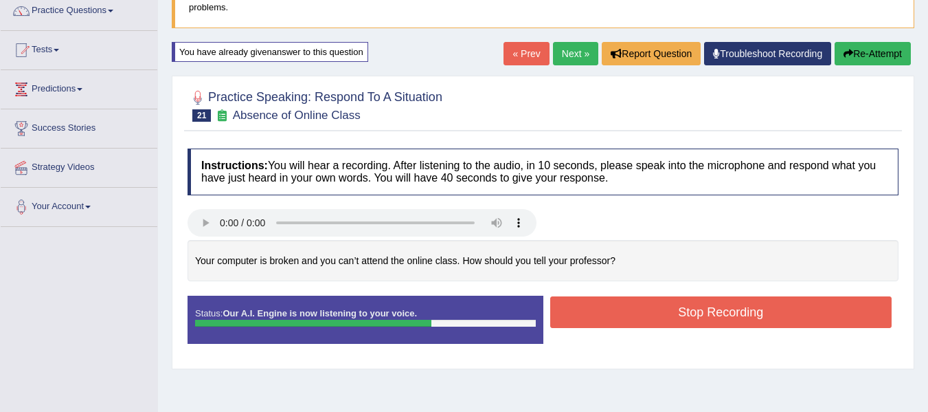
click at [666, 315] on button "Stop Recording" at bounding box center [721, 312] width 342 height 32
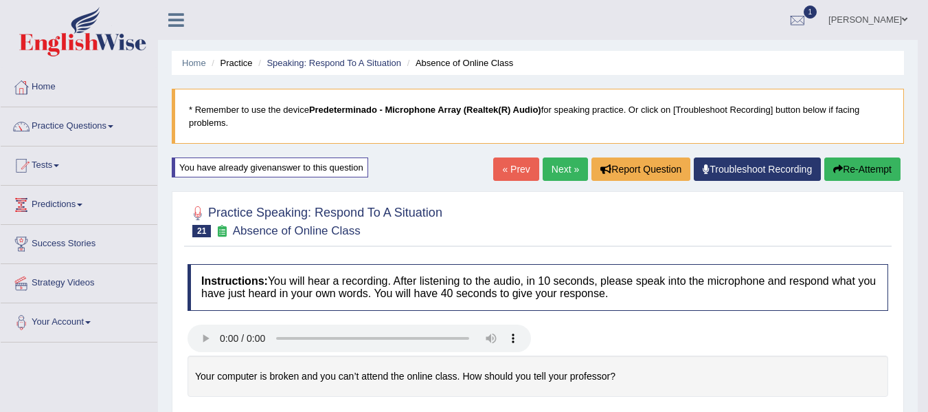
drag, startPoint x: 938, startPoint y: 163, endPoint x: 938, endPoint y: 37, distance: 125.7
click at [927, 37] on html "Toggle navigation Home Practice Questions Speaking Practice Read Aloud Repeat S…" at bounding box center [464, 206] width 928 height 412
click at [840, 168] on icon "button" at bounding box center [838, 169] width 10 height 10
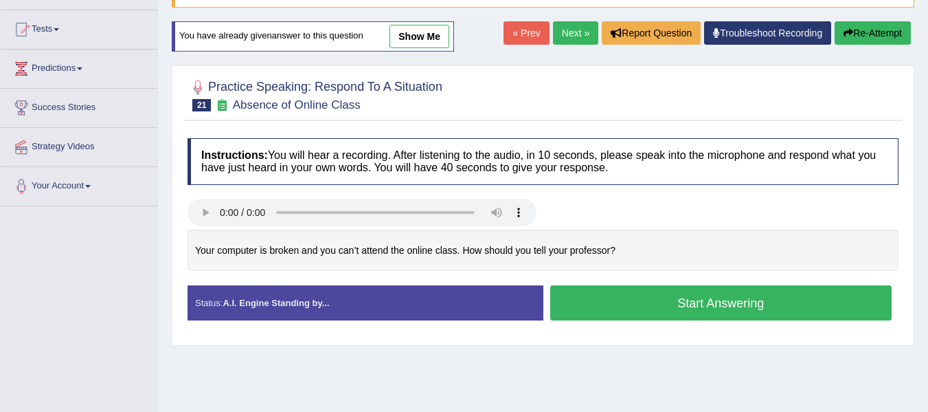
scroll to position [137, 0]
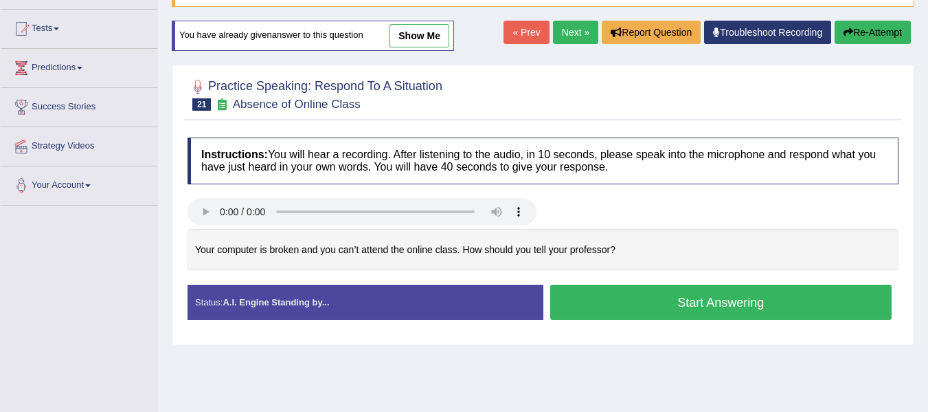
click at [722, 301] on button "Start Answering" at bounding box center [721, 301] width 342 height 35
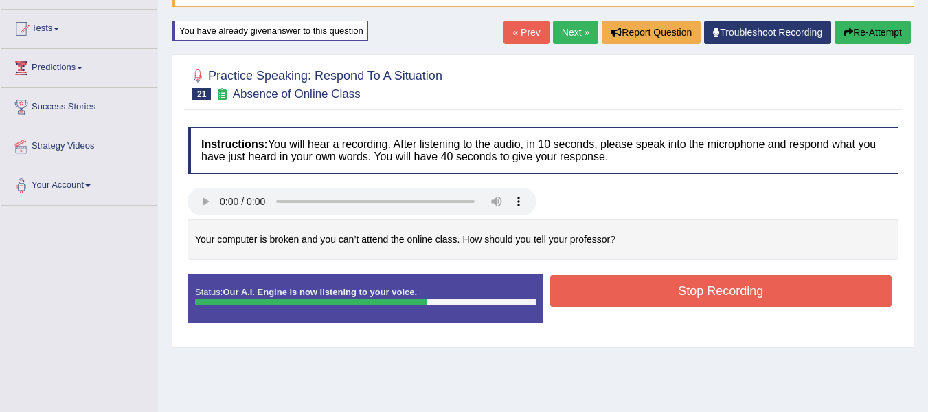
click at [721, 287] on button "Stop Recording" at bounding box center [721, 291] width 342 height 32
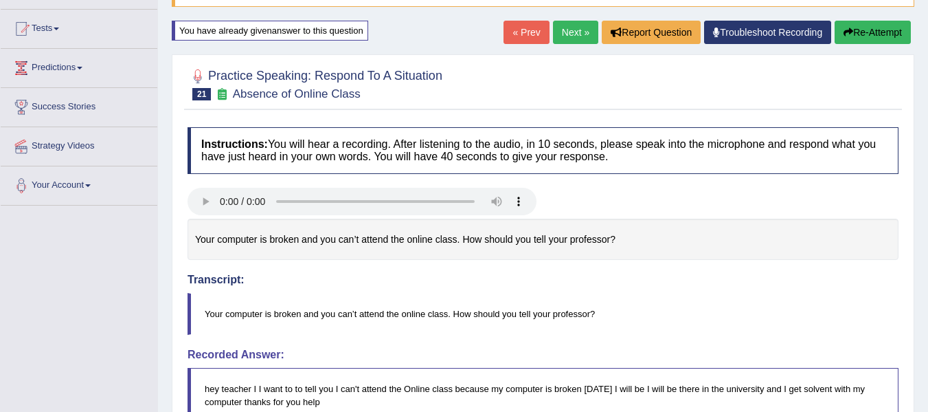
drag, startPoint x: 938, startPoint y: 166, endPoint x: 938, endPoint y: 211, distance: 45.3
click at [927, 211] on html "Toggle navigation Home Practice Questions Speaking Practice Read Aloud Repeat S…" at bounding box center [464, 69] width 928 height 412
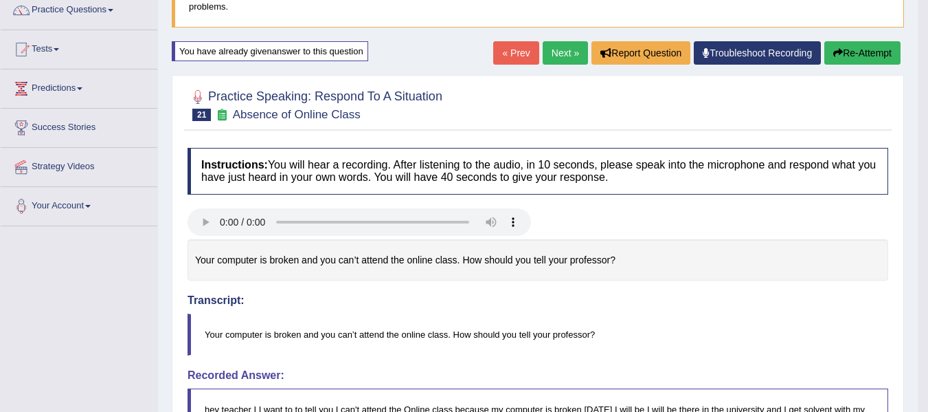
scroll to position [87, 0]
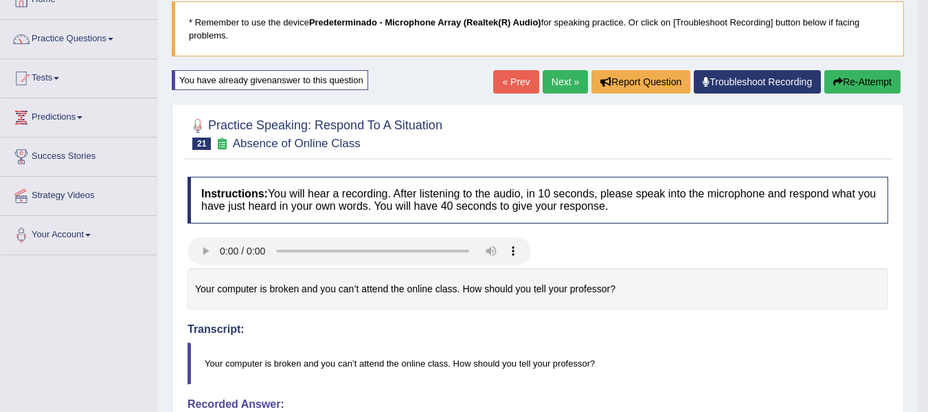
click at [550, 87] on link "Next »" at bounding box center [565, 81] width 45 height 23
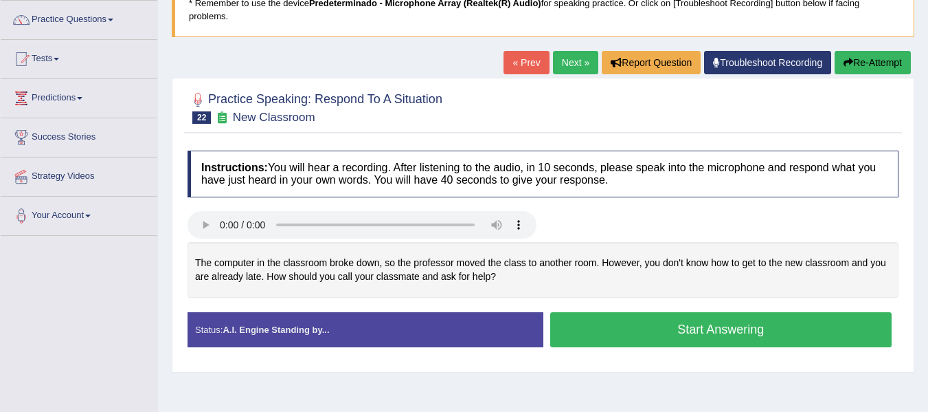
scroll to position [109, 0]
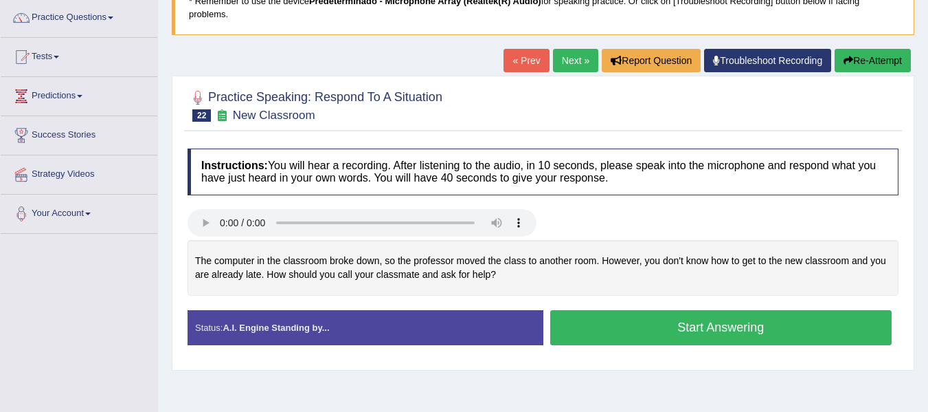
click at [655, 318] on button "Start Answering" at bounding box center [721, 327] width 342 height 35
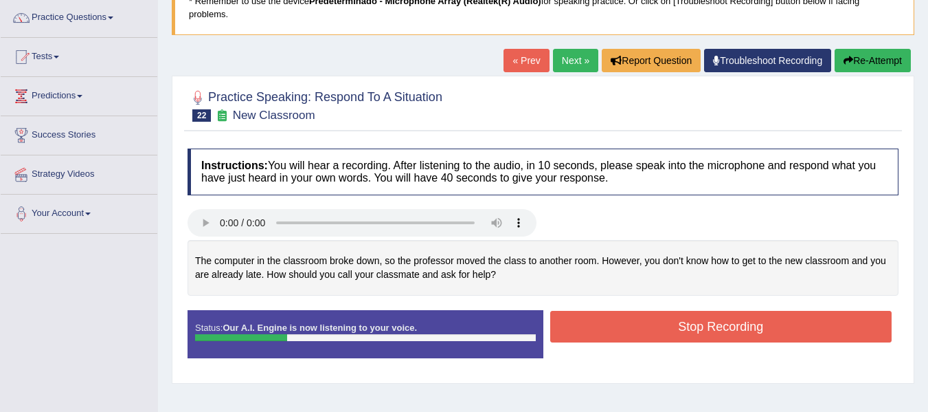
click at [655, 318] on button "Stop Recording" at bounding box center [721, 327] width 342 height 32
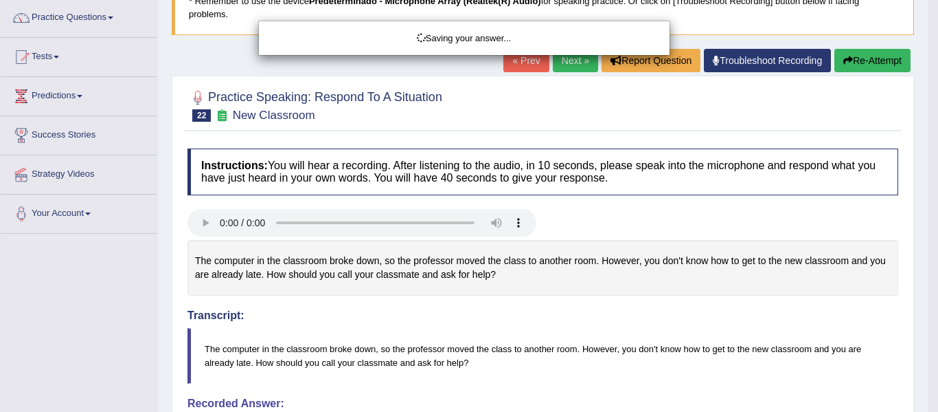
click at [879, 72] on div "Saving your answer..." at bounding box center [469, 206] width 938 height 412
click at [879, 64] on div "Saving your answer..." at bounding box center [469, 206] width 938 height 412
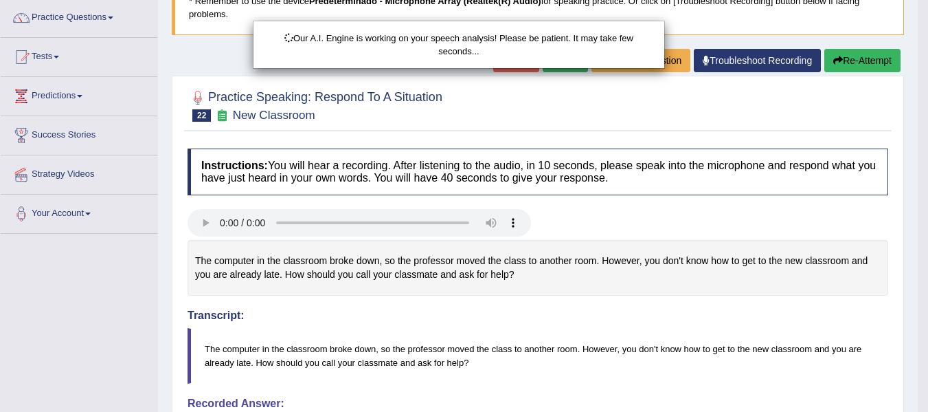
click at [879, 65] on div "Our A.I. Engine is working on your speech analysis! Please be patient. It may t…" at bounding box center [464, 206] width 928 height 412
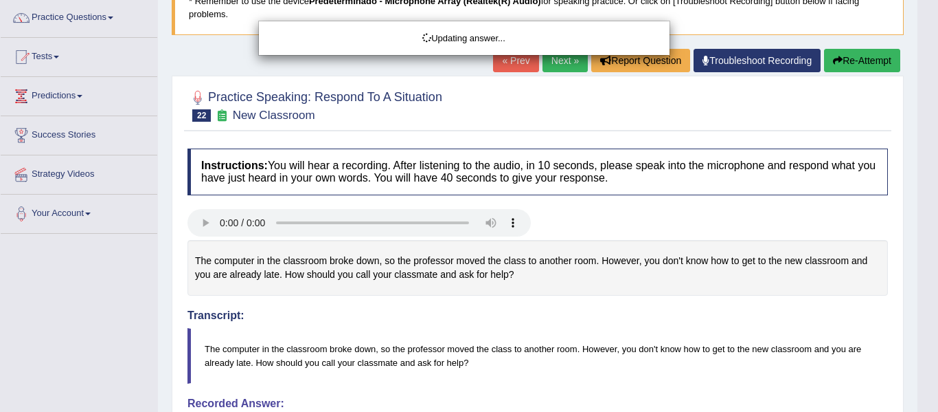
click at [866, 61] on body "Toggle navigation Home Practice Questions Speaking Practice Read Aloud Repeat S…" at bounding box center [469, 97] width 938 height 412
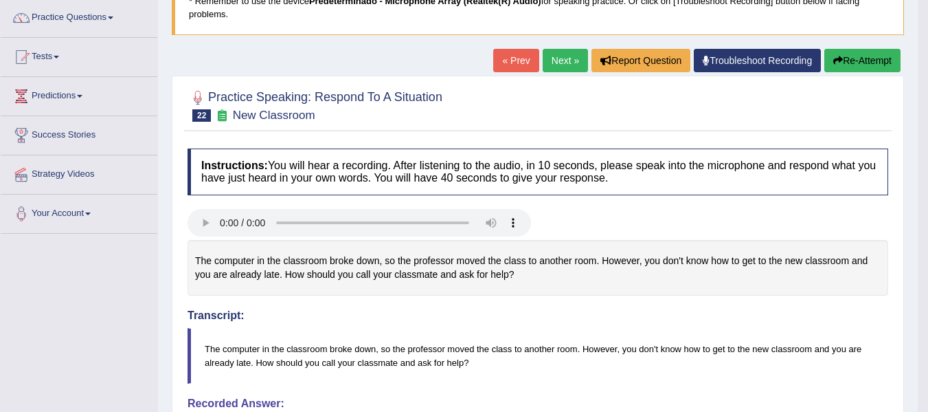
click at [866, 61] on button "Re-Attempt" at bounding box center [862, 60] width 76 height 23
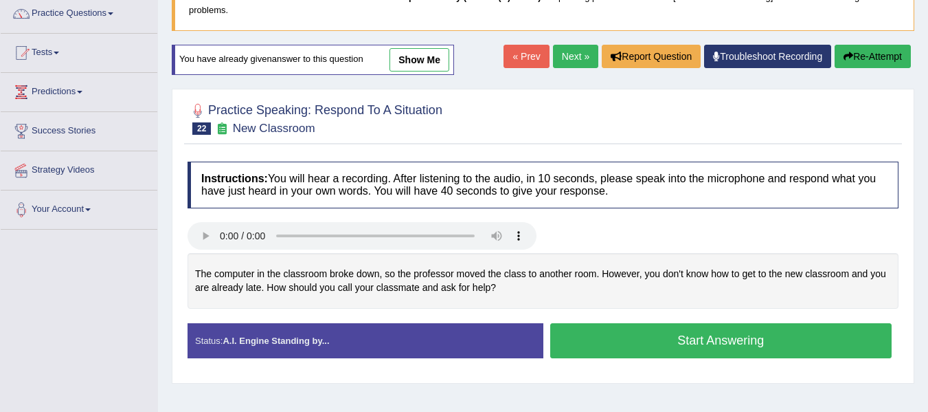
click at [640, 337] on button "Start Answering" at bounding box center [721, 340] width 342 height 35
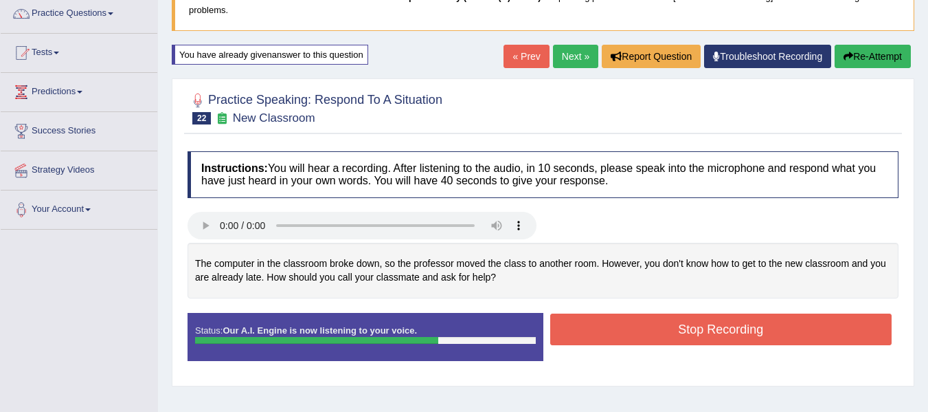
click at [711, 327] on button "Stop Recording" at bounding box center [721, 329] width 342 height 32
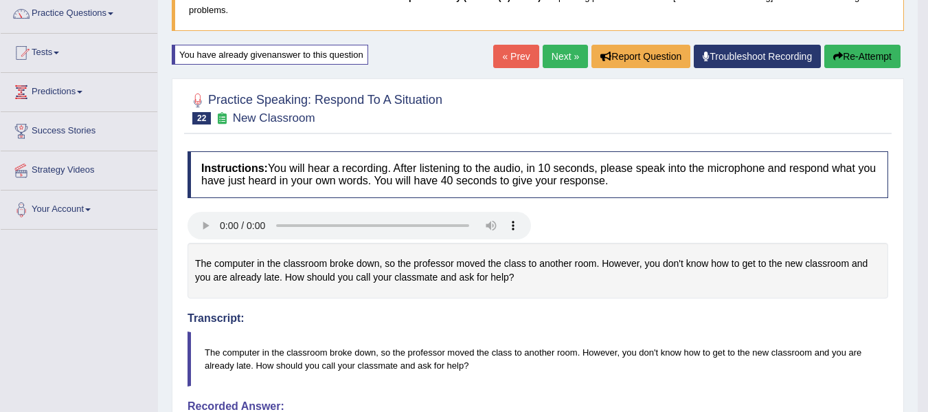
drag, startPoint x: 938, startPoint y: 118, endPoint x: 936, endPoint y: 161, distance: 43.3
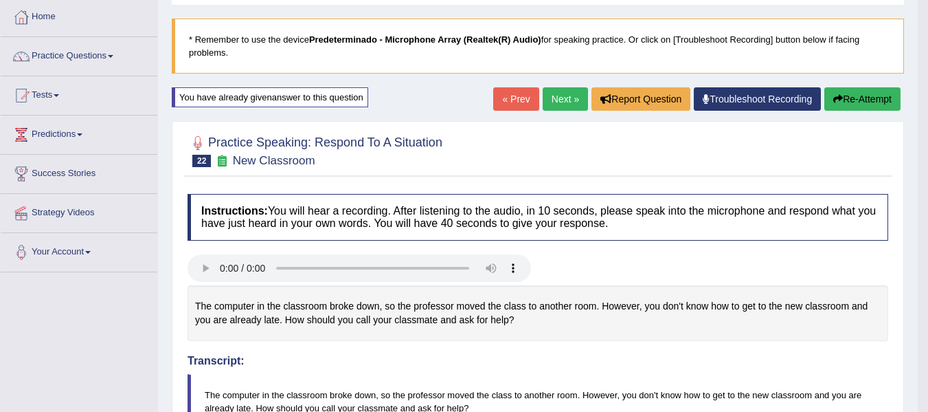
scroll to position [36, 0]
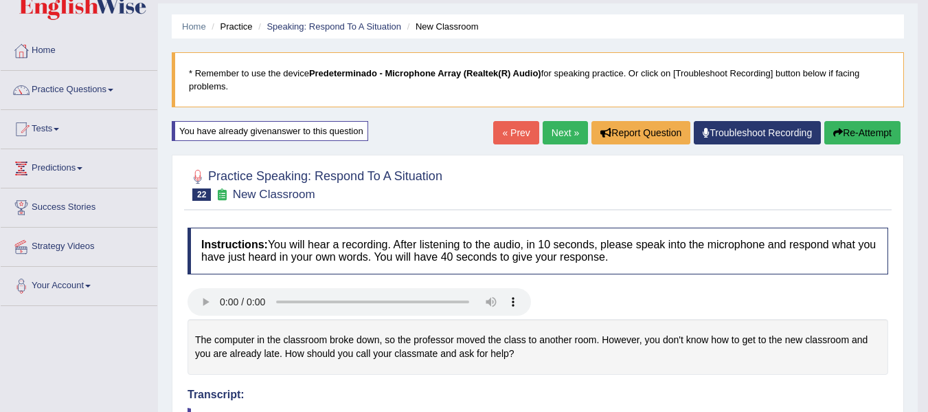
click at [556, 136] on link "Next »" at bounding box center [565, 132] width 45 height 23
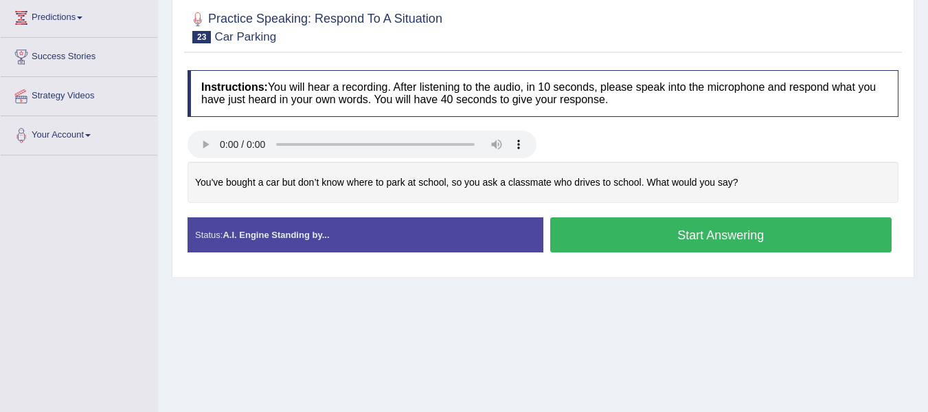
scroll to position [188, 0]
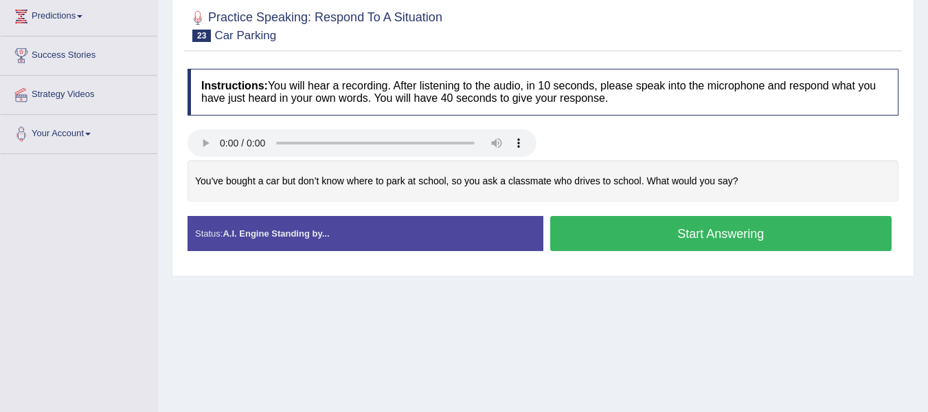
click at [927, 168] on html "Toggle navigation Home Practice Questions Speaking Practice Read Aloud Repeat S…" at bounding box center [464, 18] width 928 height 412
click at [612, 235] on button "Start Answering" at bounding box center [721, 233] width 342 height 35
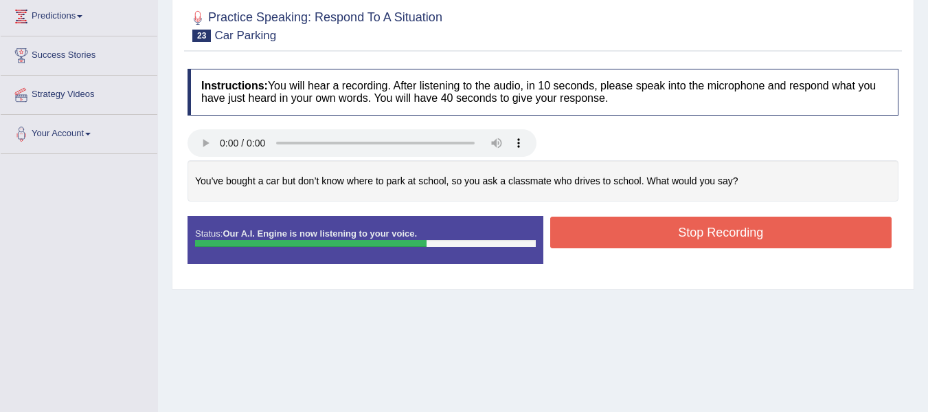
click at [612, 235] on button "Stop Recording" at bounding box center [721, 232] width 342 height 32
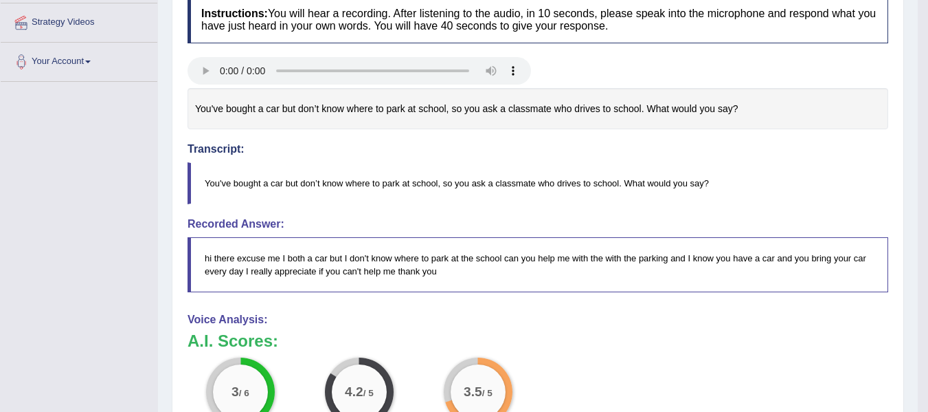
drag, startPoint x: 938, startPoint y: 141, endPoint x: 932, endPoint y: 210, distance: 68.9
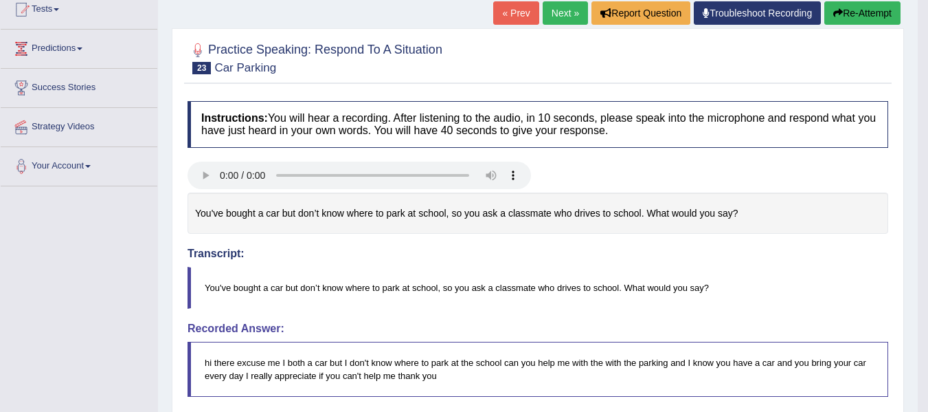
scroll to position [0, 0]
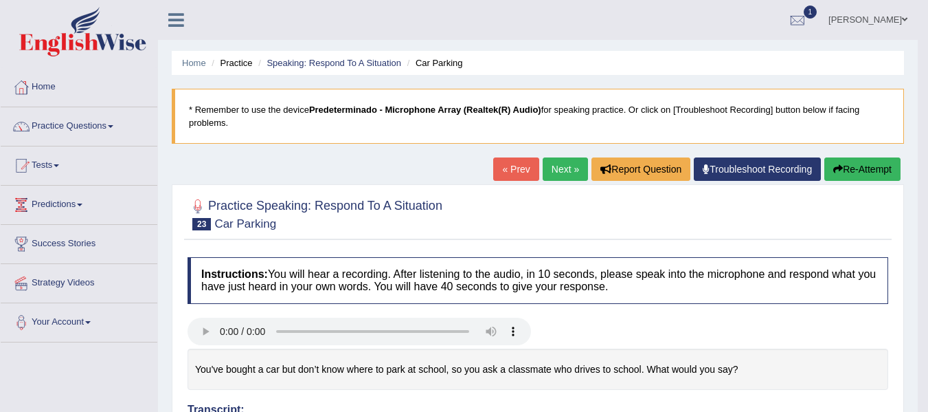
click at [861, 177] on button "Re-Attempt" at bounding box center [862, 168] width 76 height 23
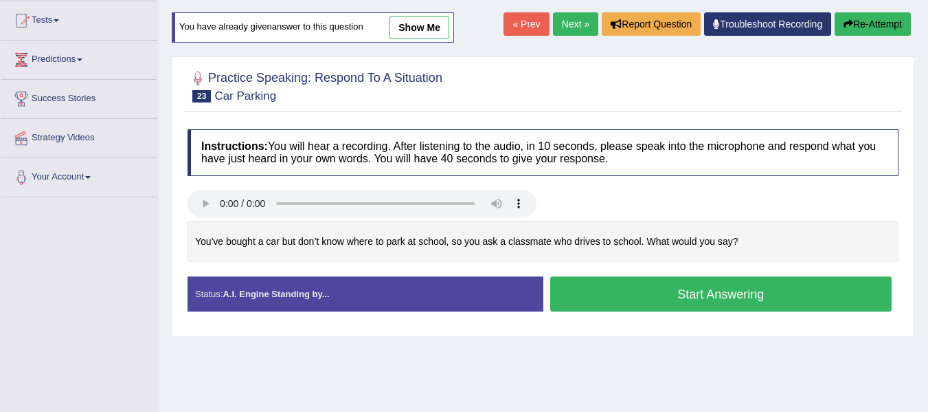
click at [924, 254] on html "Toggle navigation Home Practice Questions Speaking Practice Read Aloud Repeat S…" at bounding box center [464, 61] width 928 height 412
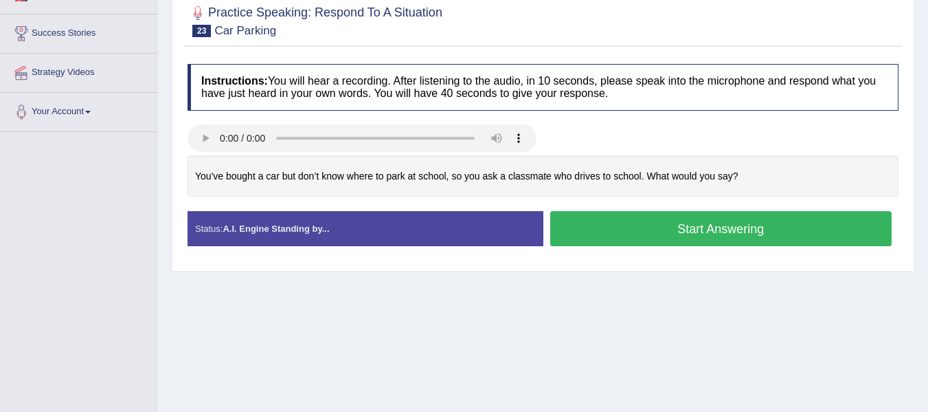
click at [660, 240] on button "Start Answering" at bounding box center [721, 228] width 342 height 35
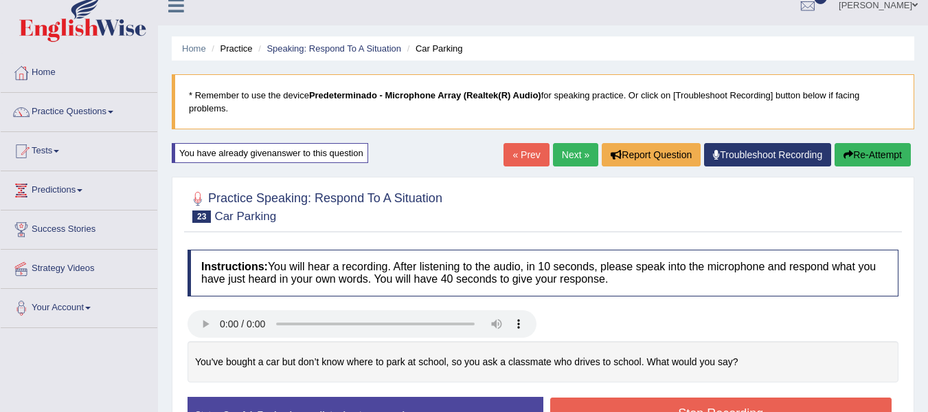
scroll to position [0, 0]
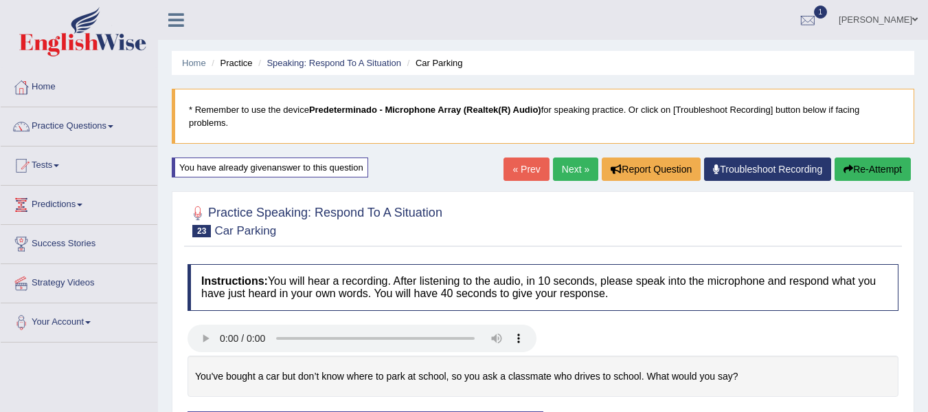
click at [857, 166] on button "Re-Attempt" at bounding box center [873, 168] width 76 height 23
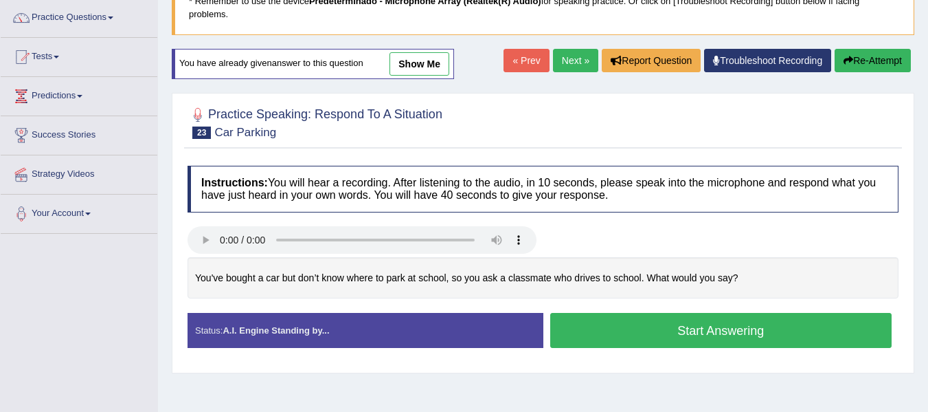
scroll to position [113, 0]
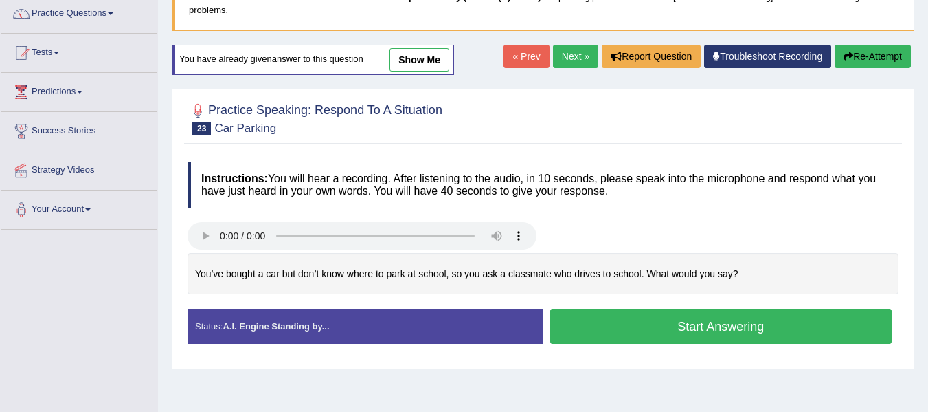
click at [719, 322] on button "Start Answering" at bounding box center [721, 325] width 342 height 35
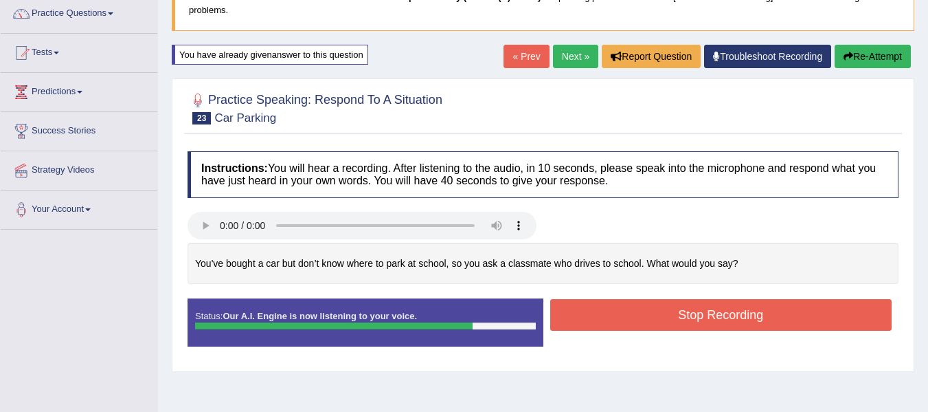
click at [719, 322] on button "Stop Recording" at bounding box center [721, 315] width 342 height 32
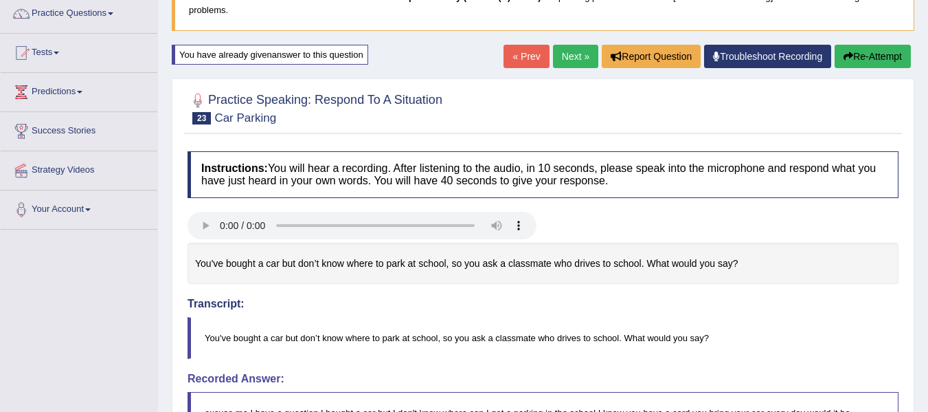
drag, startPoint x: 931, startPoint y: 205, endPoint x: 930, endPoint y: 221, distance: 16.5
click at [927, 223] on html "Toggle navigation Home Practice Questions Speaking Practice Read Aloud Repeat S…" at bounding box center [464, 93] width 928 height 412
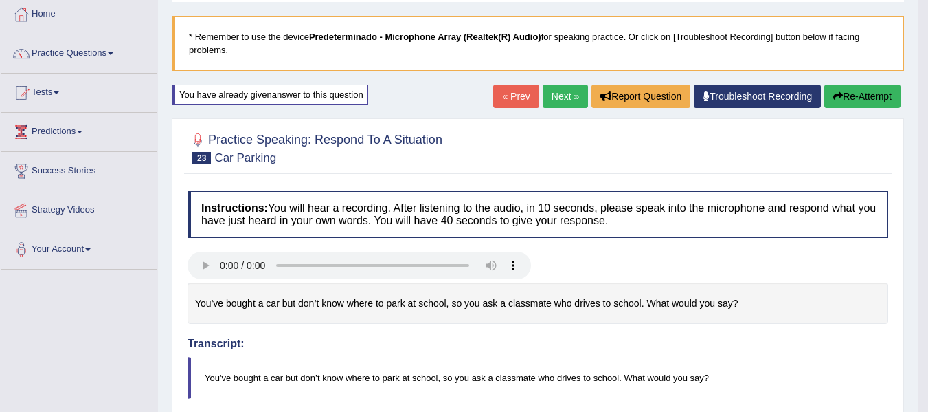
scroll to position [69, 0]
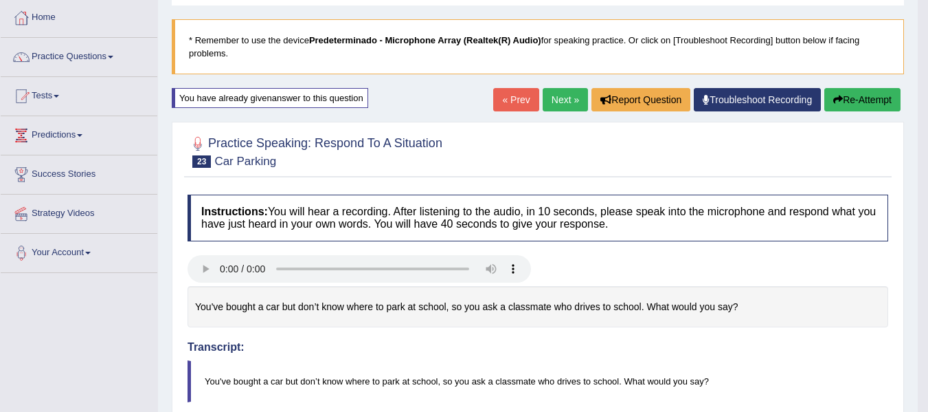
click at [547, 102] on link "Next »" at bounding box center [565, 99] width 45 height 23
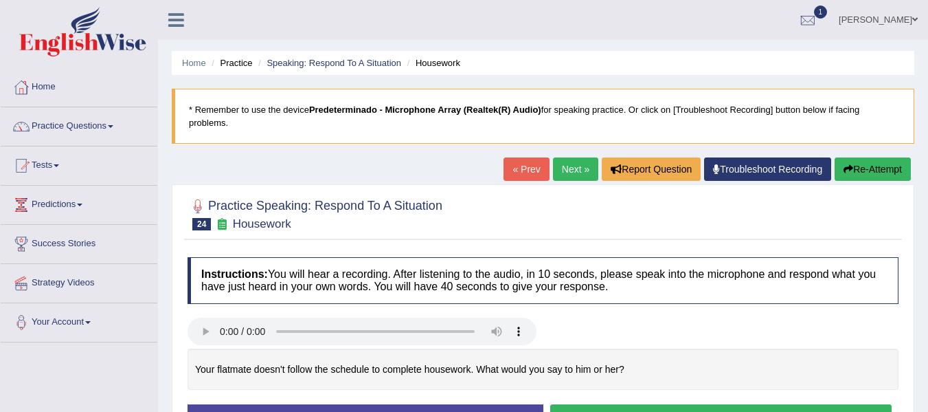
drag, startPoint x: 508, startPoint y: 122, endPoint x: 510, endPoint y: 168, distance: 46.8
click at [510, 168] on div "Home Practice Speaking: Respond To A Situation Housework * Remember to use the …" at bounding box center [543, 343] width 770 height 687
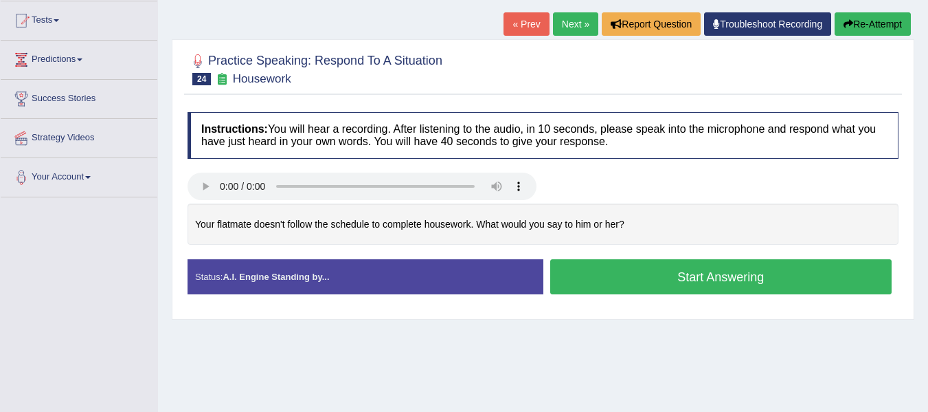
scroll to position [146, 0]
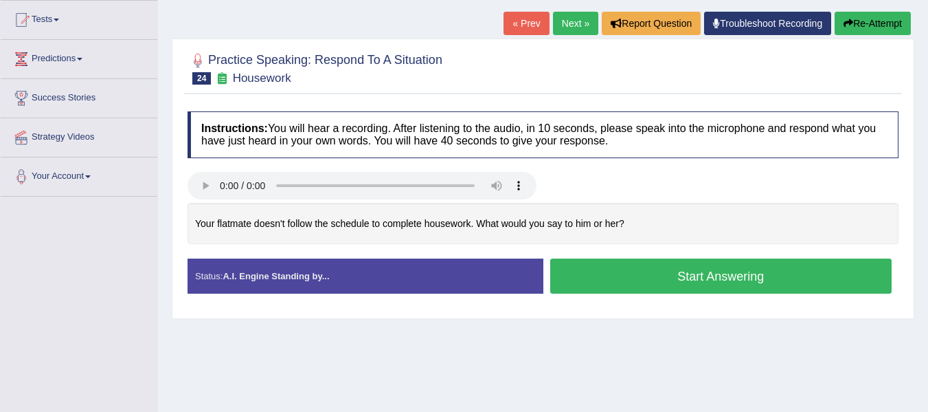
click at [645, 282] on button "Start Answering" at bounding box center [721, 275] width 342 height 35
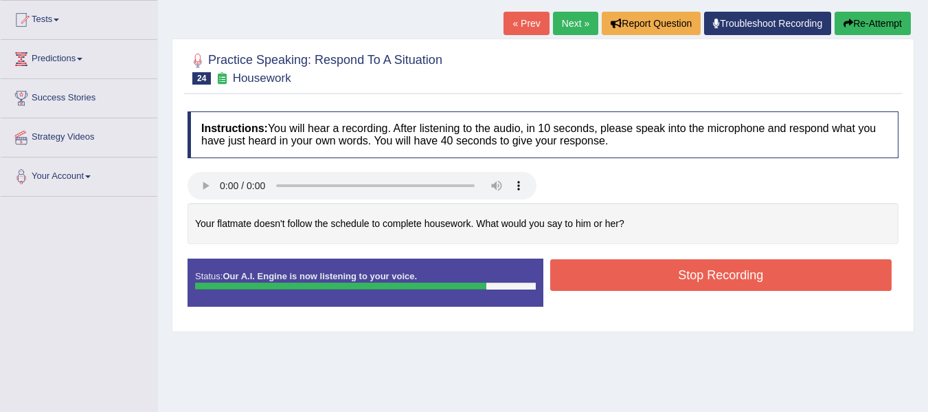
click at [645, 282] on button "Stop Recording" at bounding box center [721, 275] width 342 height 32
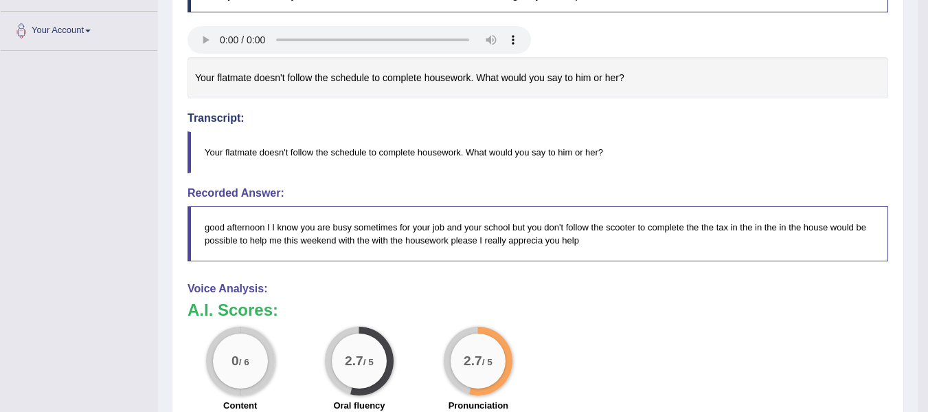
scroll to position [333, 0]
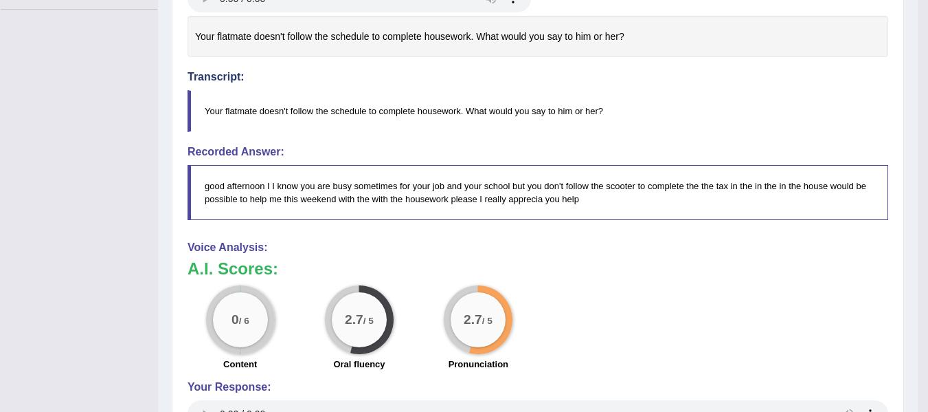
drag, startPoint x: 914, startPoint y: 276, endPoint x: 916, endPoint y: 269, distance: 7.0
click at [916, 269] on div "Home Practice Speaking: Respond To A Situation Housework * Remember to use the …" at bounding box center [538, 131] width 760 height 929
drag, startPoint x: 916, startPoint y: 269, endPoint x: 930, endPoint y: 251, distance: 23.0
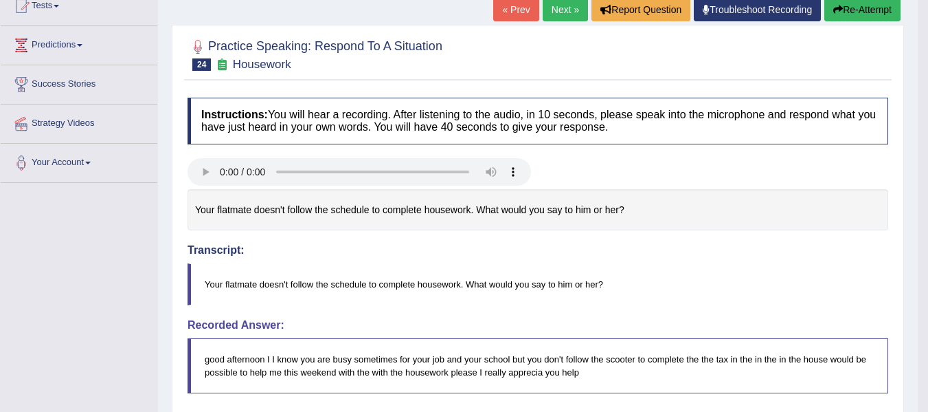
scroll to position [146, 0]
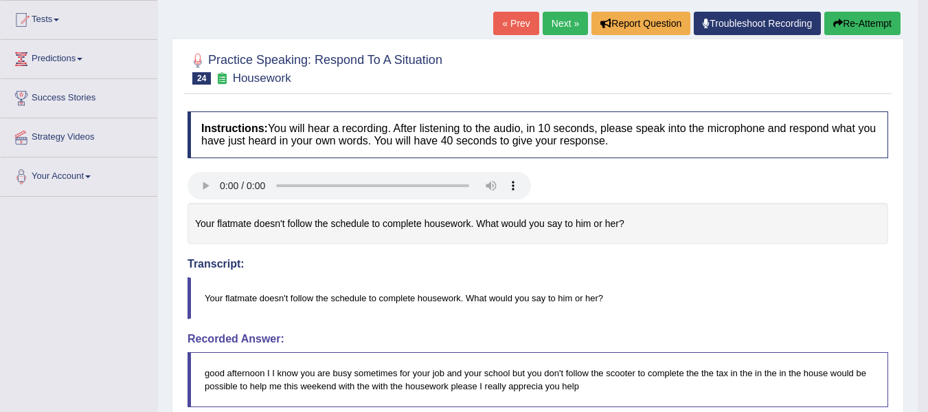
click at [857, 27] on button "Re-Attempt" at bounding box center [862, 23] width 76 height 23
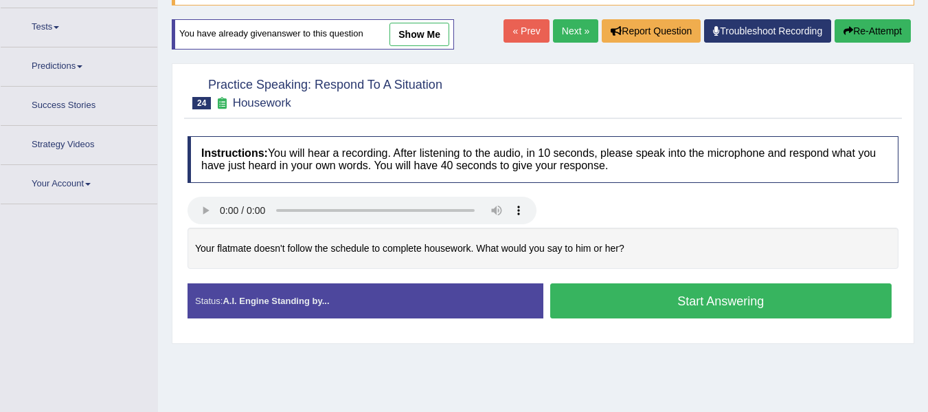
scroll to position [156, 0]
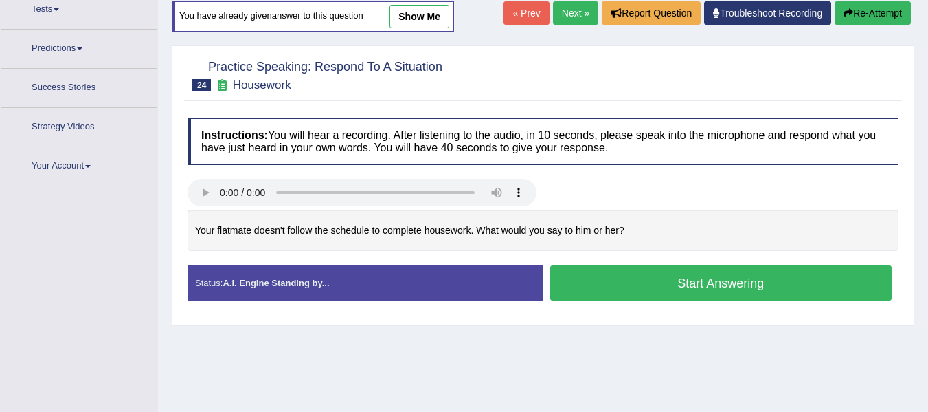
drag, startPoint x: 0, startPoint y: 0, endPoint x: 934, endPoint y: 159, distance: 947.8
click at [927, 159] on html "Toggle navigation Home Practice Questions Speaking Practice Read Aloud Repeat S…" at bounding box center [464, 50] width 928 height 412
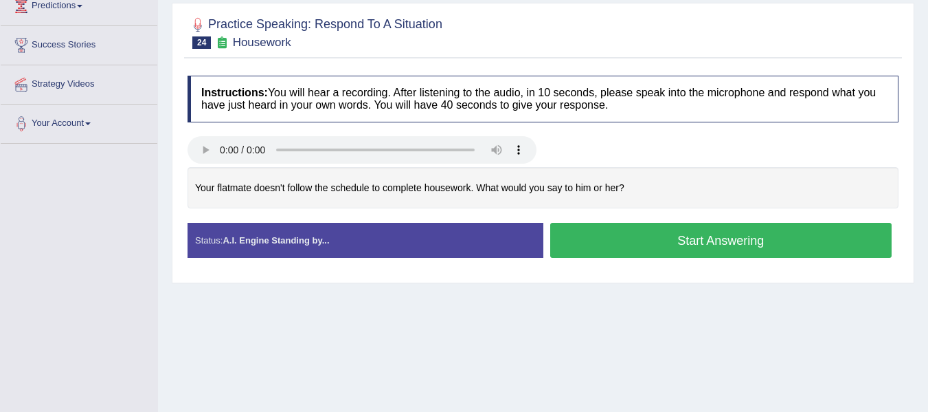
drag, startPoint x: 934, startPoint y: 159, endPoint x: 930, endPoint y: 189, distance: 29.9
click at [927, 189] on html "Toggle navigation Home Practice Questions Speaking Practice Read Aloud Repeat S…" at bounding box center [464, 7] width 928 height 412
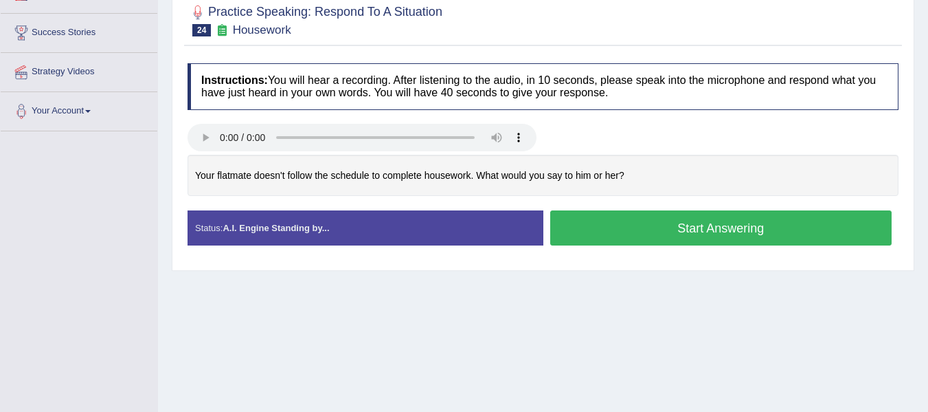
click at [756, 230] on button "Start Answering" at bounding box center [721, 227] width 342 height 35
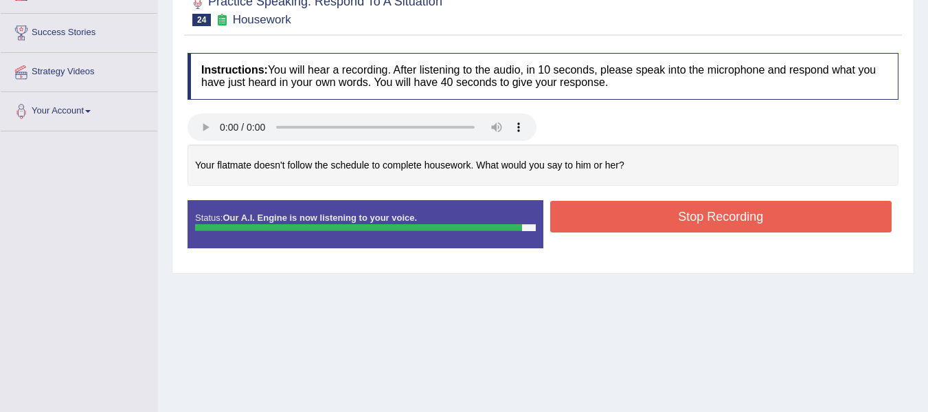
click at [736, 216] on button "Stop Recording" at bounding box center [721, 217] width 342 height 32
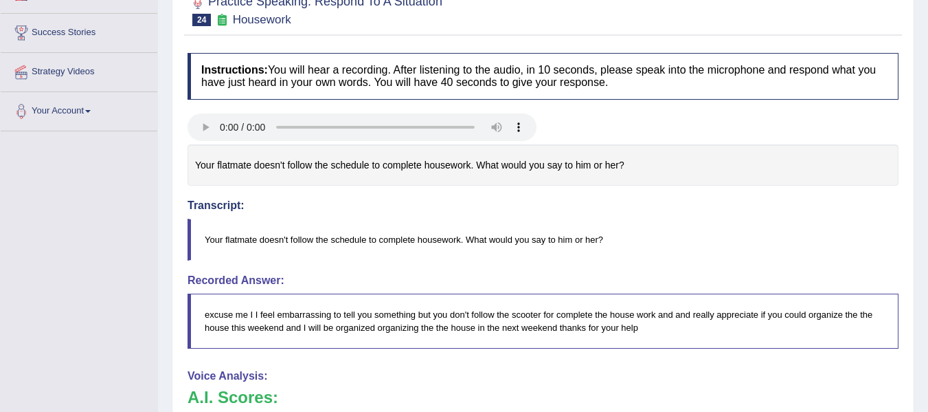
drag, startPoint x: 938, startPoint y: 187, endPoint x: 936, endPoint y: 201, distance: 13.8
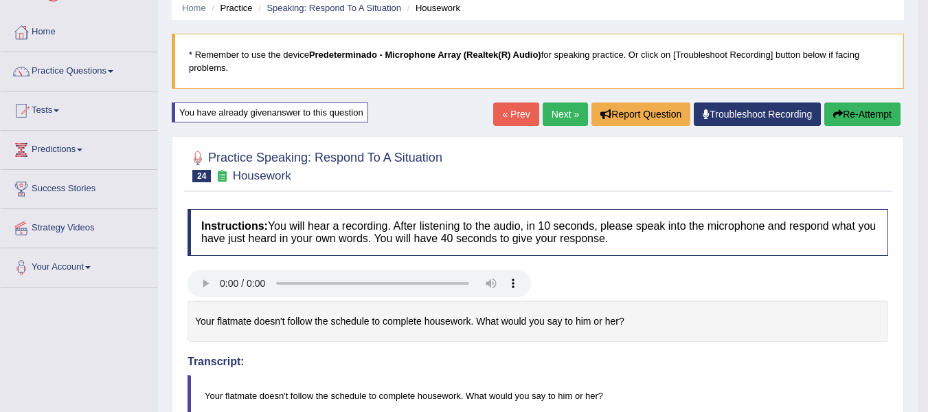
scroll to position [38, 0]
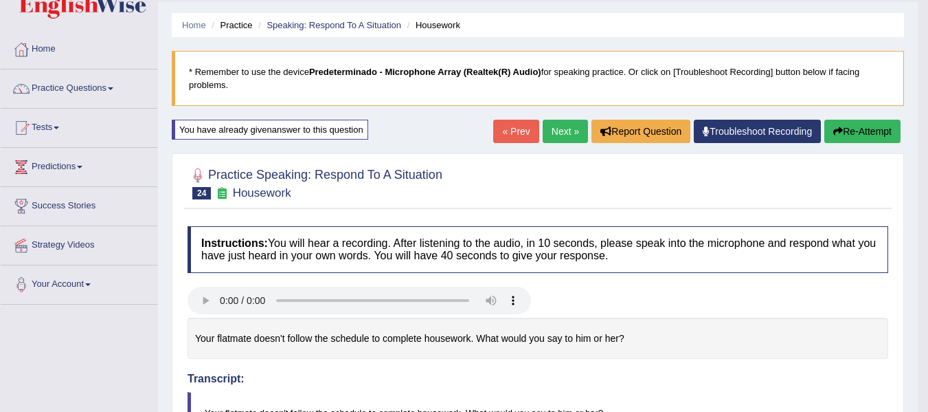
click at [865, 126] on button "Re-Attempt" at bounding box center [862, 131] width 76 height 23
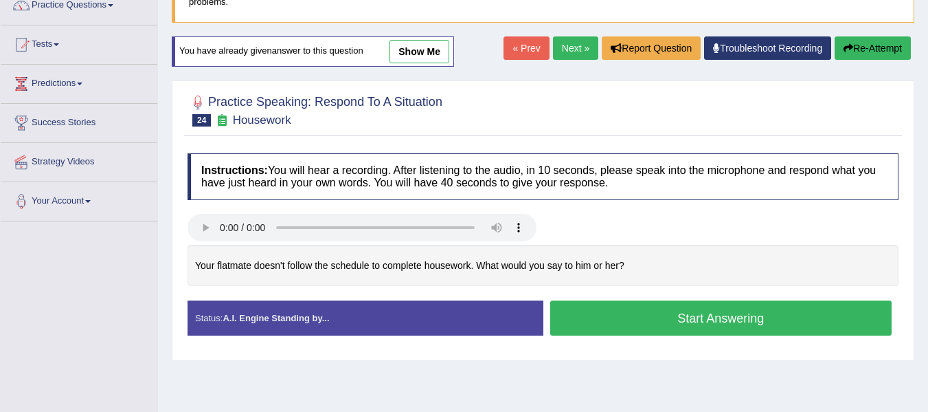
scroll to position [127, 0]
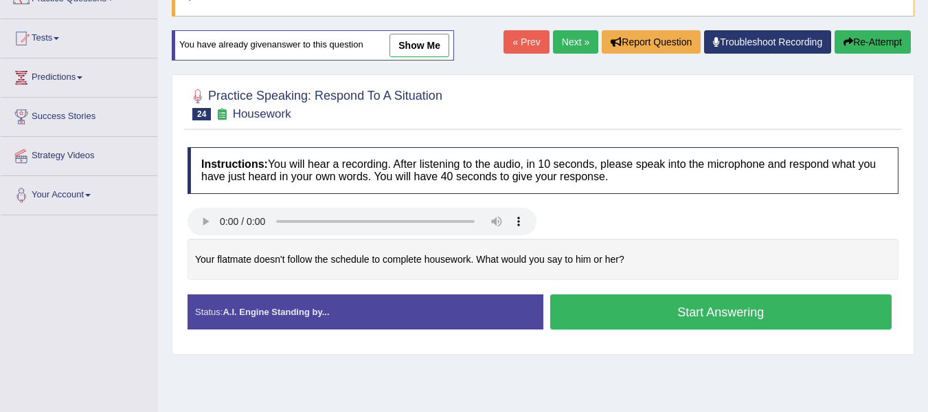
click at [655, 295] on button "Start Answering" at bounding box center [721, 311] width 342 height 35
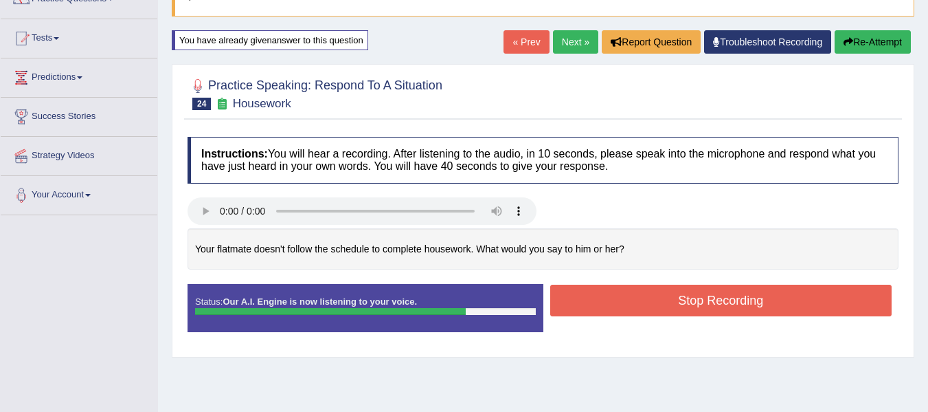
click at [655, 295] on button "Stop Recording" at bounding box center [721, 300] width 342 height 32
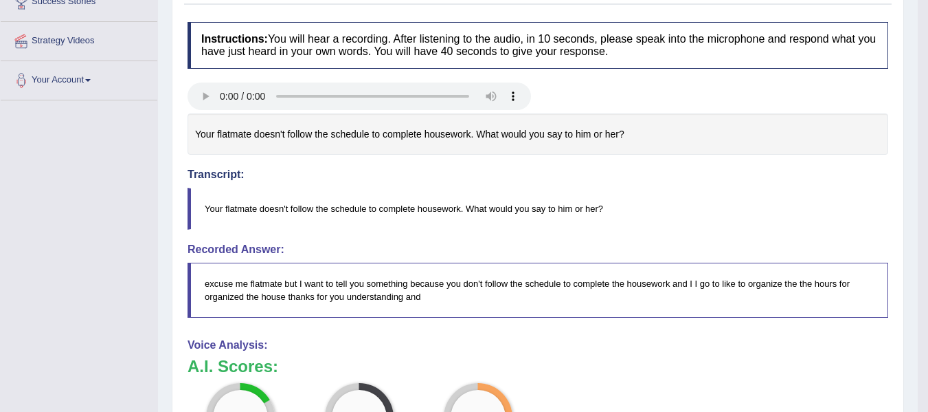
drag, startPoint x: 935, startPoint y: 102, endPoint x: 934, endPoint y: 201, distance: 99.6
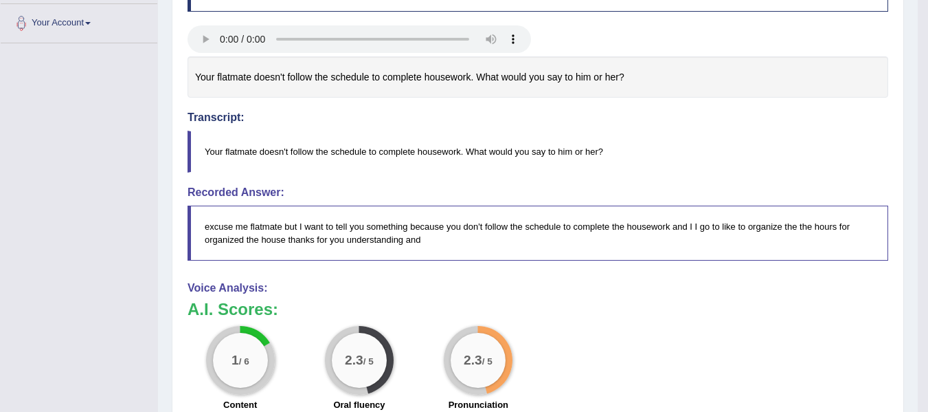
scroll to position [0, 0]
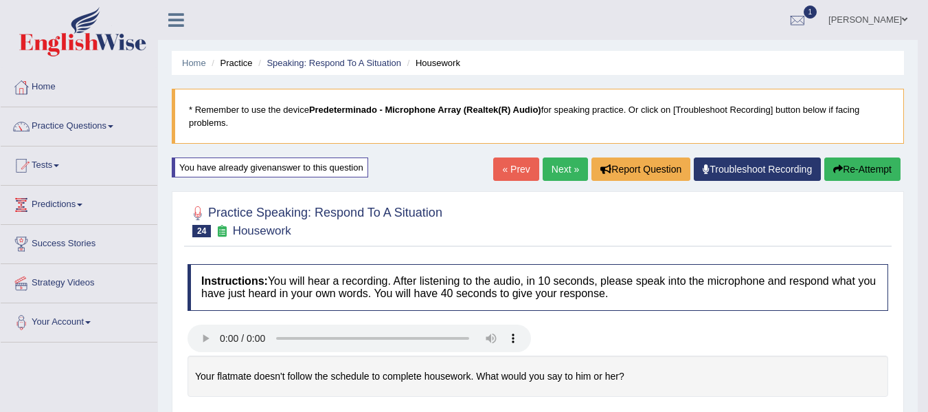
click at [554, 175] on link "Next »" at bounding box center [565, 168] width 45 height 23
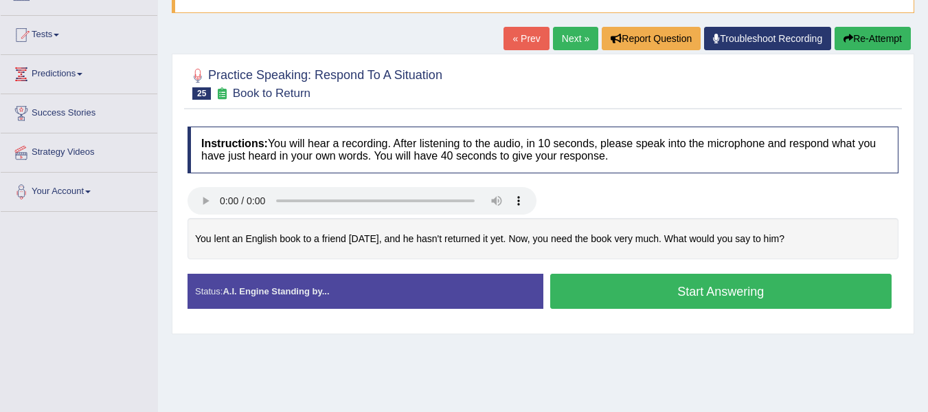
scroll to position [129, 0]
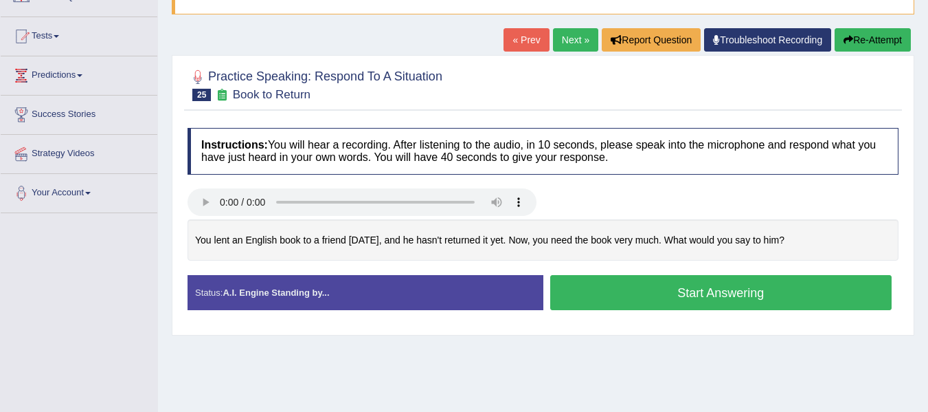
click at [673, 293] on button "Start Answering" at bounding box center [721, 292] width 342 height 35
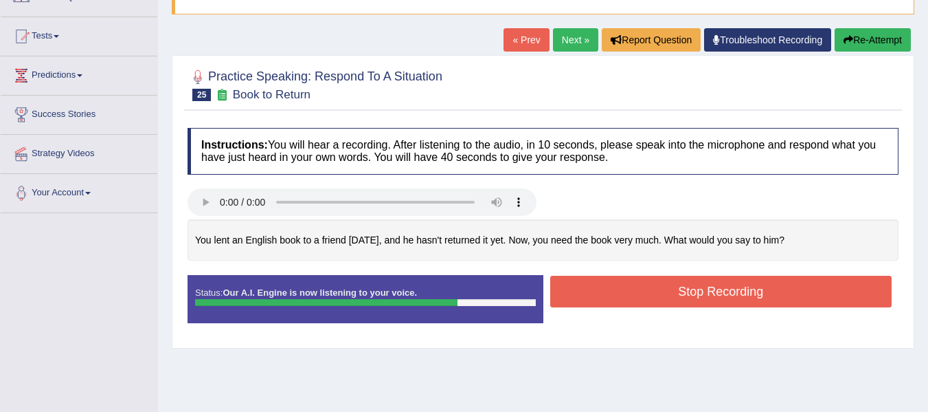
click at [673, 293] on button "Stop Recording" at bounding box center [721, 291] width 342 height 32
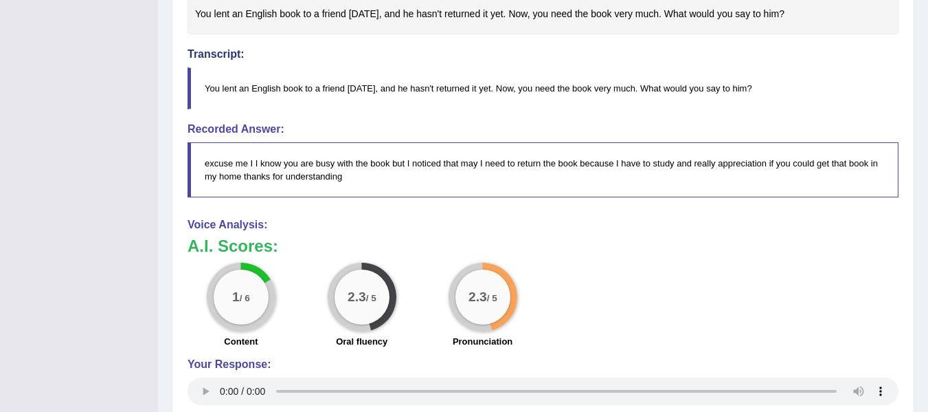
scroll to position [0, 0]
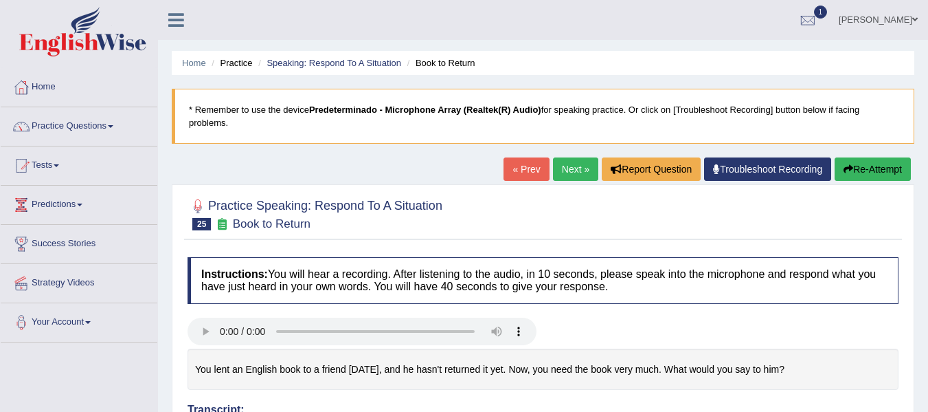
drag, startPoint x: 938, startPoint y: 149, endPoint x: 938, endPoint y: 8, distance: 141.5
click at [927, 8] on html "Toggle navigation Home Practice Questions Speaking Practice Read Aloud Repeat S…" at bounding box center [464, 206] width 928 height 412
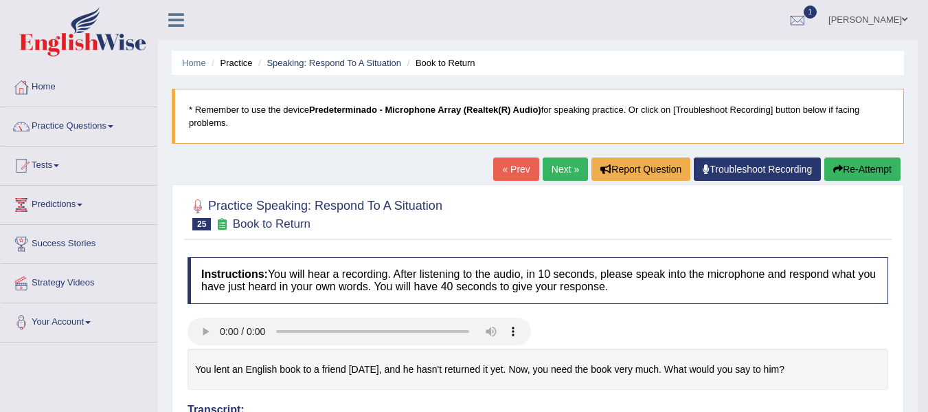
click at [852, 177] on button "Re-Attempt" at bounding box center [862, 168] width 76 height 23
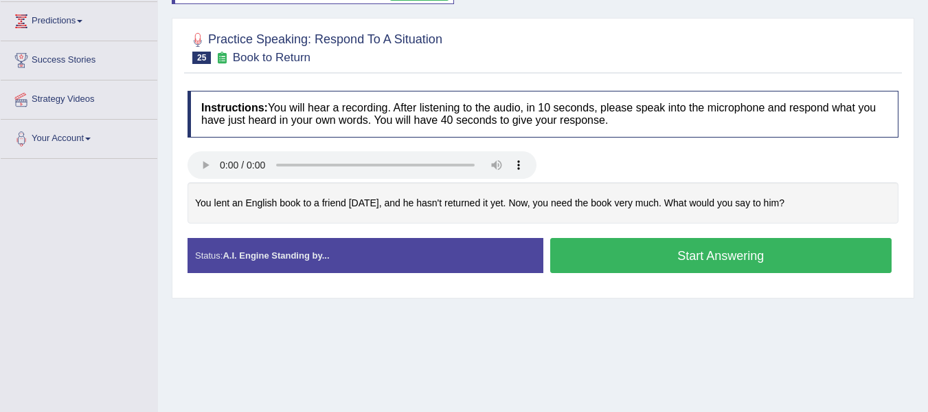
click at [682, 261] on button "Start Answering" at bounding box center [721, 255] width 342 height 35
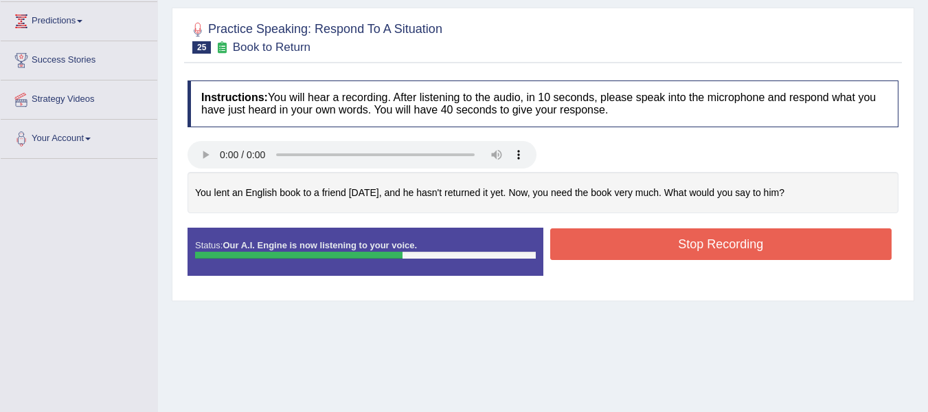
click at [687, 245] on button "Stop Recording" at bounding box center [721, 244] width 342 height 32
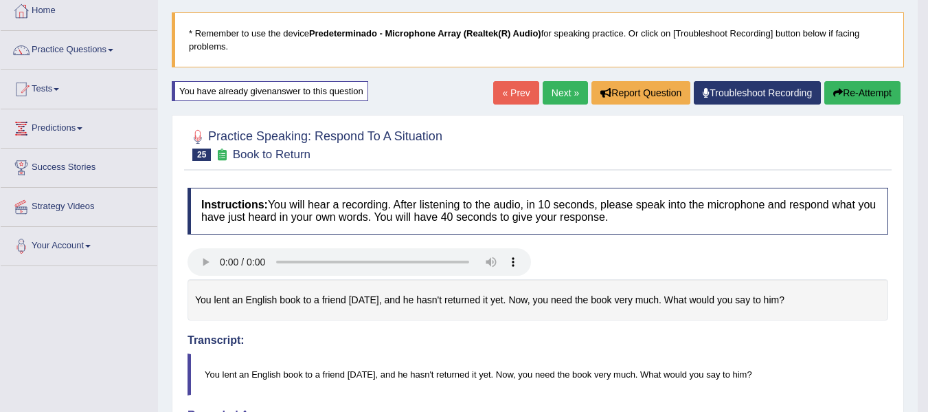
scroll to position [69, 0]
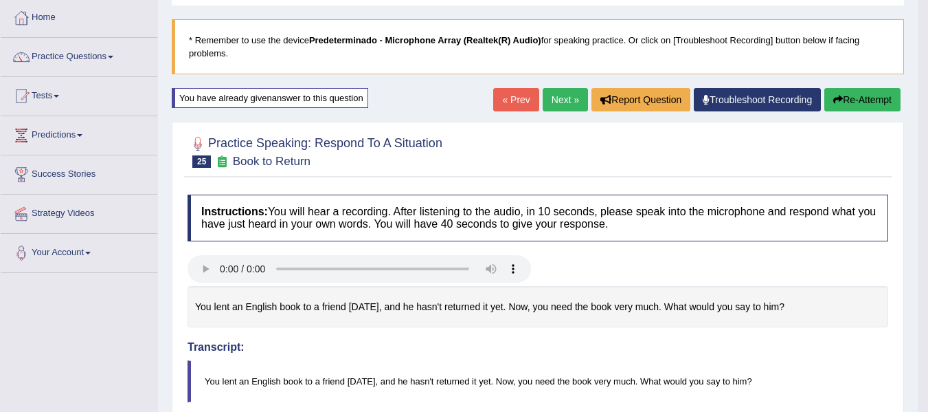
click at [554, 102] on link "Next »" at bounding box center [565, 99] width 45 height 23
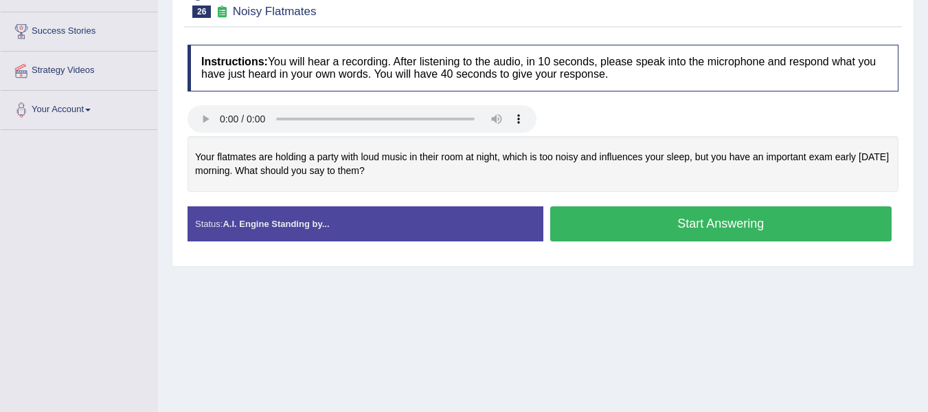
scroll to position [216, 0]
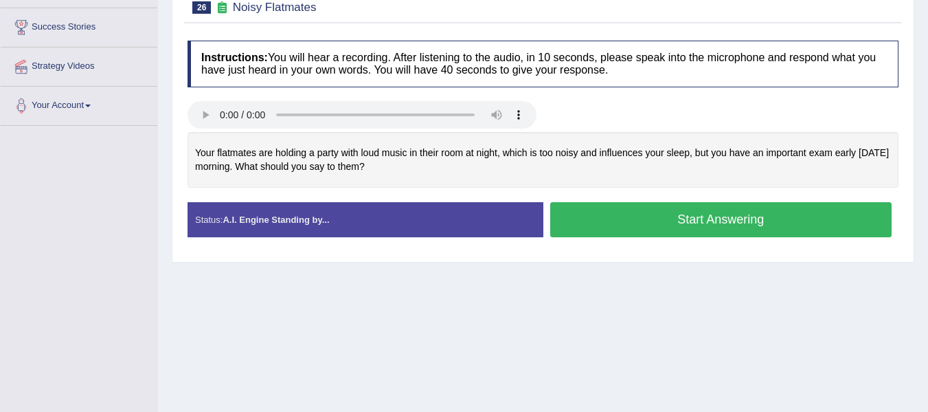
click at [750, 223] on button "Start Answering" at bounding box center [721, 219] width 342 height 35
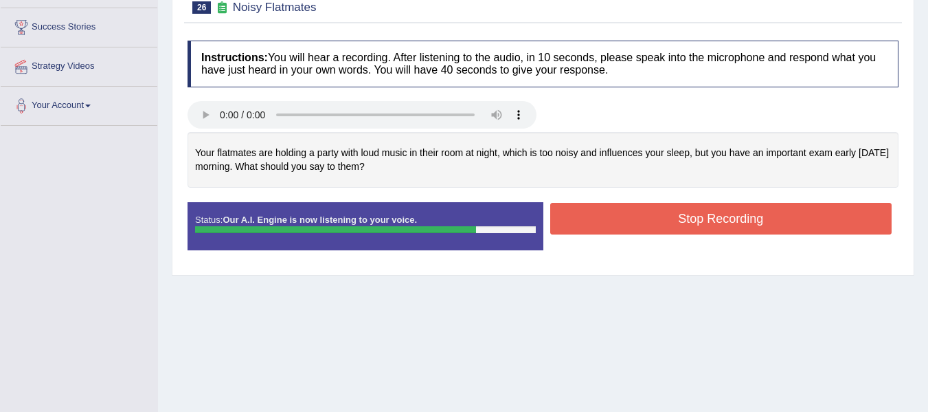
click at [750, 223] on button "Stop Recording" at bounding box center [721, 219] width 342 height 32
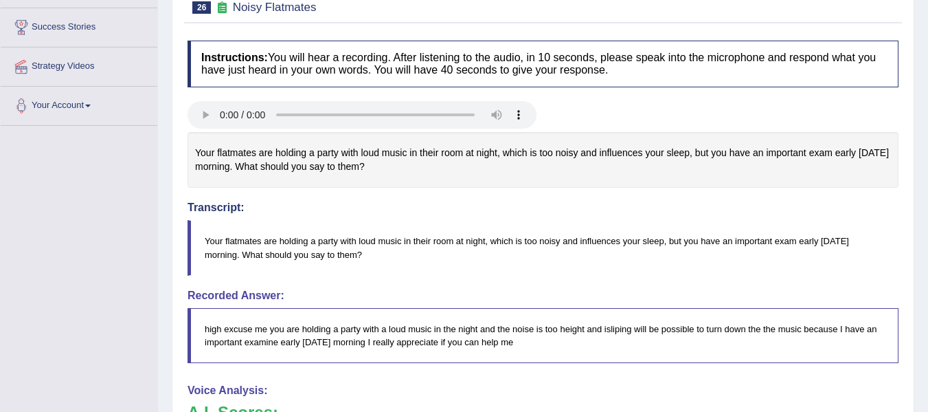
drag, startPoint x: 938, startPoint y: 232, endPoint x: 938, endPoint y: 261, distance: 28.9
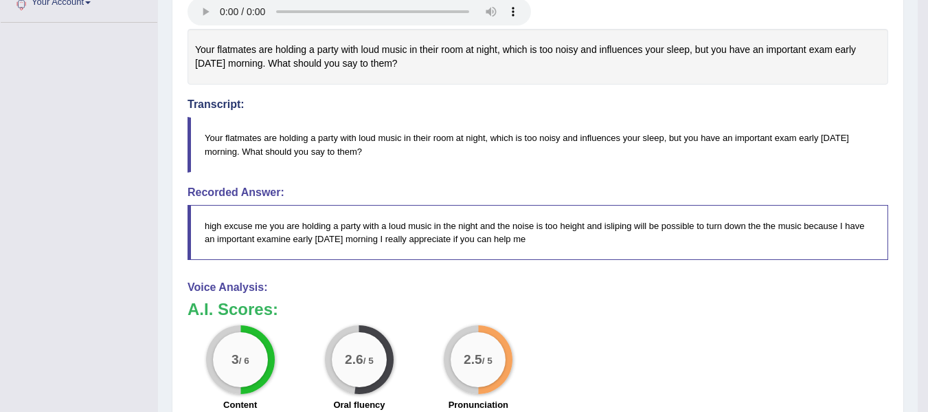
scroll to position [147, 0]
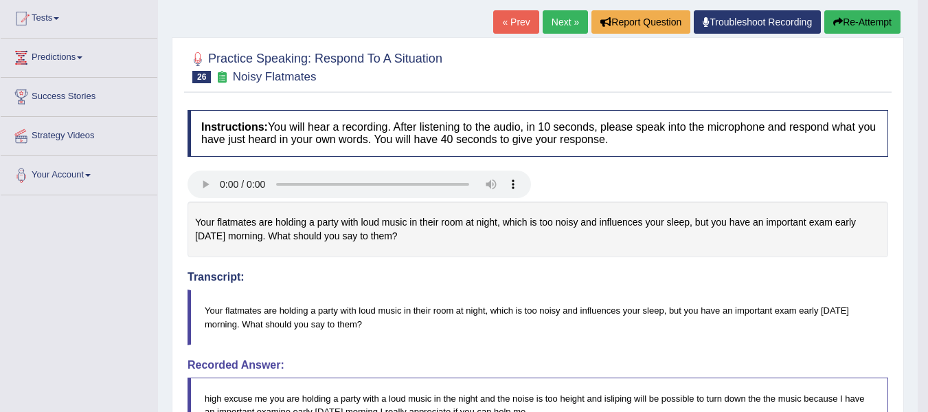
click at [856, 15] on div "Home Practice Speaking: Respond To A Situation Noisy Flatmates * Remember to us…" at bounding box center [538, 331] width 760 height 956
click at [856, 15] on button "Re-Attempt" at bounding box center [862, 21] width 76 height 23
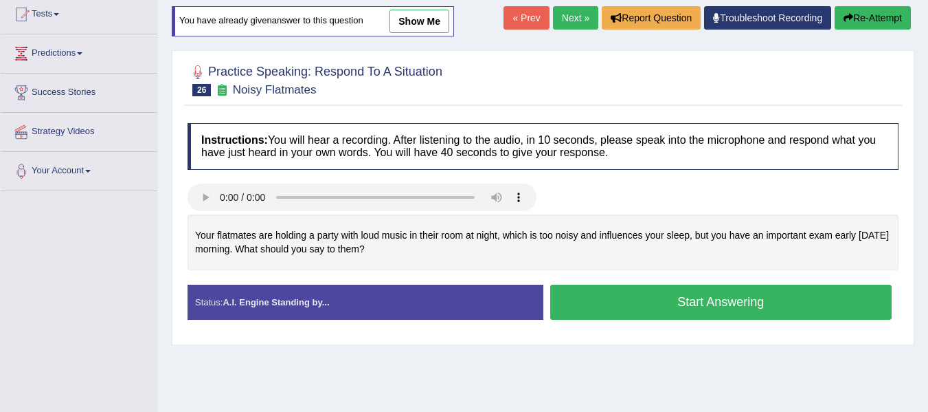
click at [693, 313] on button "Start Answering" at bounding box center [721, 301] width 342 height 35
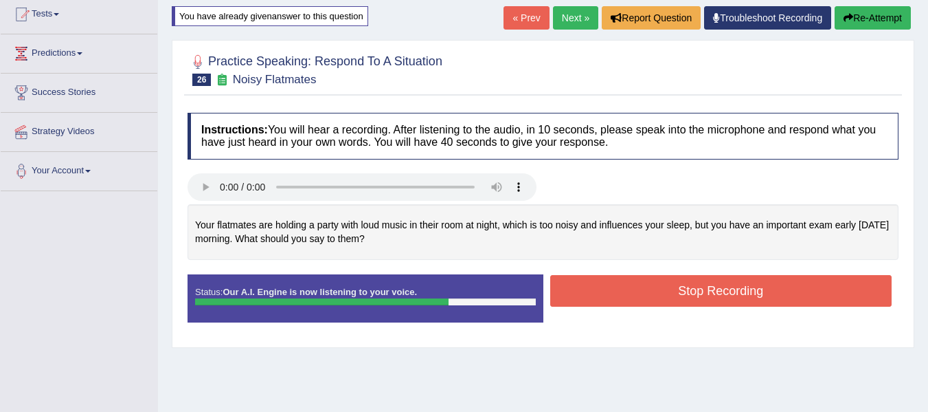
click at [695, 293] on button "Stop Recording" at bounding box center [721, 291] width 342 height 32
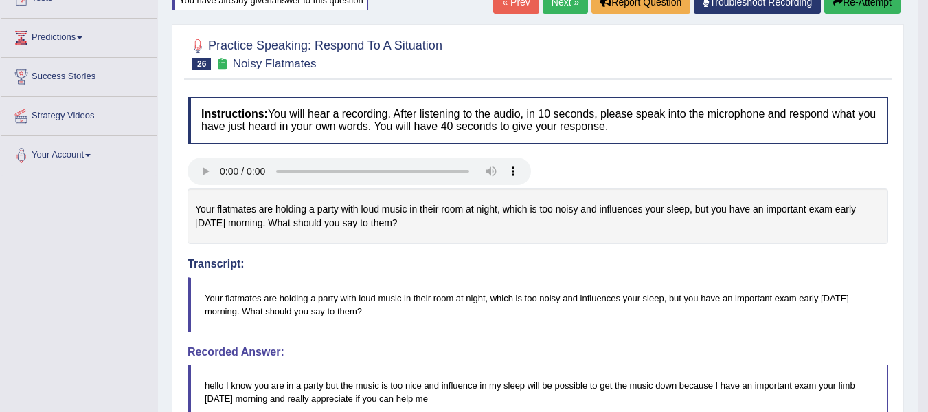
scroll to position [15, 0]
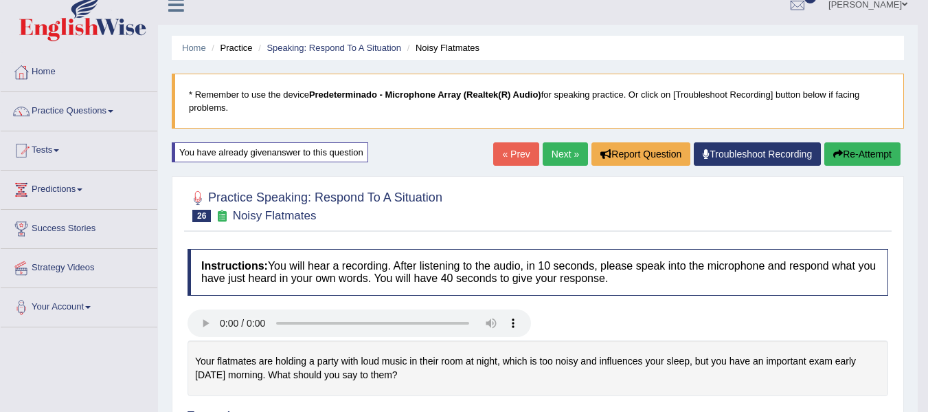
drag, startPoint x: 938, startPoint y: 142, endPoint x: 938, endPoint y: 91, distance: 50.8
click at [927, 91] on html "Toggle navigation Home Practice Questions Speaking Practice Read Aloud Repeat S…" at bounding box center [464, 191] width 928 height 412
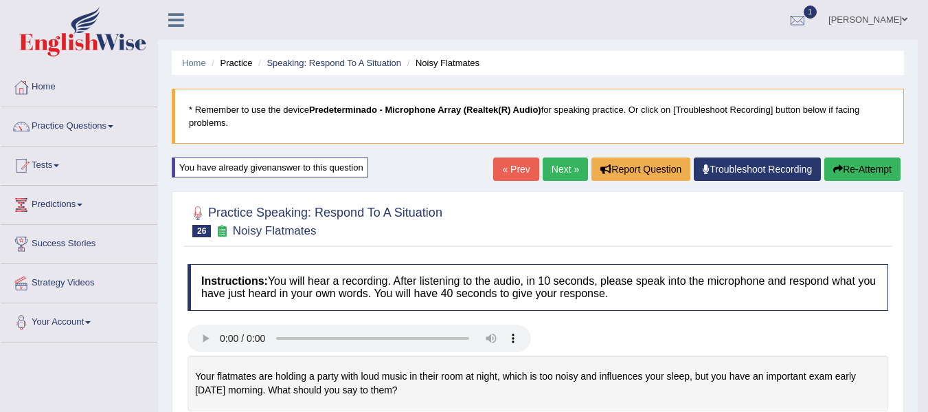
click at [550, 173] on link "Next »" at bounding box center [565, 168] width 45 height 23
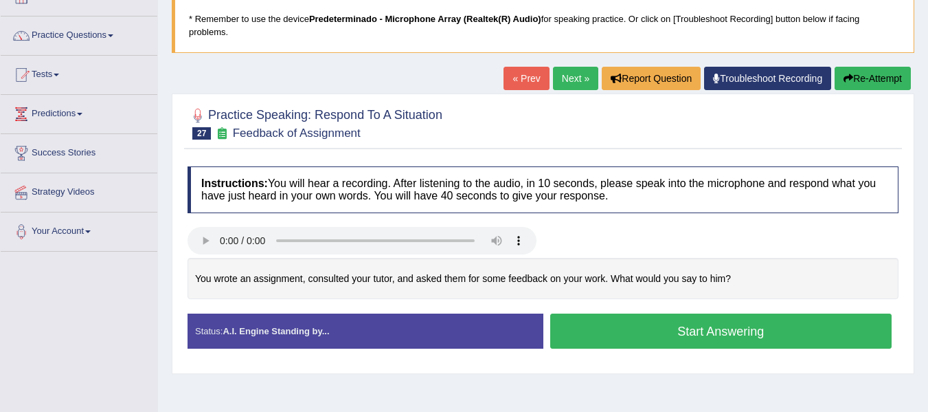
scroll to position [92, 0]
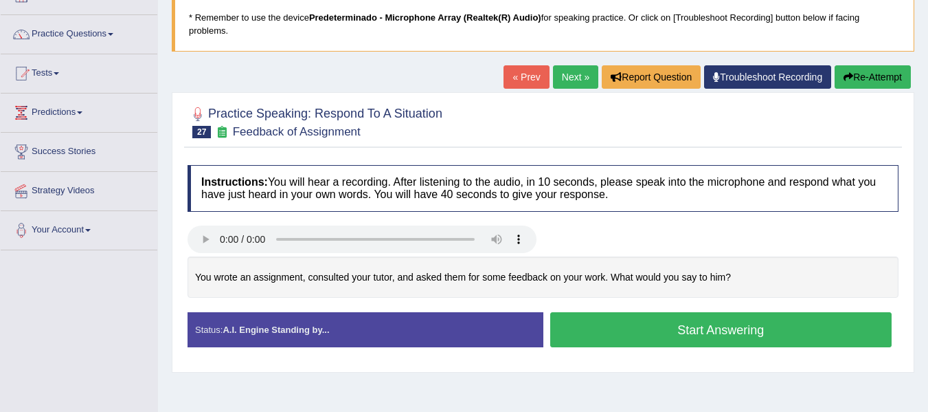
click at [665, 328] on button "Start Answering" at bounding box center [721, 329] width 342 height 35
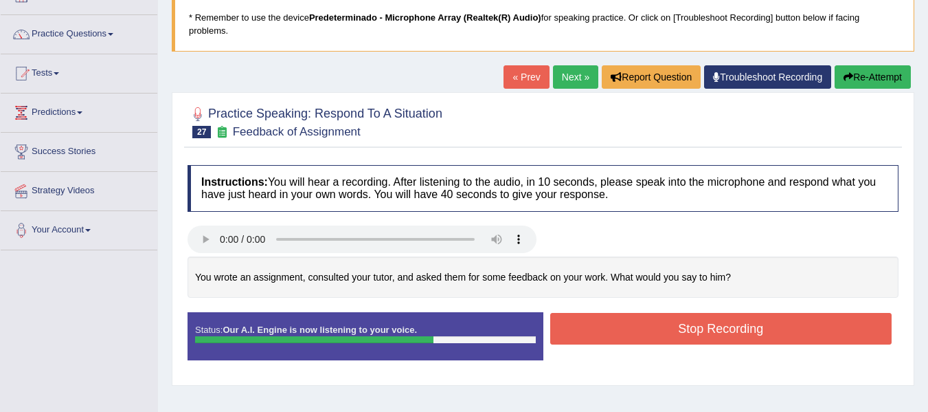
click at [665, 328] on button "Stop Recording" at bounding box center [721, 329] width 342 height 32
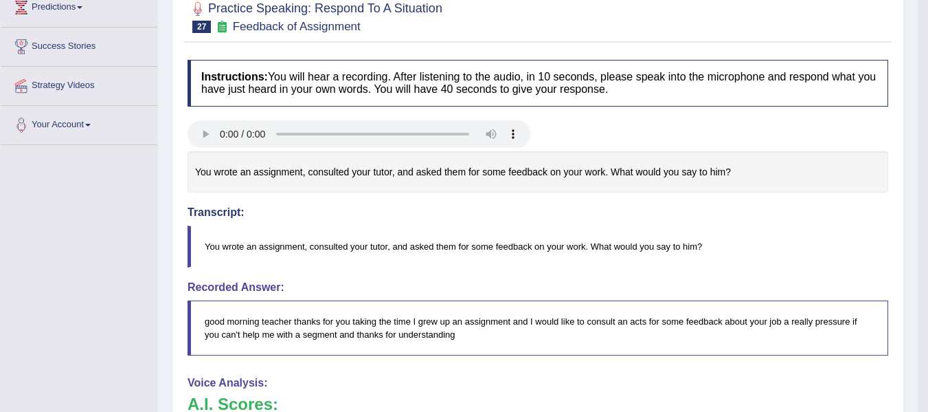
scroll to position [94, 0]
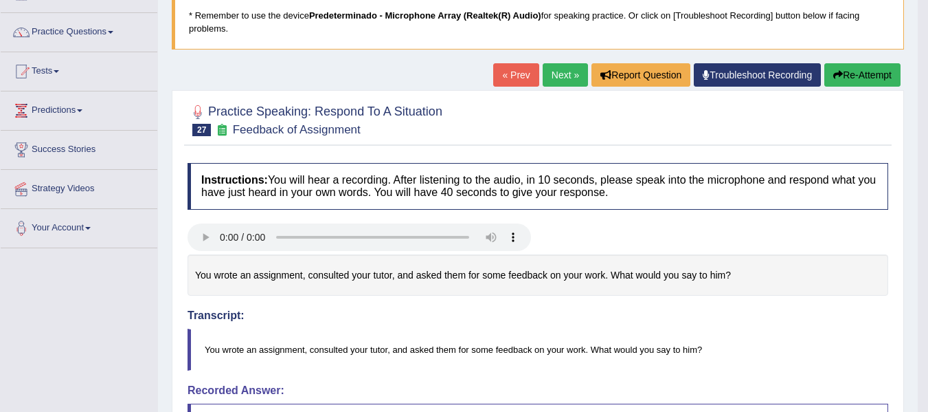
click at [552, 66] on link "Next »" at bounding box center [565, 74] width 45 height 23
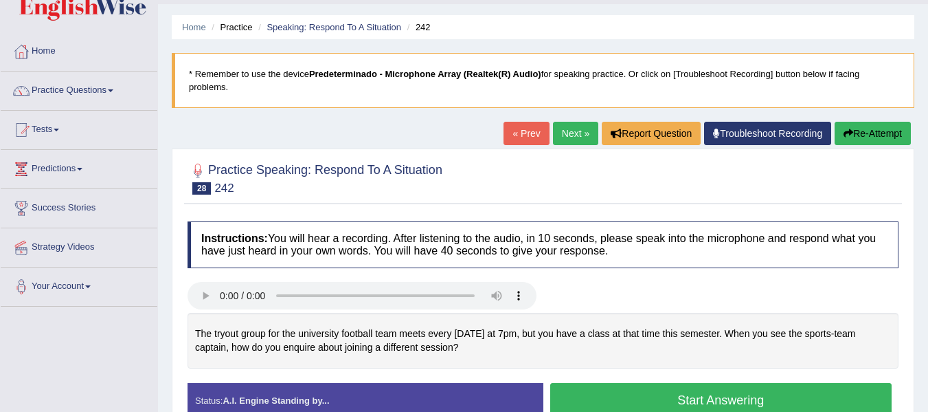
scroll to position [37, 0]
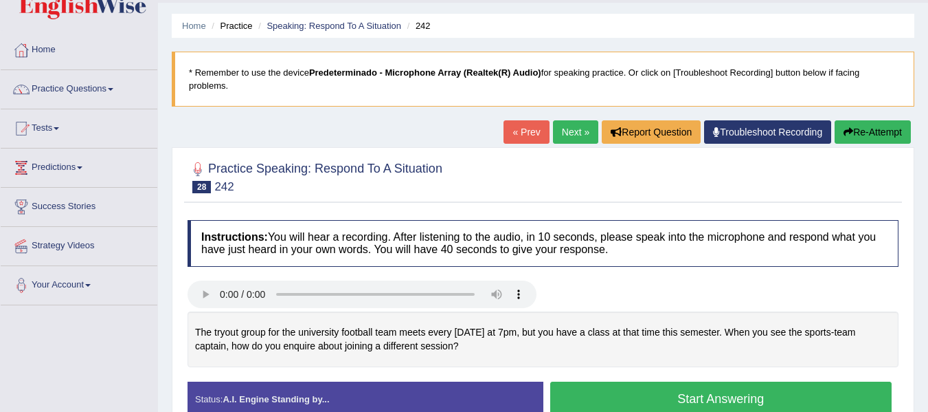
click at [660, 396] on button "Start Answering" at bounding box center [721, 398] width 342 height 35
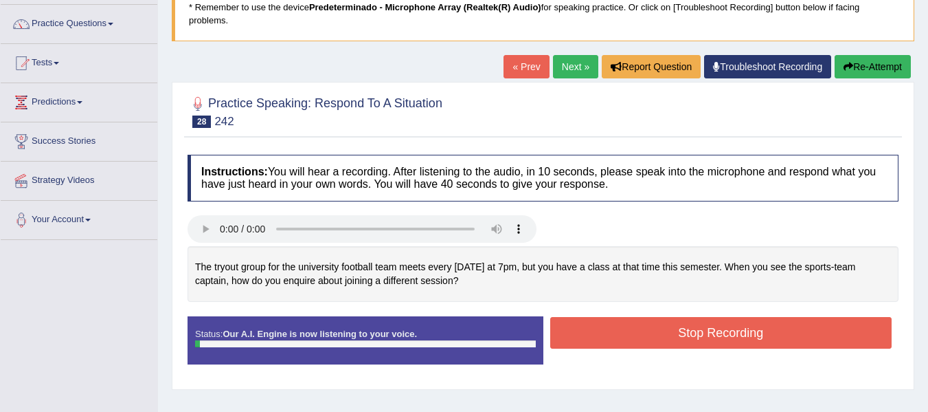
scroll to position [119, 0]
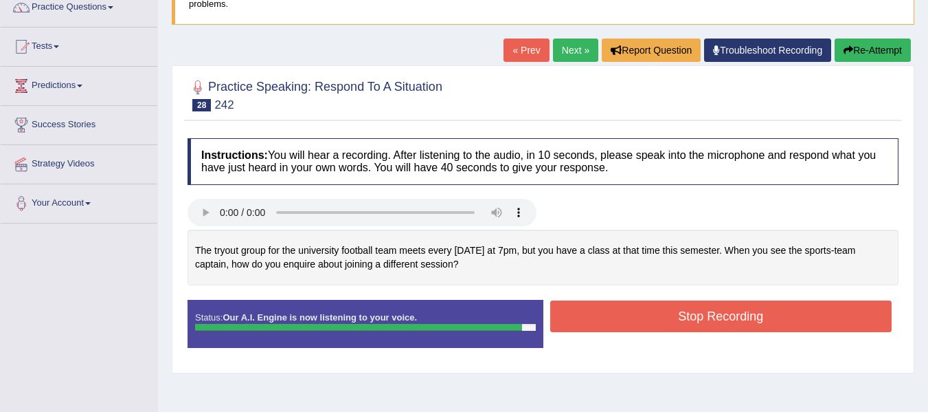
click at [792, 304] on button "Stop Recording" at bounding box center [721, 316] width 342 height 32
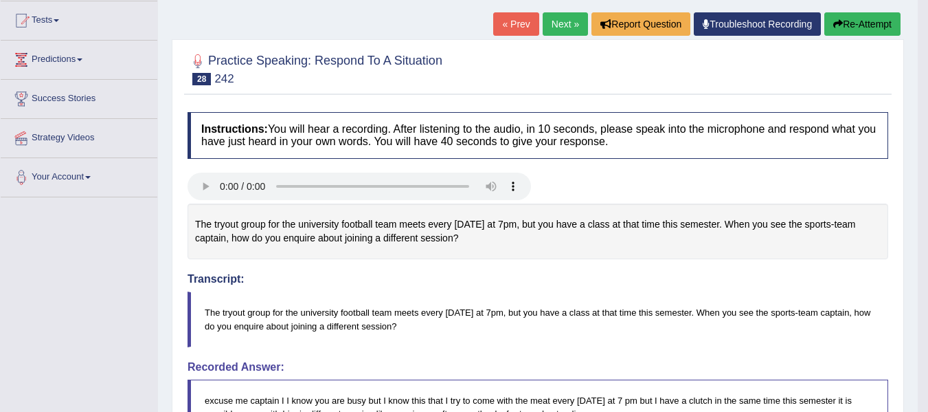
scroll to position [143, 0]
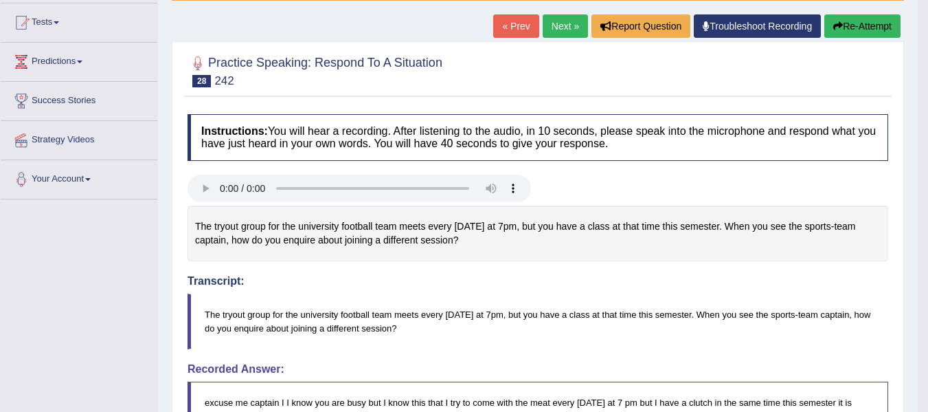
click at [853, 21] on button "Re-Attempt" at bounding box center [862, 25] width 76 height 23
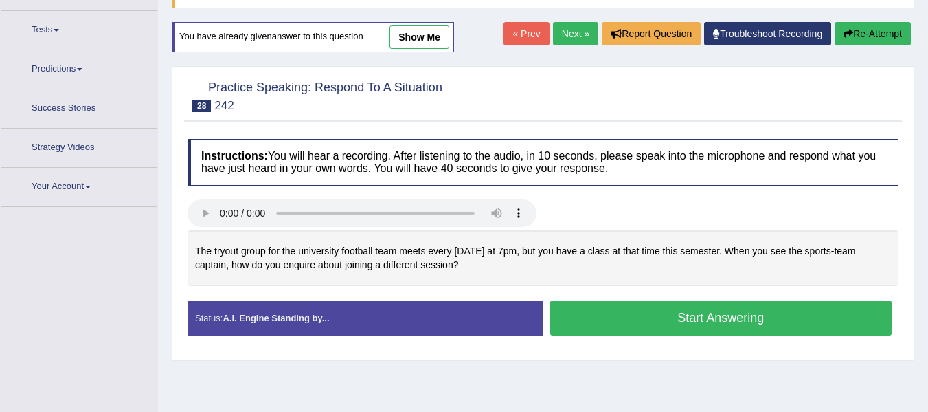
scroll to position [153, 0]
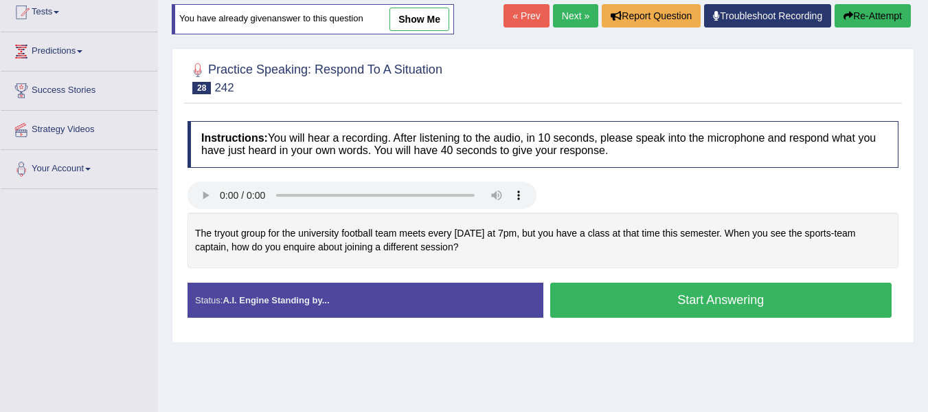
click at [747, 298] on button "Start Answering" at bounding box center [721, 299] width 342 height 35
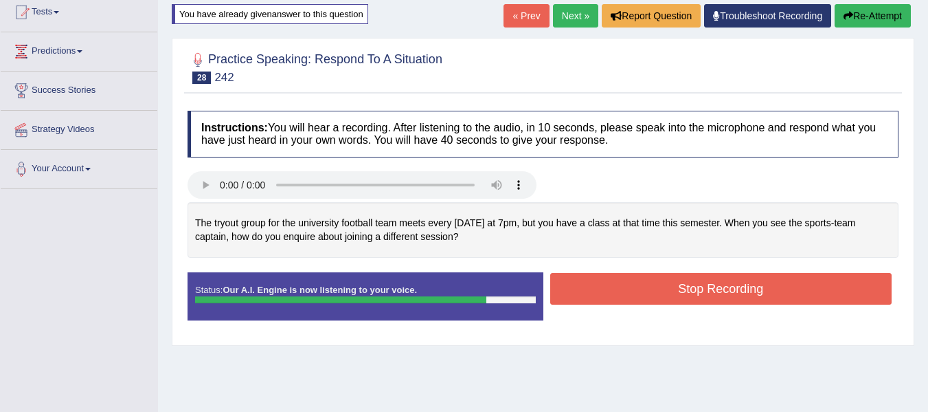
click at [747, 297] on button "Stop Recording" at bounding box center [721, 289] width 342 height 32
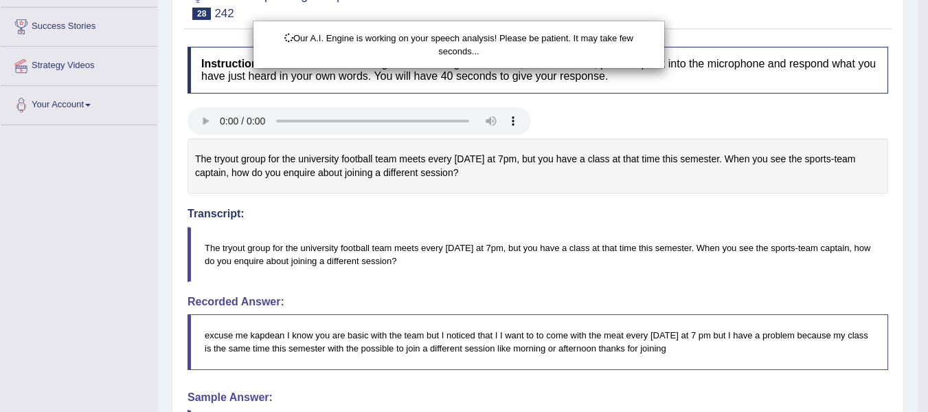
scroll to position [223, 0]
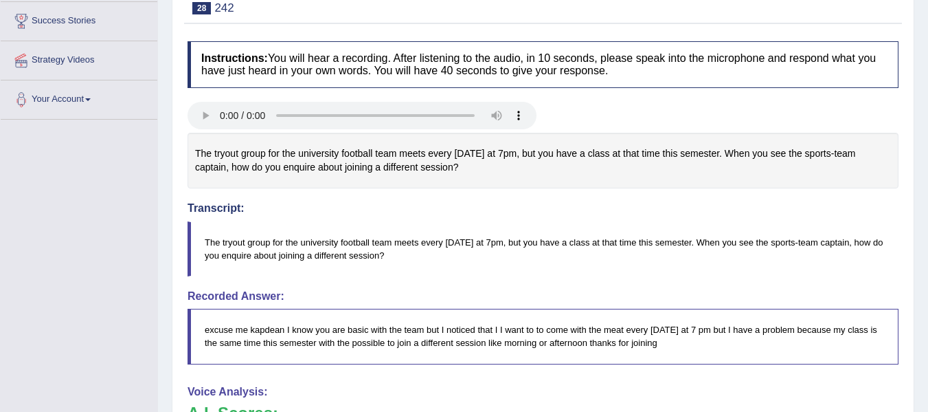
drag, startPoint x: 938, startPoint y: 146, endPoint x: 938, endPoint y: 260, distance: 113.4
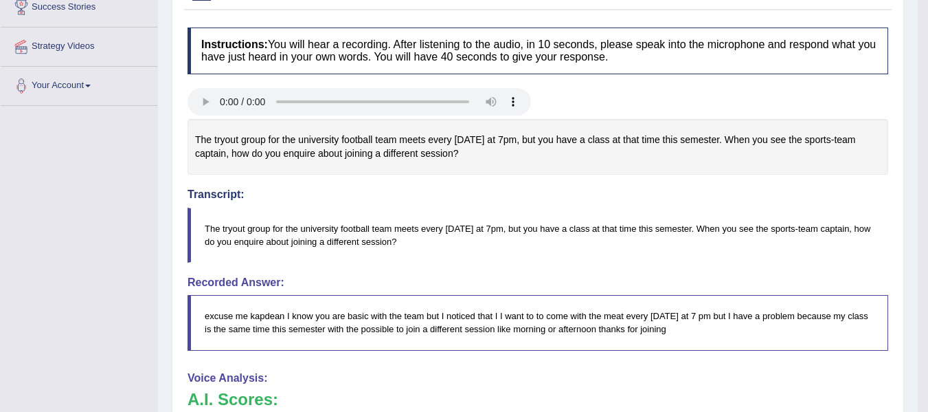
scroll to position [80, 0]
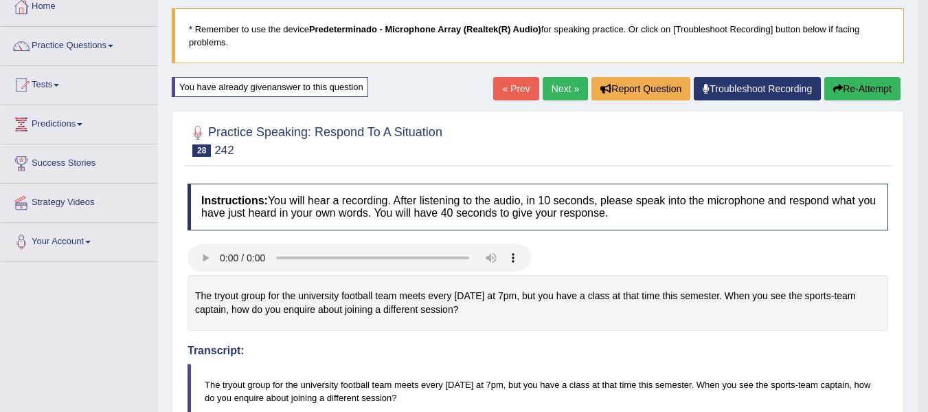
click at [868, 95] on button "Re-Attempt" at bounding box center [862, 88] width 76 height 23
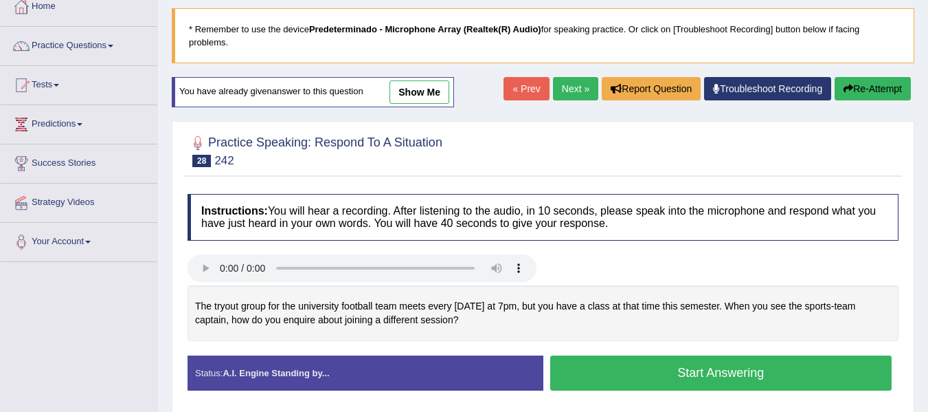
click at [693, 380] on button "Start Answering" at bounding box center [721, 372] width 342 height 35
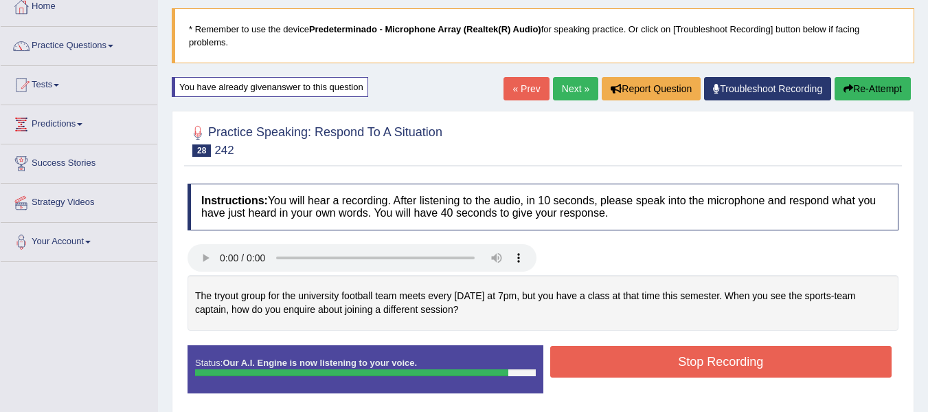
click at [688, 352] on button "Stop Recording" at bounding box center [721, 362] width 342 height 32
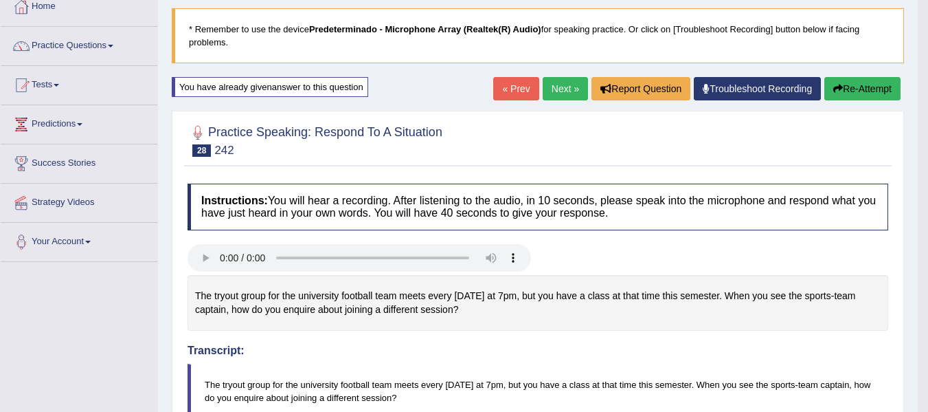
drag, startPoint x: 930, startPoint y: 105, endPoint x: 930, endPoint y: 115, distance: 9.6
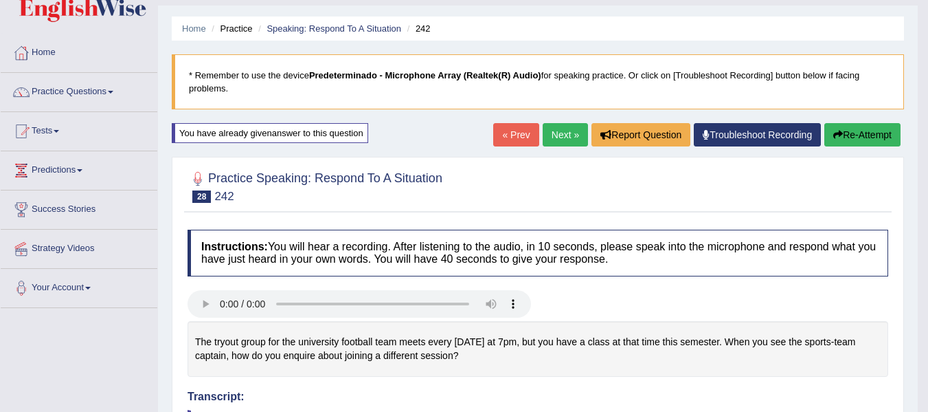
scroll to position [33, 0]
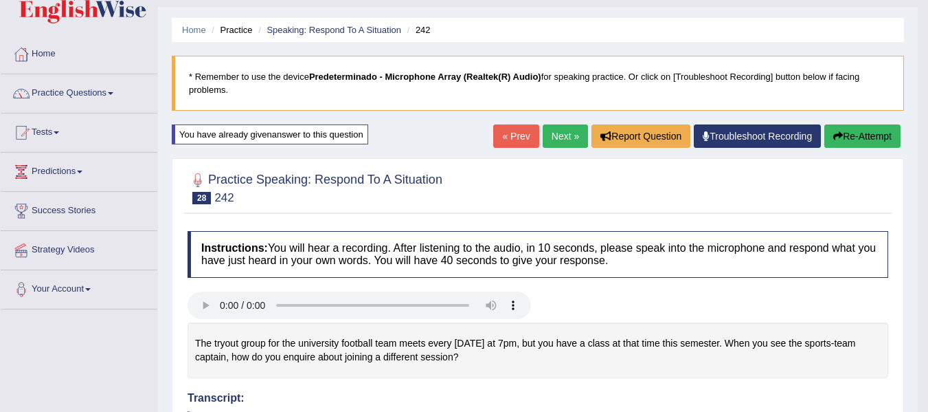
click at [869, 143] on button "Re-Attempt" at bounding box center [862, 135] width 76 height 23
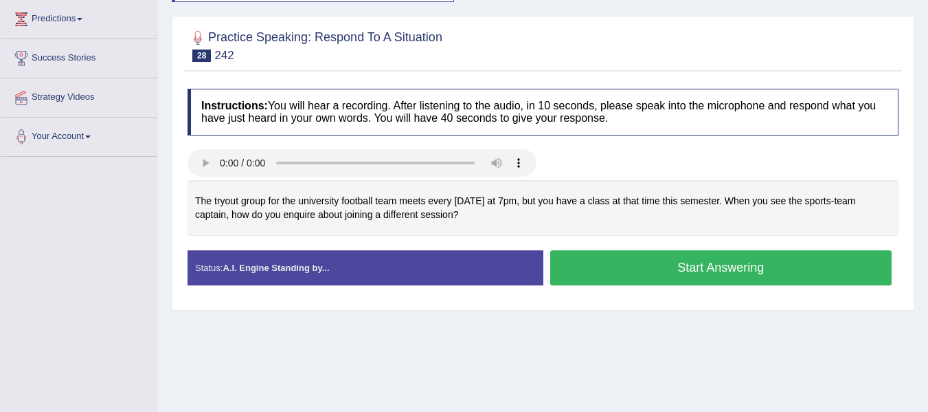
scroll to position [188, 0]
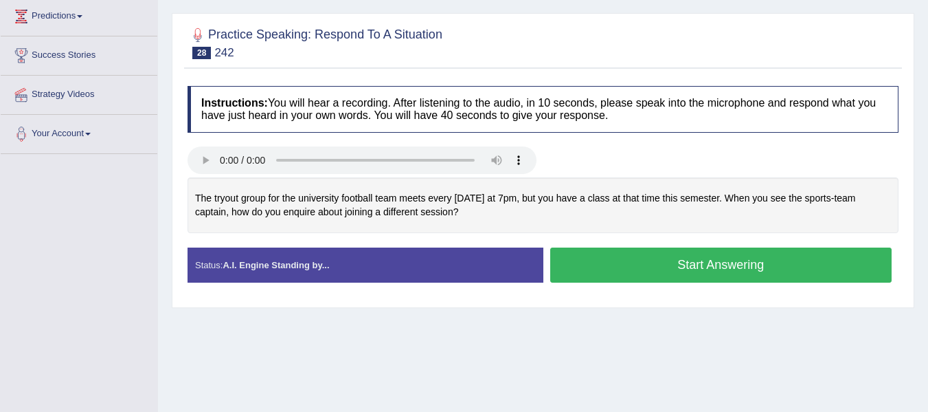
click at [673, 263] on button "Start Answering" at bounding box center [721, 264] width 342 height 35
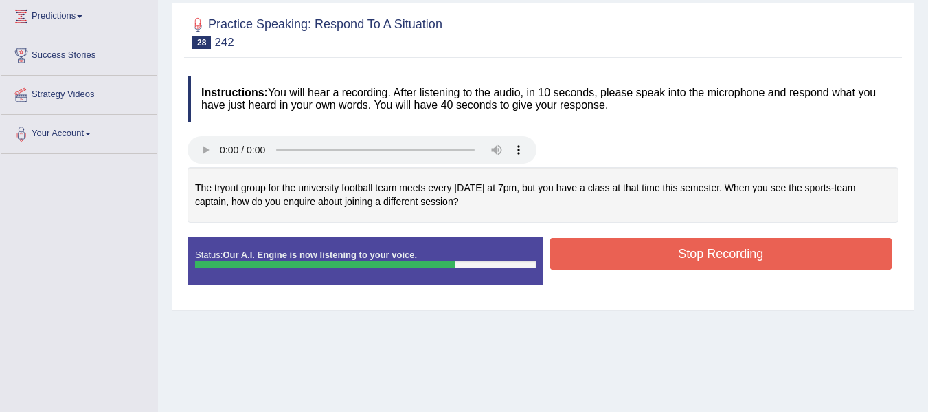
click at [674, 263] on button "Stop Recording" at bounding box center [721, 254] width 342 height 32
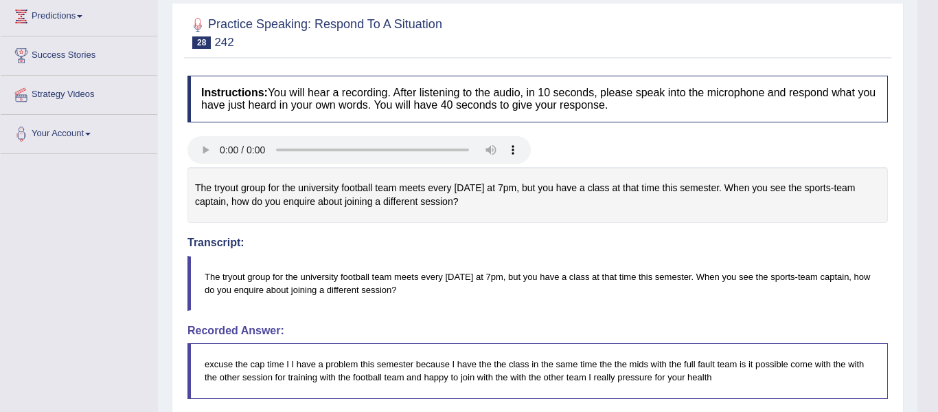
click at [927, 57] on div "Our A.I. Engine is working on your speech analysis! Please be patient. It may t…" at bounding box center [469, 206] width 938 height 412
click at [0, 0] on div "Updating answer..." at bounding box center [0, 0] width 0 height 0
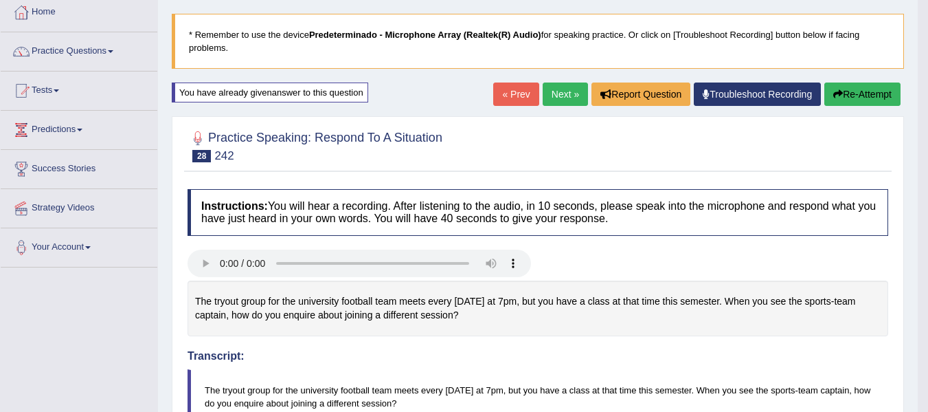
scroll to position [0, 0]
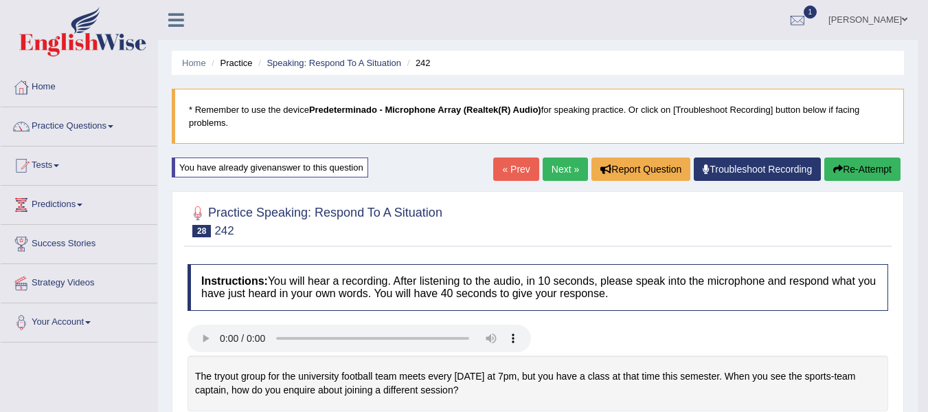
click at [561, 166] on link "Next »" at bounding box center [565, 168] width 45 height 23
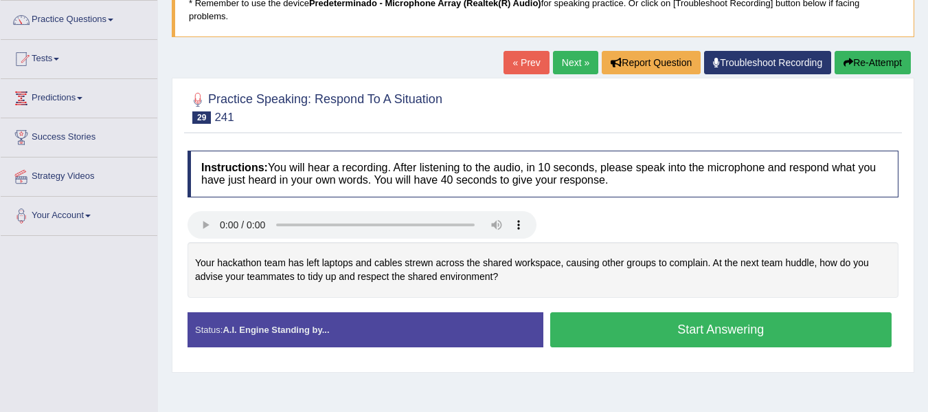
scroll to position [108, 0]
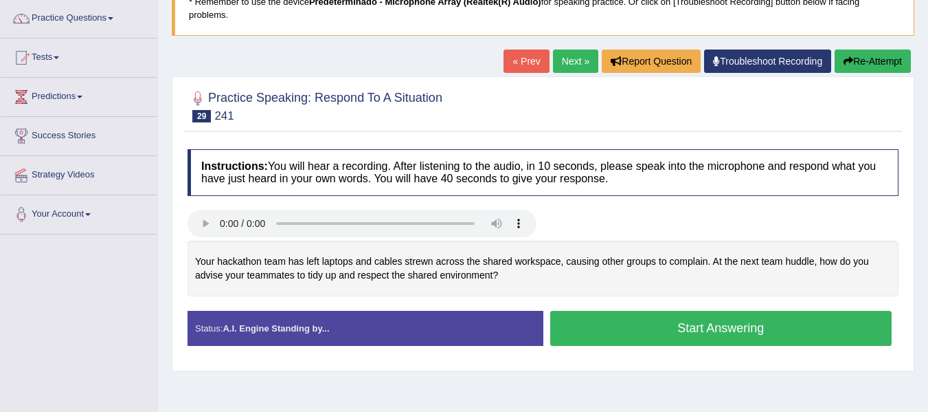
drag, startPoint x: 938, startPoint y: 150, endPoint x: 938, endPoint y: 207, distance: 57.7
click at [927, 207] on html "Toggle navigation Home Practice Questions Speaking Practice Read Aloud Repeat S…" at bounding box center [464, 98] width 928 height 412
click at [706, 337] on button "Start Answering" at bounding box center [721, 328] width 342 height 35
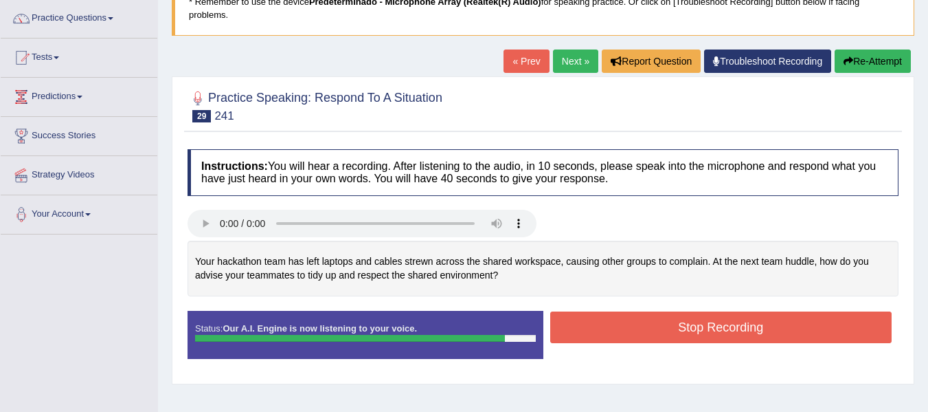
click at [691, 324] on button "Stop Recording" at bounding box center [721, 327] width 342 height 32
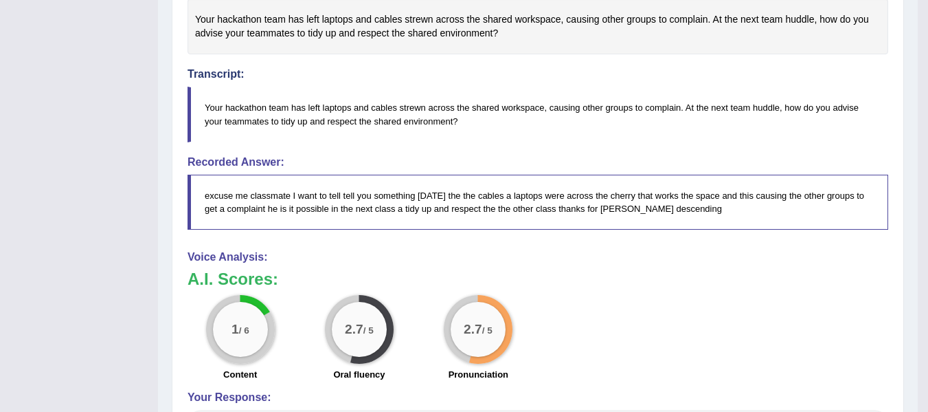
drag, startPoint x: 938, startPoint y: 135, endPoint x: 930, endPoint y: 245, distance: 110.2
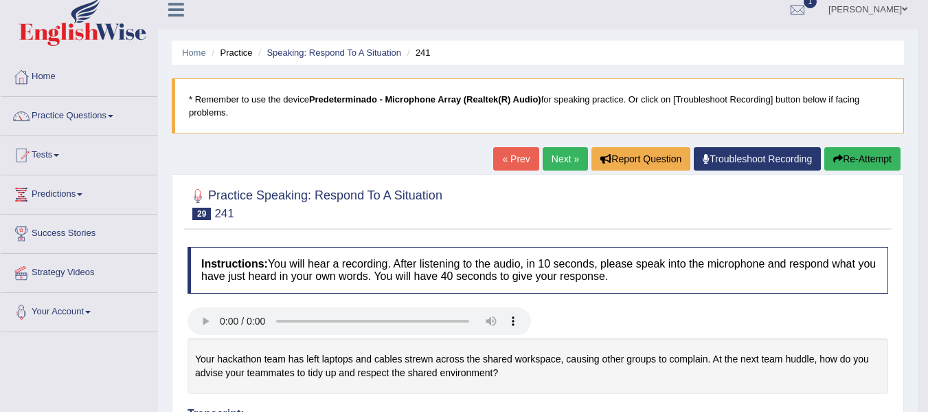
scroll to position [9, 0]
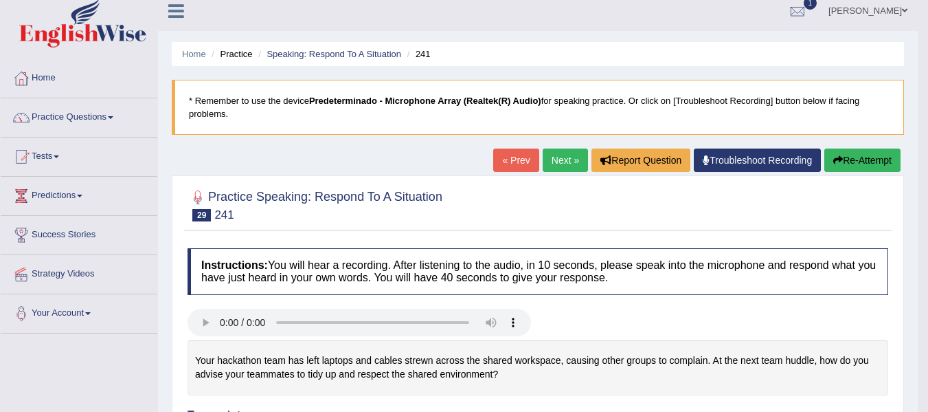
click at [553, 151] on link "Next »" at bounding box center [565, 159] width 45 height 23
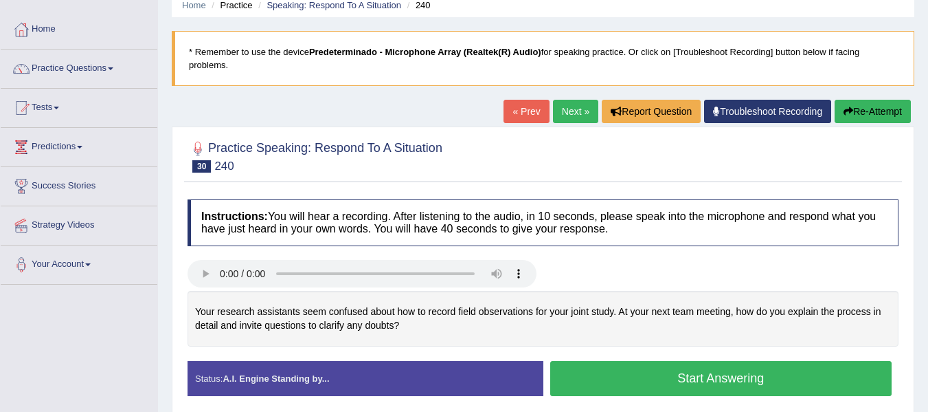
scroll to position [183, 0]
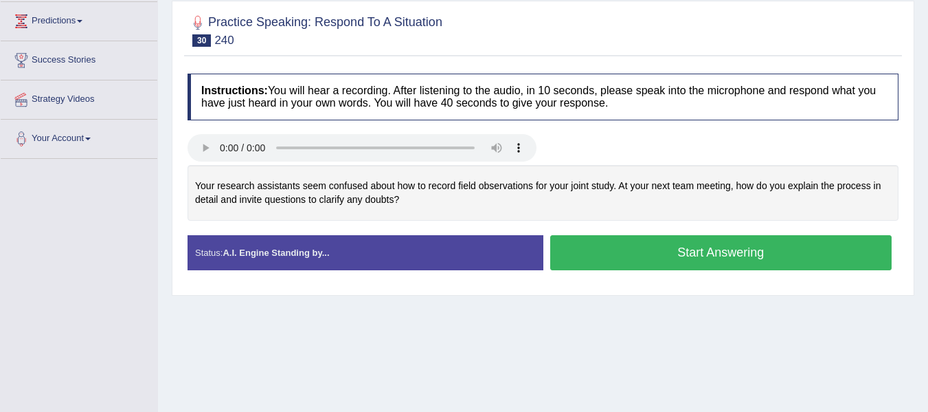
click at [705, 247] on button "Start Answering" at bounding box center [721, 252] width 342 height 35
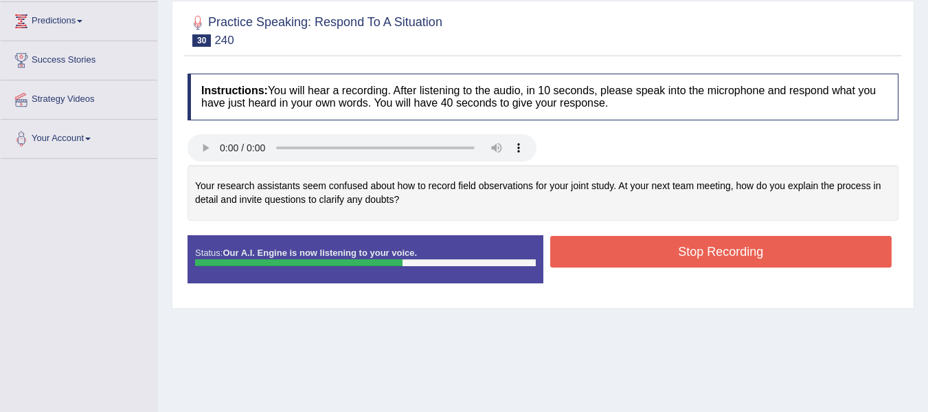
click at [705, 247] on button "Stop Recording" at bounding box center [721, 252] width 342 height 32
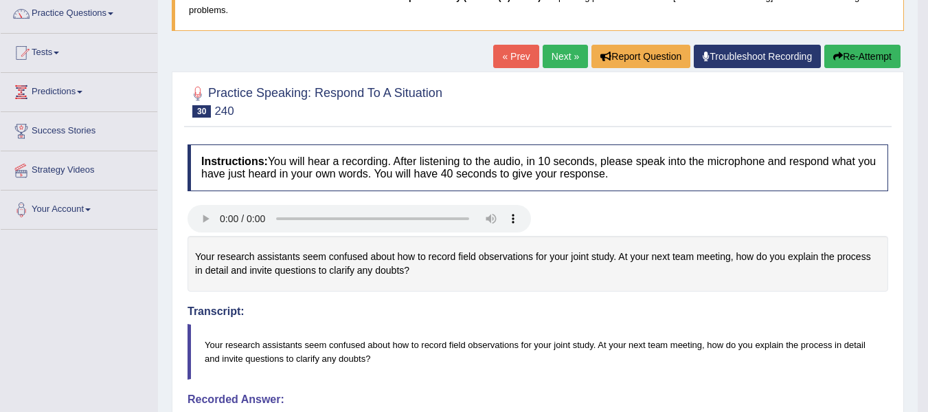
scroll to position [5, 0]
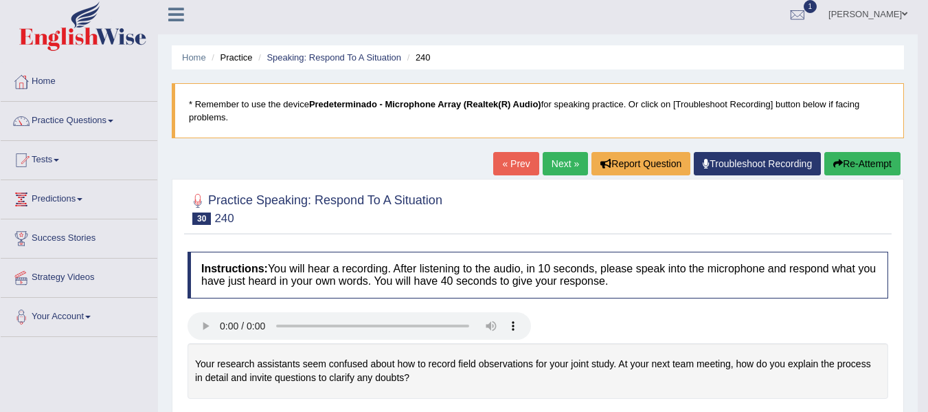
click at [886, 16] on link "[PERSON_NAME]" at bounding box center [868, 13] width 100 height 36
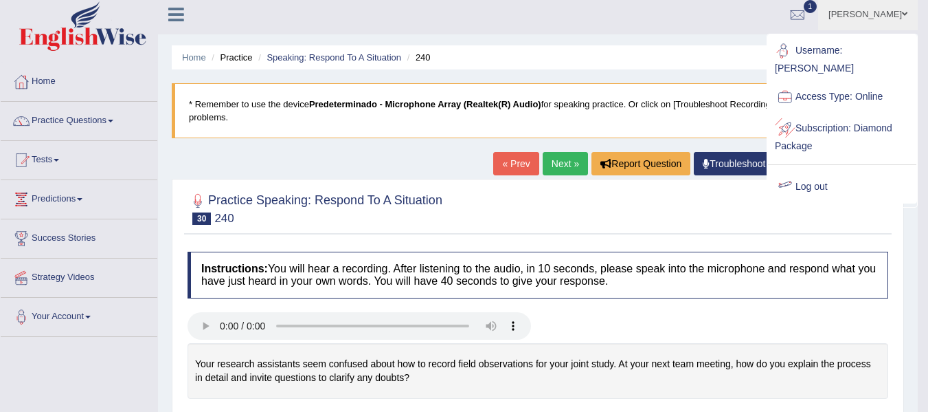
click at [804, 179] on link "Log out" at bounding box center [842, 187] width 148 height 32
